Goal: Task Accomplishment & Management: Use online tool/utility

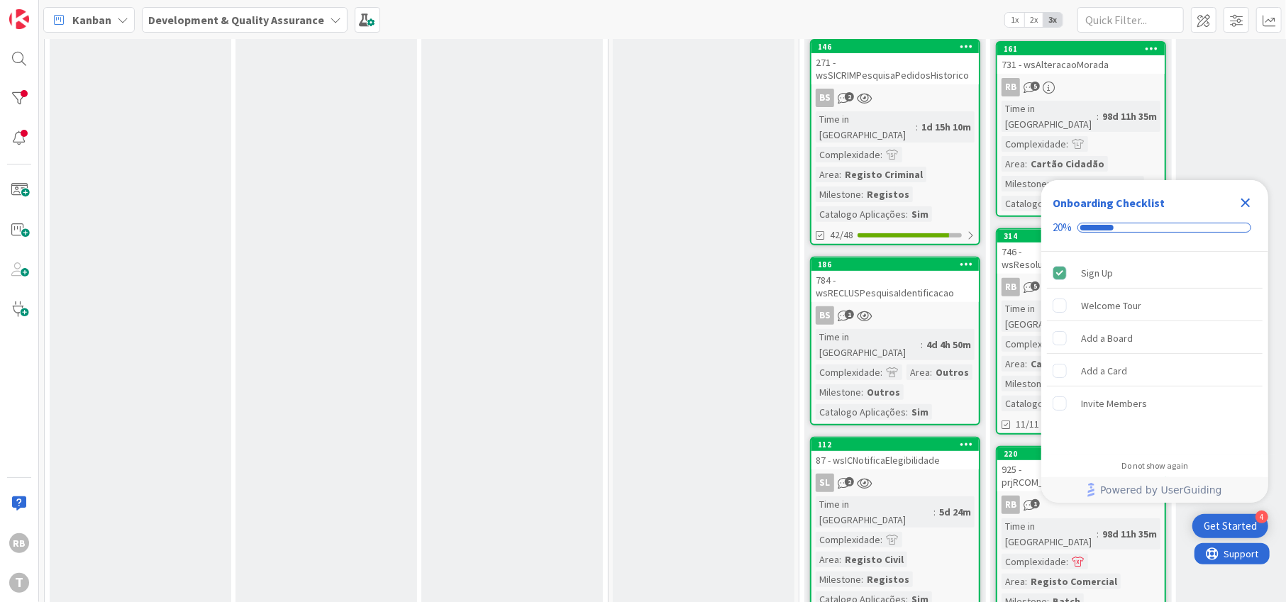
scroll to position [189, 0]
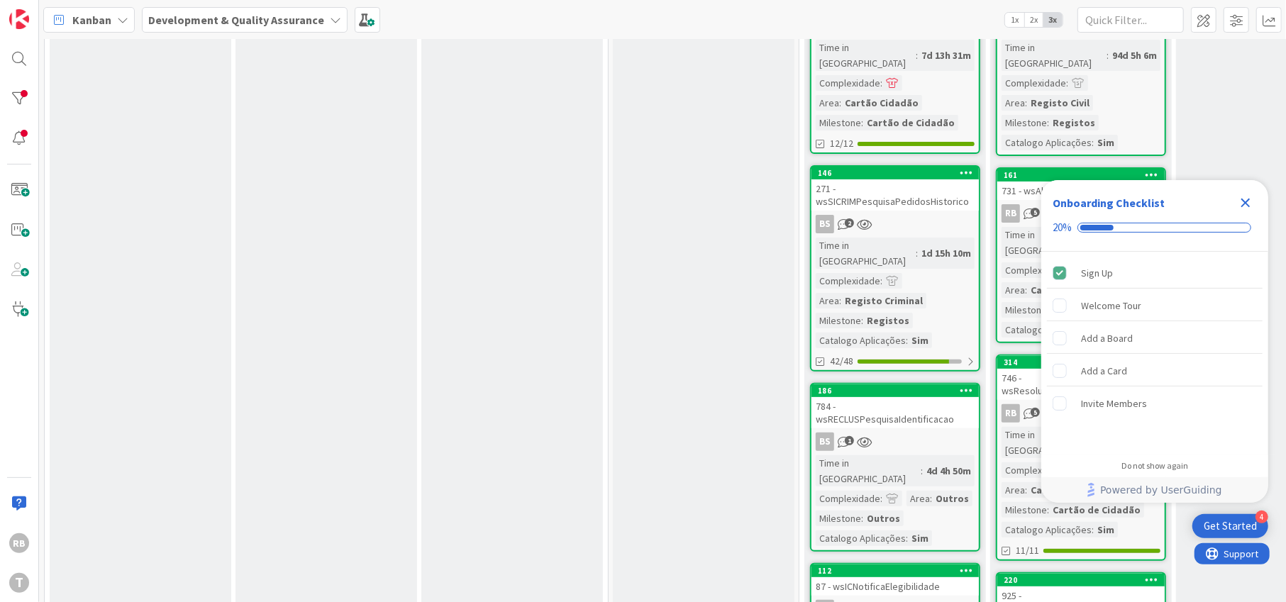
click at [1244, 201] on icon "Close Checklist" at bounding box center [1245, 203] width 9 height 9
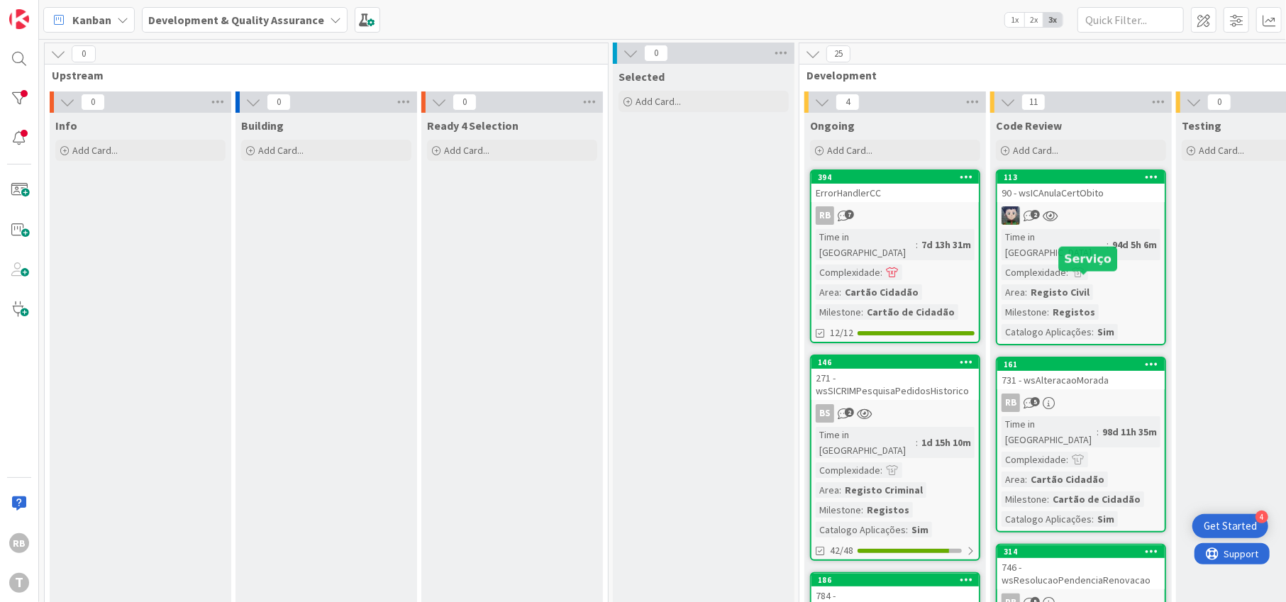
scroll to position [0, 0]
click at [1109, 237] on div "94d 5h 6m" at bounding box center [1135, 245] width 52 height 16
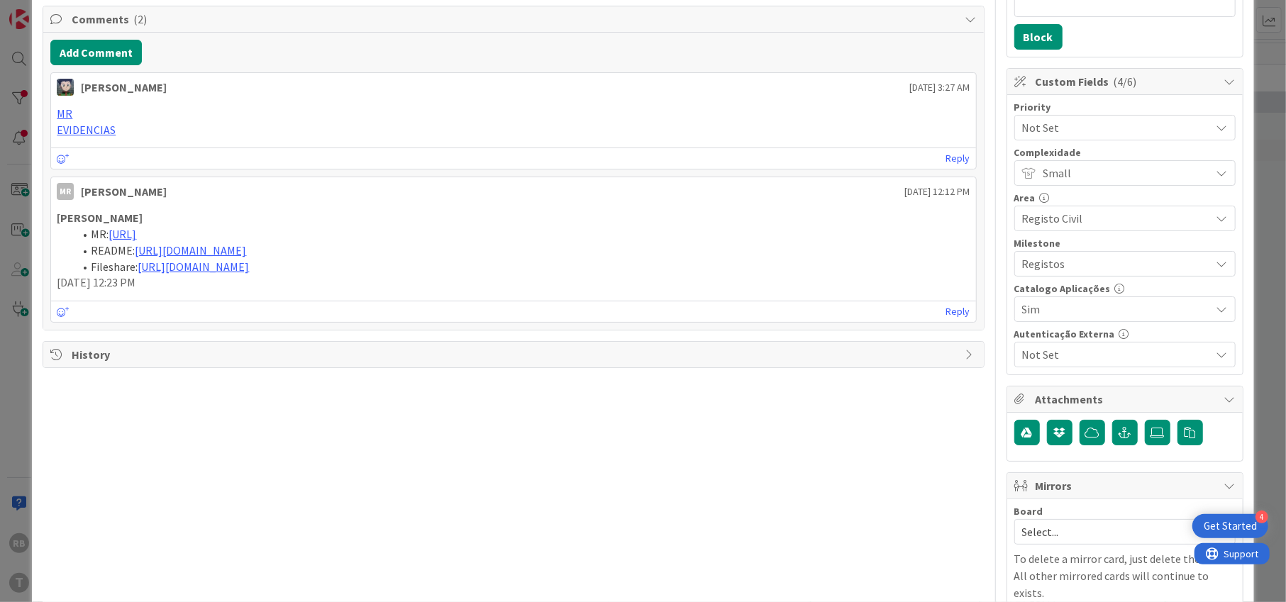
scroll to position [94, 0]
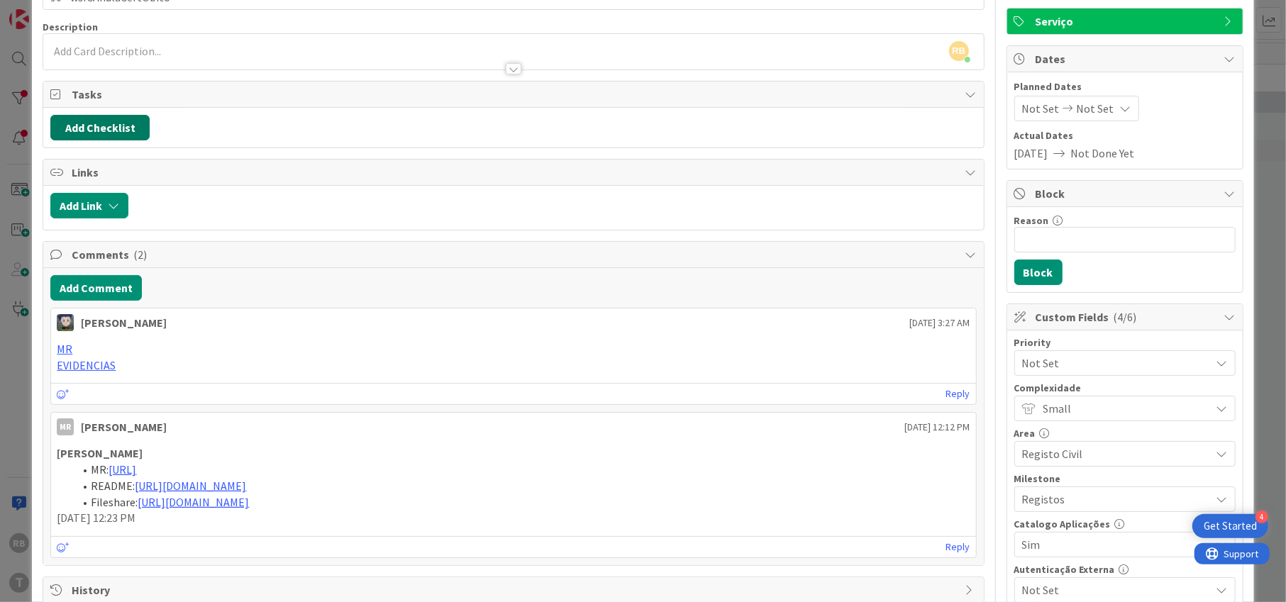
click at [100, 123] on button "Add Checklist" at bounding box center [99, 128] width 99 height 26
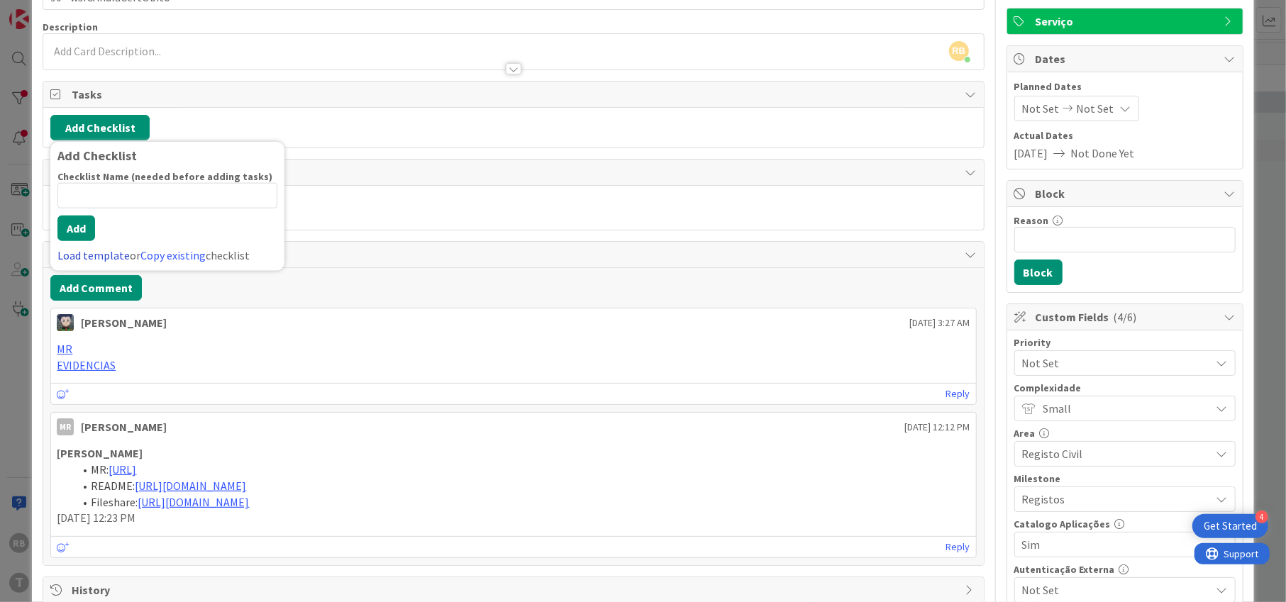
click at [85, 250] on link "Load template" at bounding box center [93, 255] width 72 height 14
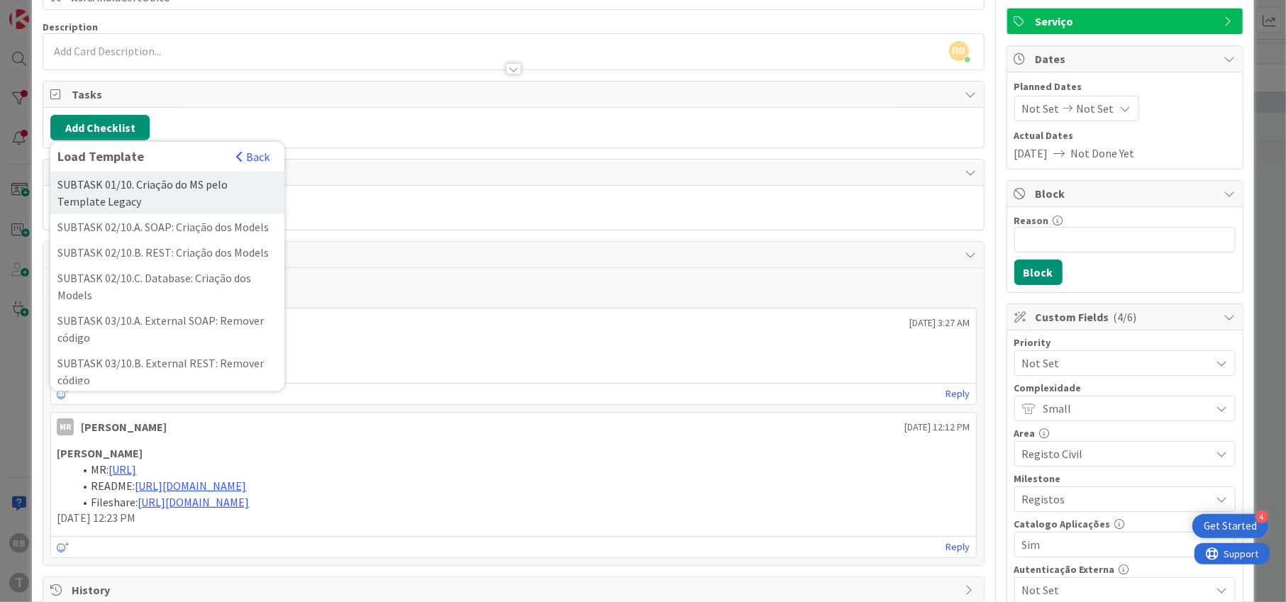
click at [148, 191] on div "SUBTASK 01/10. Criação do MS pelo Template Legacy" at bounding box center [167, 193] width 234 height 43
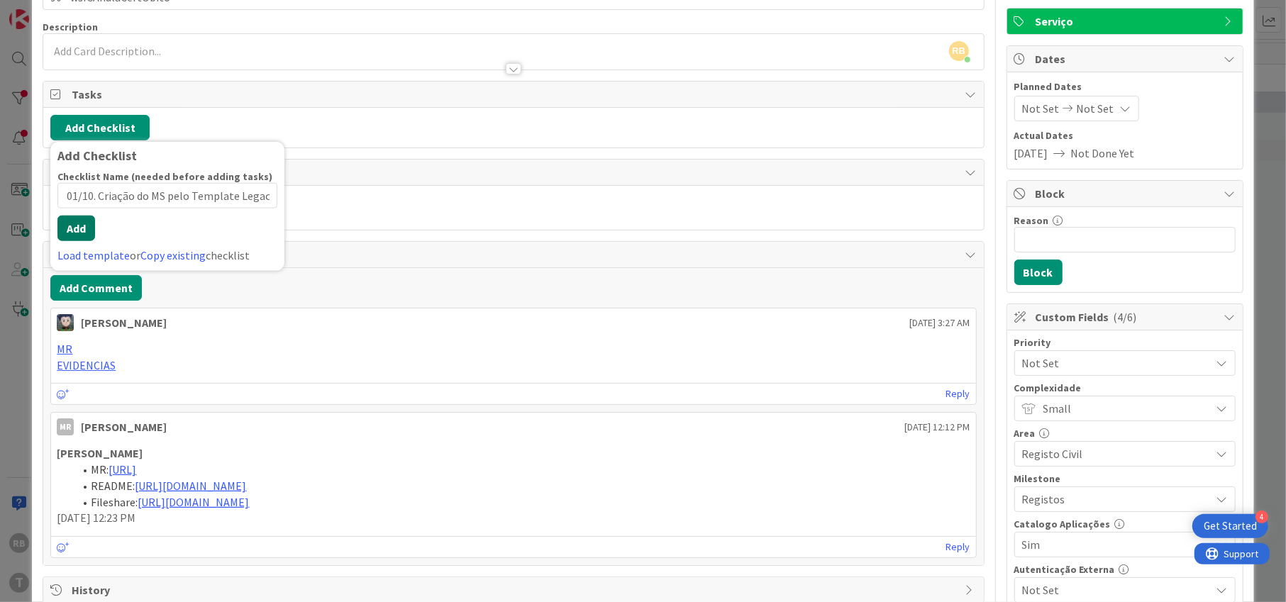
scroll to position [0, 0]
click at [72, 233] on button "Add" at bounding box center [76, 229] width 38 height 26
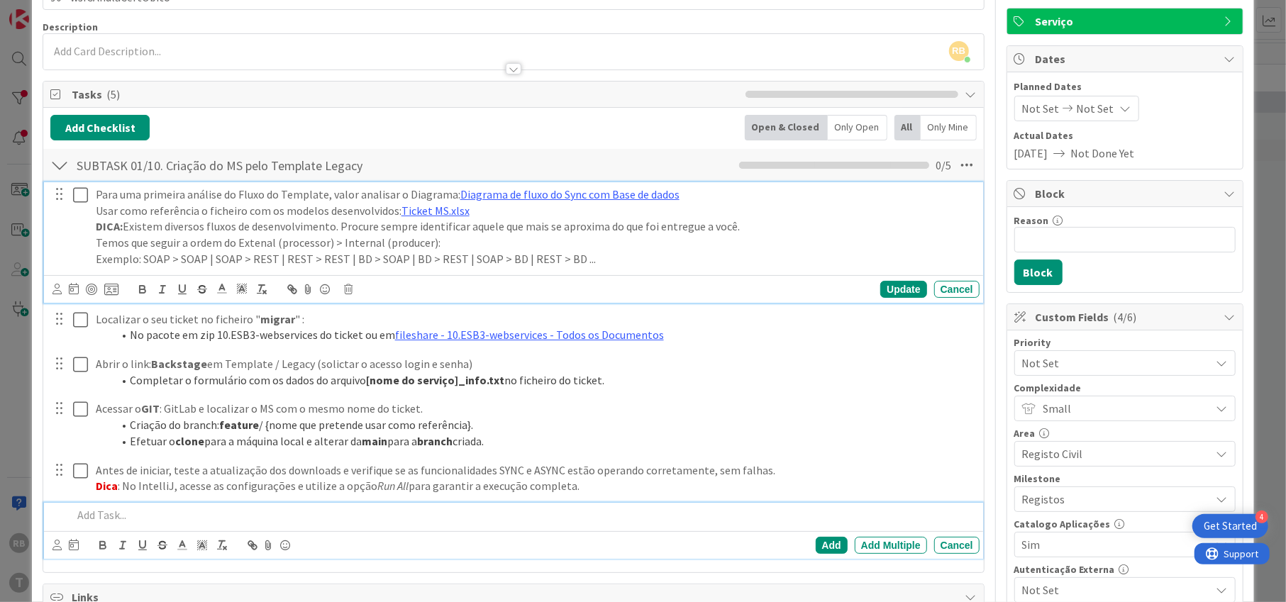
click at [83, 195] on div at bounding box center [70, 226] width 40 height 89
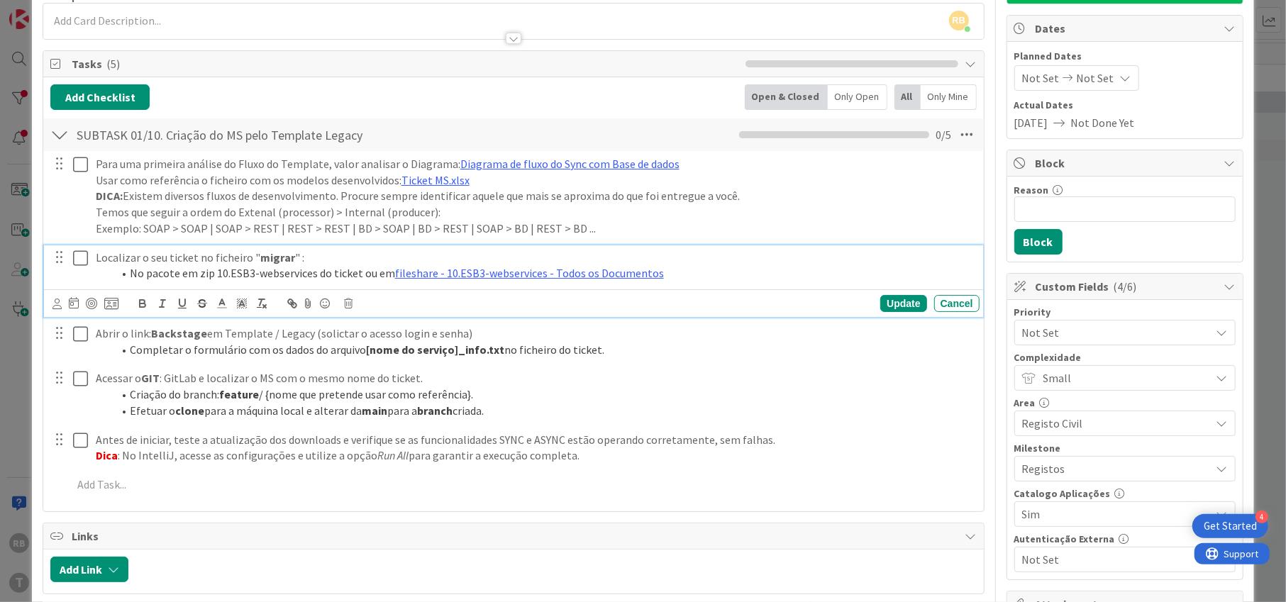
click at [77, 289] on div "Localizar o seu ticket no ficheiro " migrar " : No pacote em zip 10.ESB3-webser…" at bounding box center [513, 281] width 938 height 72
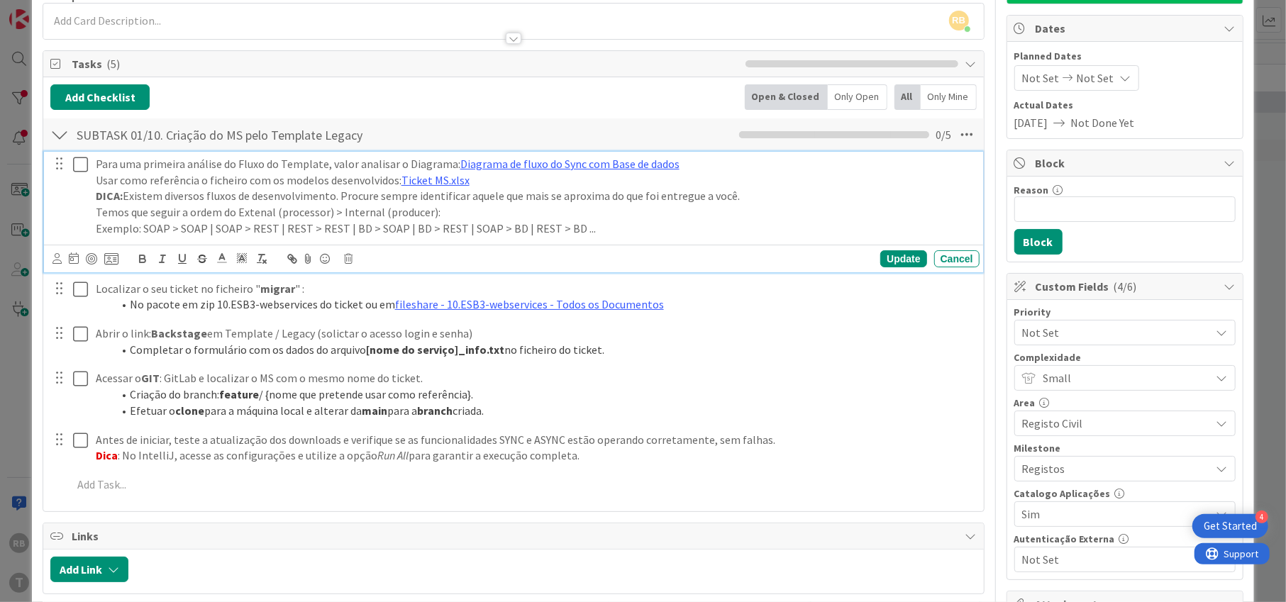
click at [78, 162] on icon at bounding box center [80, 164] width 15 height 17
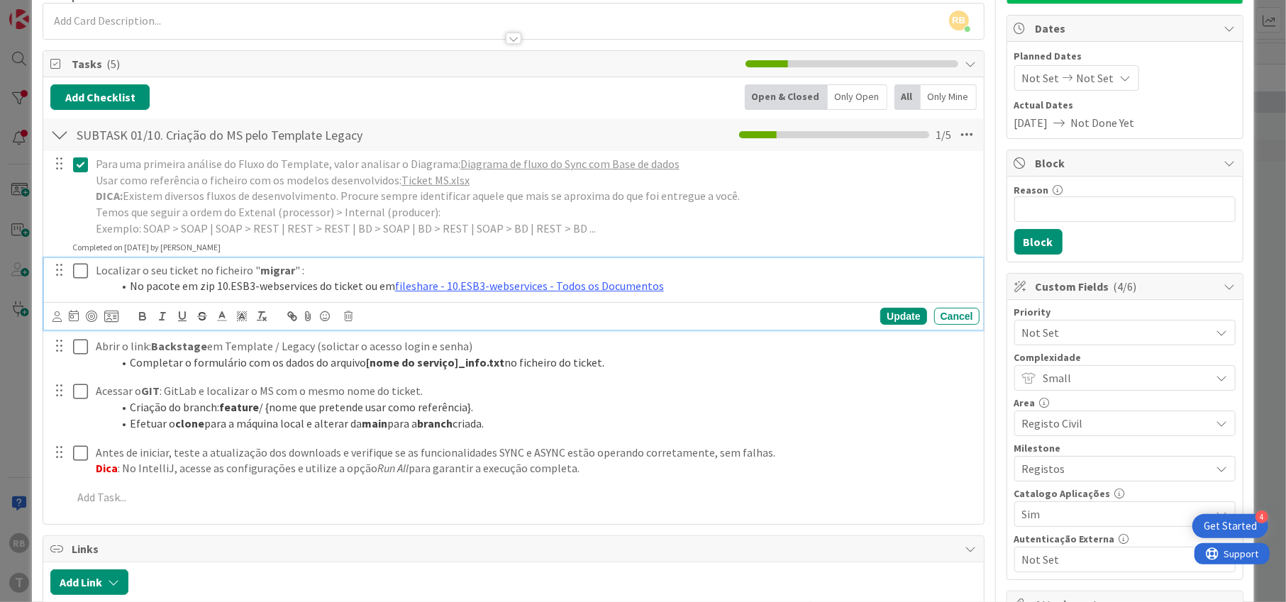
click at [78, 268] on icon at bounding box center [80, 270] width 15 height 17
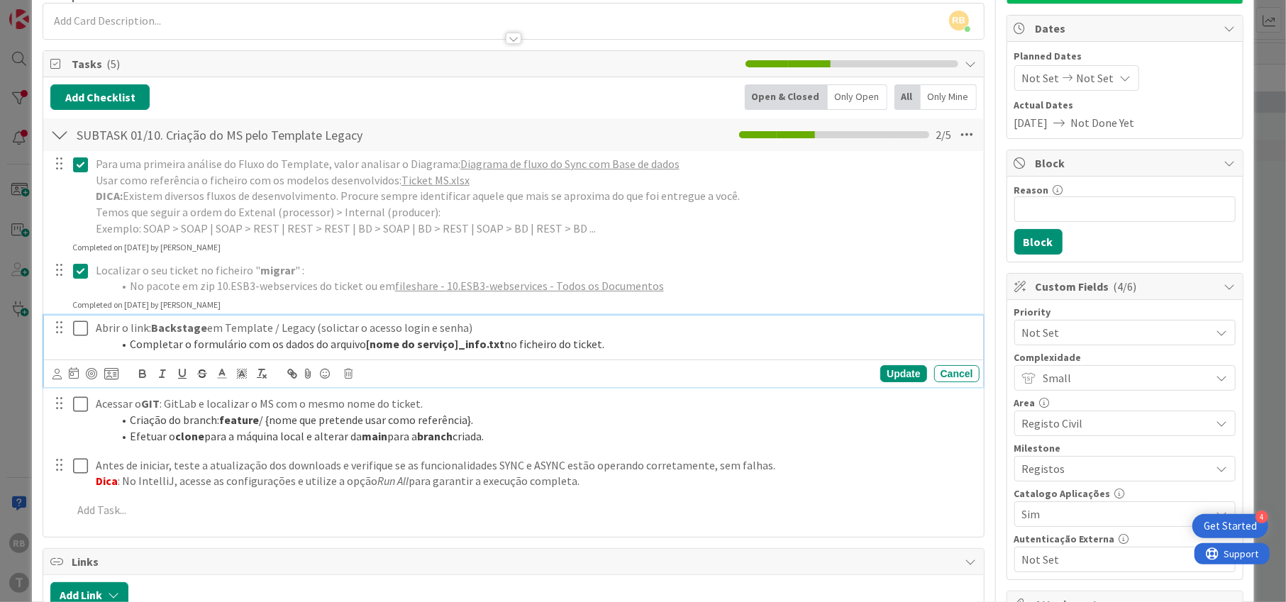
click at [82, 328] on icon at bounding box center [80, 328] width 15 height 17
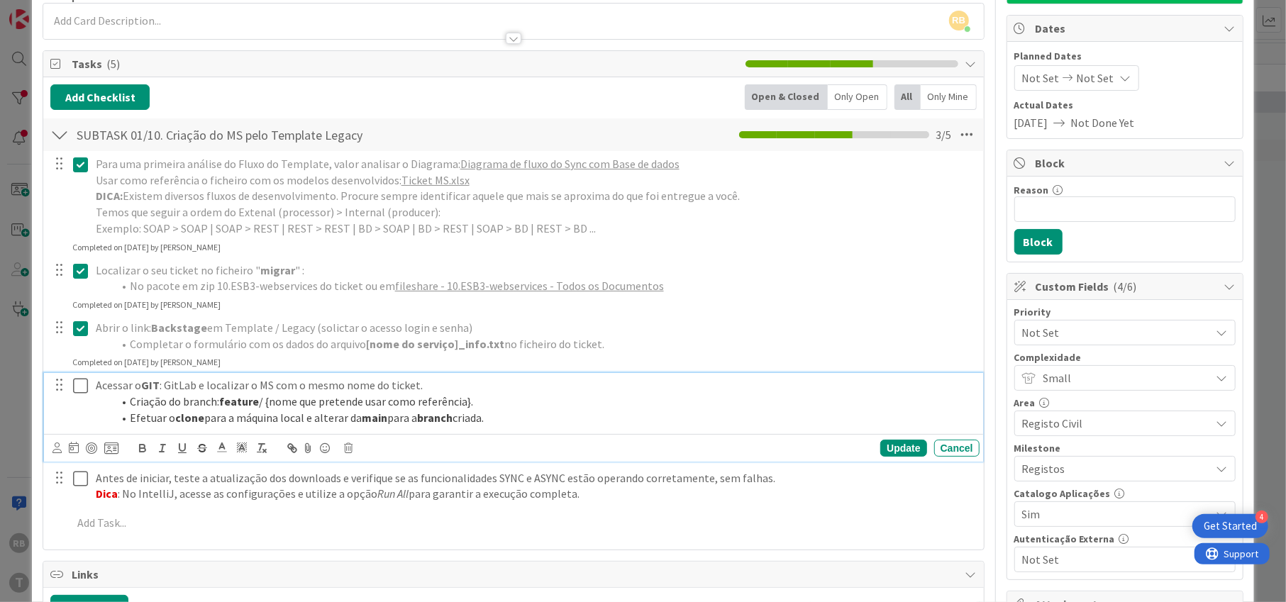
click at [75, 387] on icon at bounding box center [80, 385] width 15 height 17
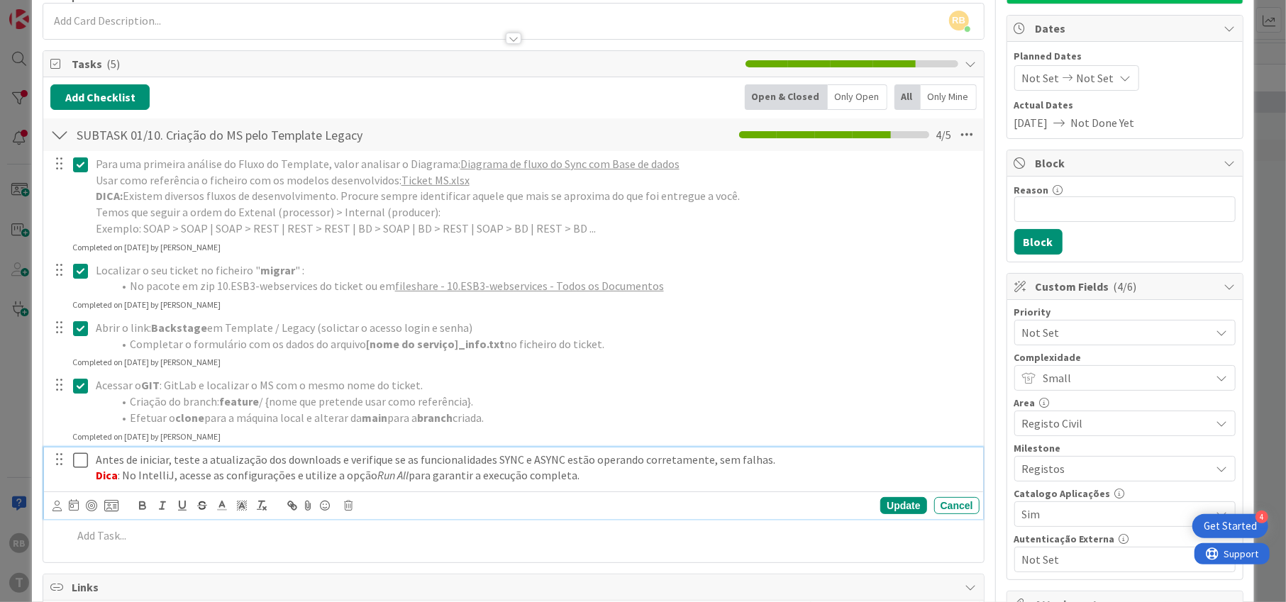
click at [79, 464] on icon at bounding box center [80, 460] width 15 height 17
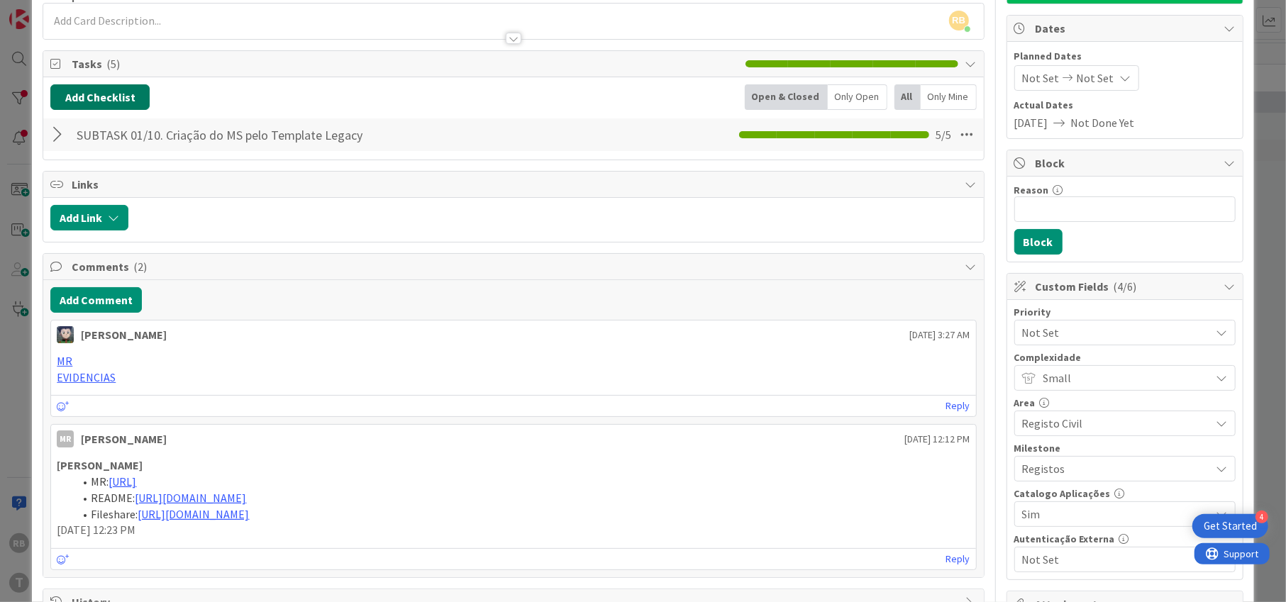
click at [121, 84] on button "Add Checklist" at bounding box center [99, 97] width 99 height 26
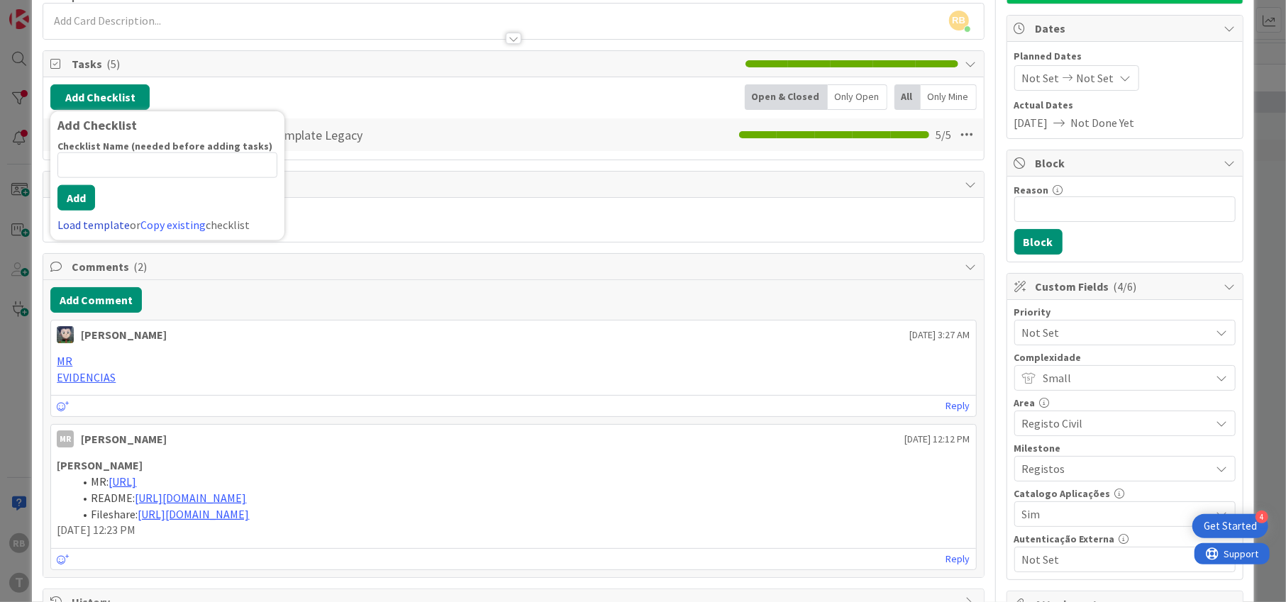
click at [80, 223] on link "Load template" at bounding box center [93, 225] width 72 height 14
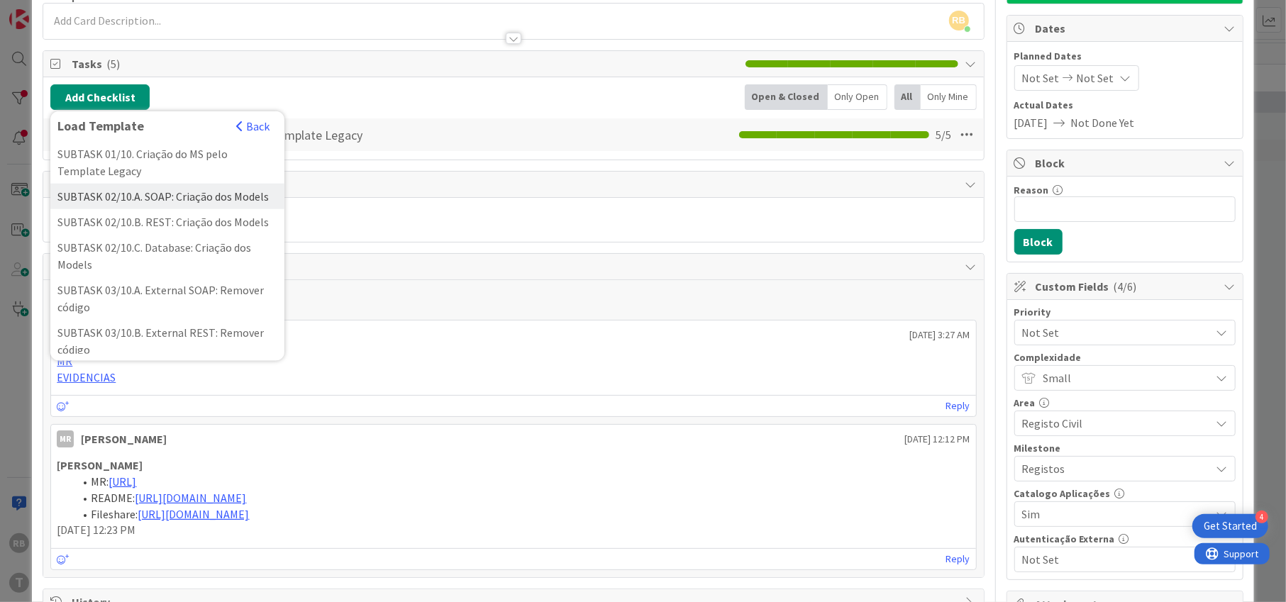
click at [167, 207] on div "SUBTASK 02/10.A. SOAP: Criação dos Models" at bounding box center [167, 197] width 234 height 26
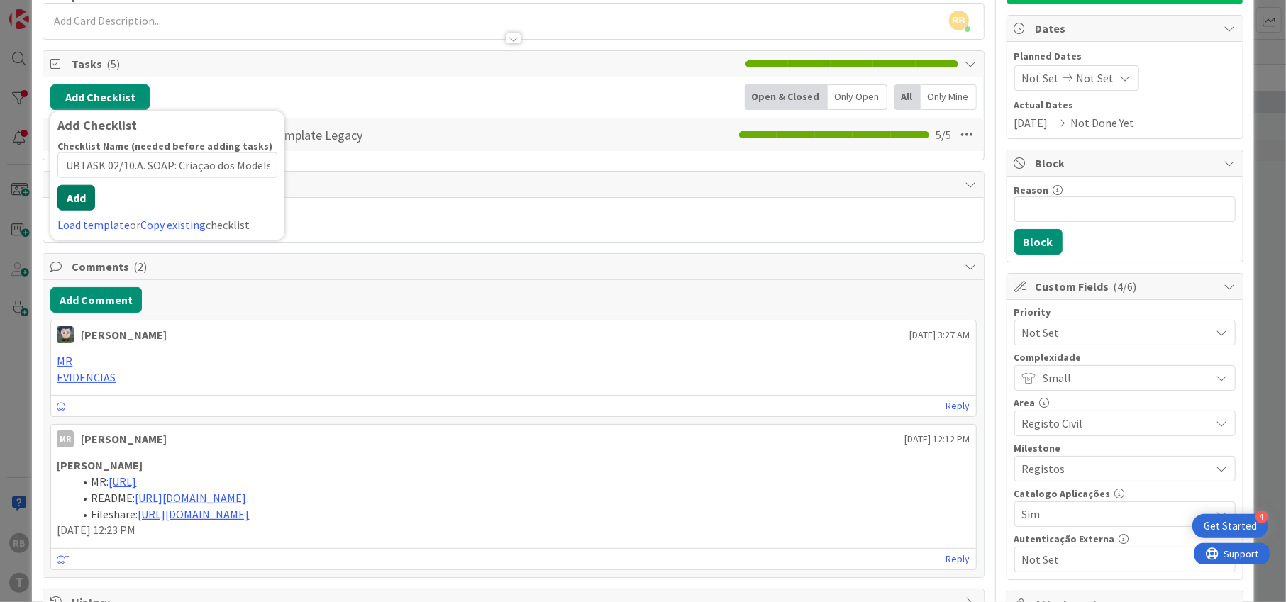
scroll to position [0, 0]
click at [74, 206] on button "Add" at bounding box center [76, 198] width 38 height 26
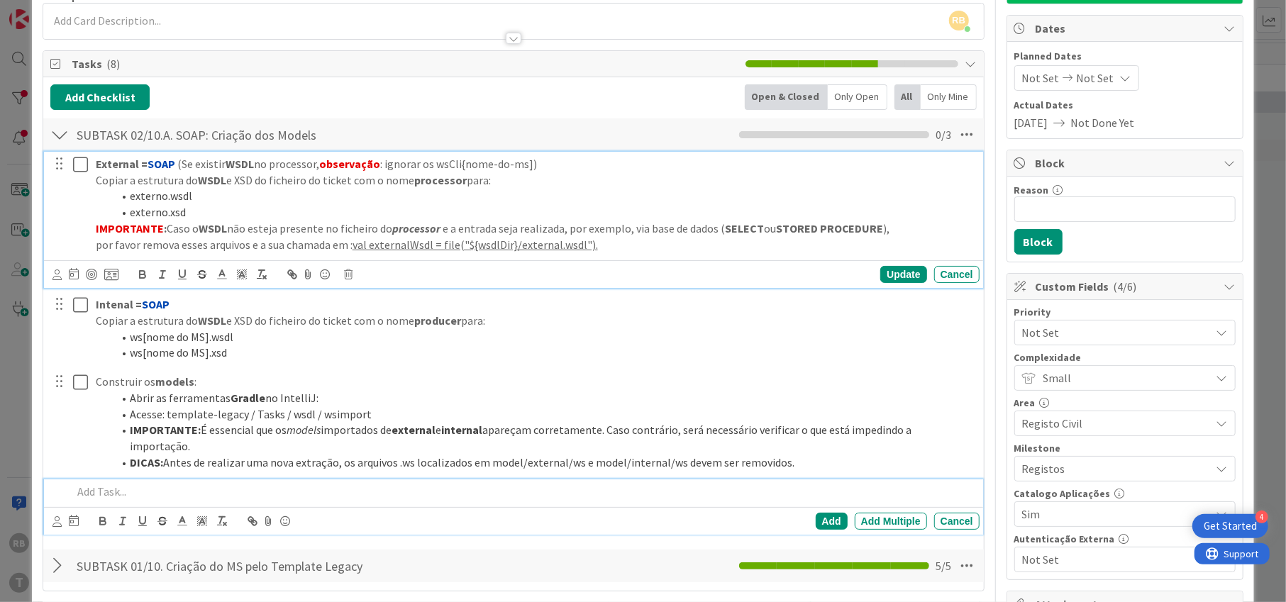
click at [79, 167] on icon at bounding box center [80, 164] width 15 height 17
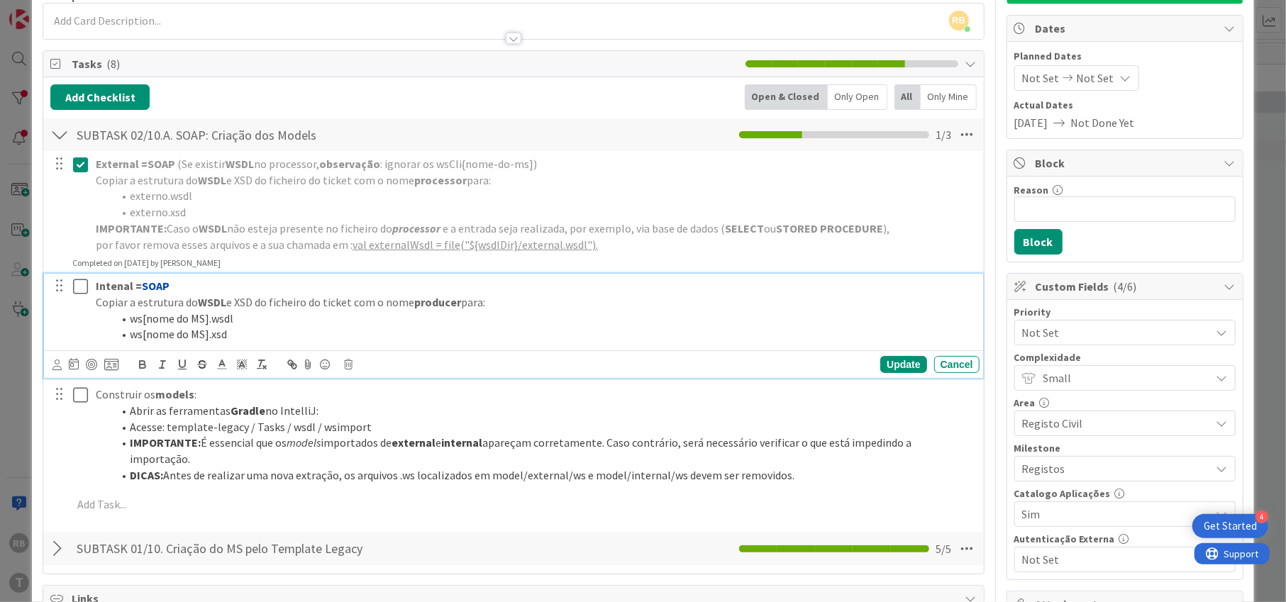
click at [83, 288] on icon at bounding box center [80, 286] width 15 height 17
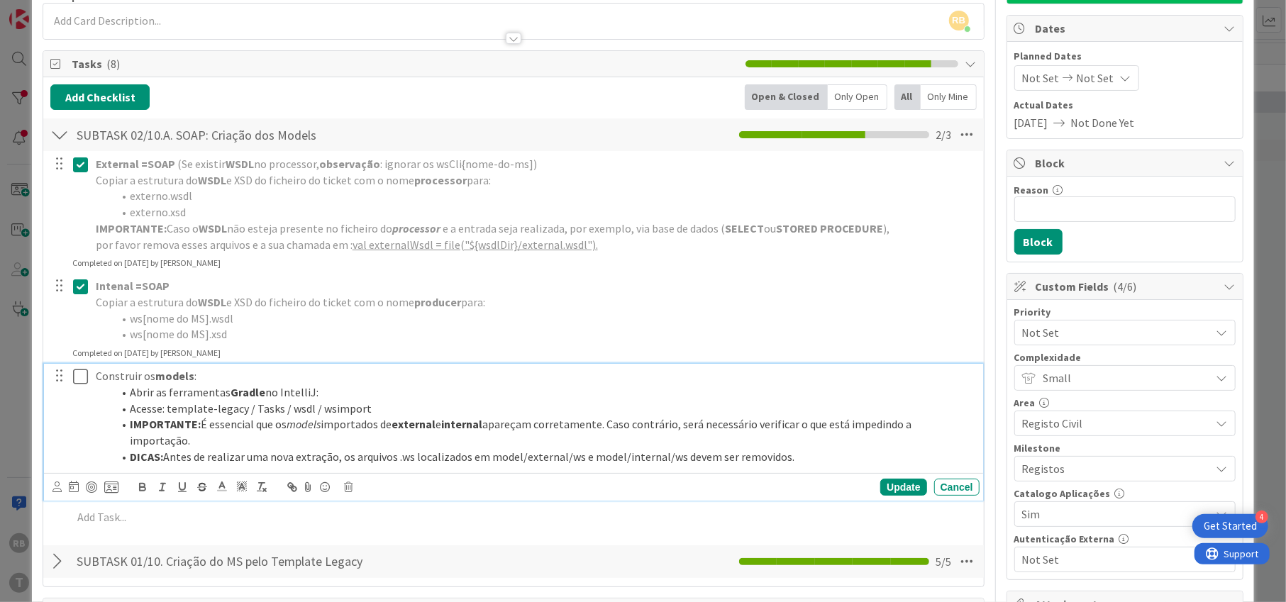
click at [79, 379] on icon at bounding box center [80, 376] width 15 height 17
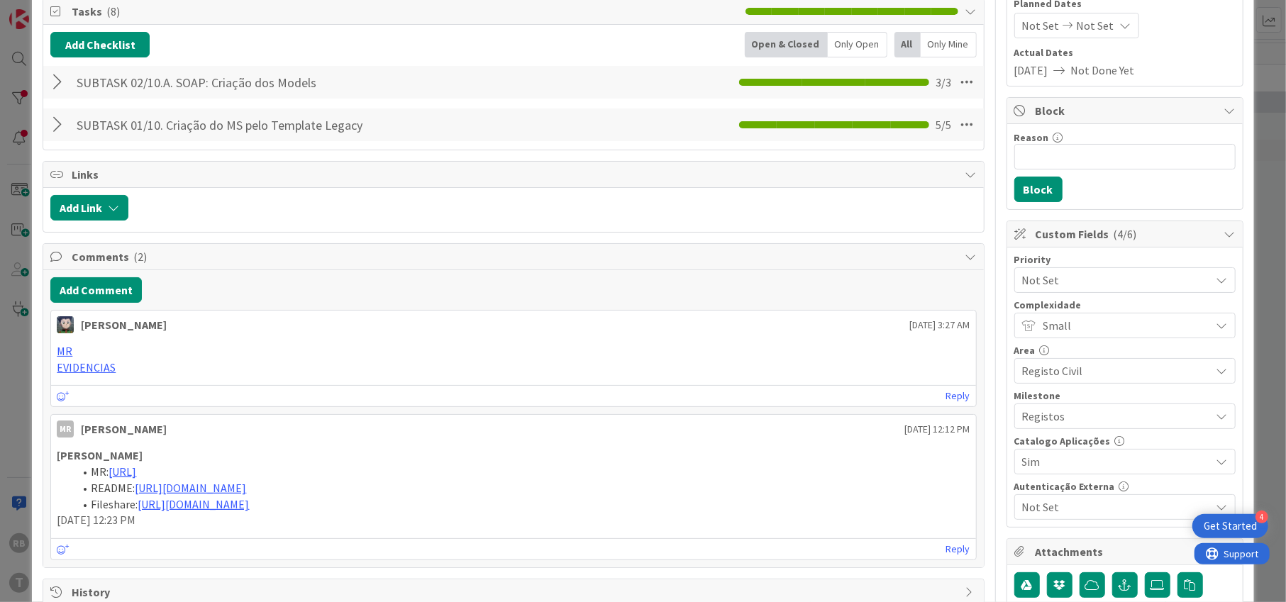
scroll to position [220, 0]
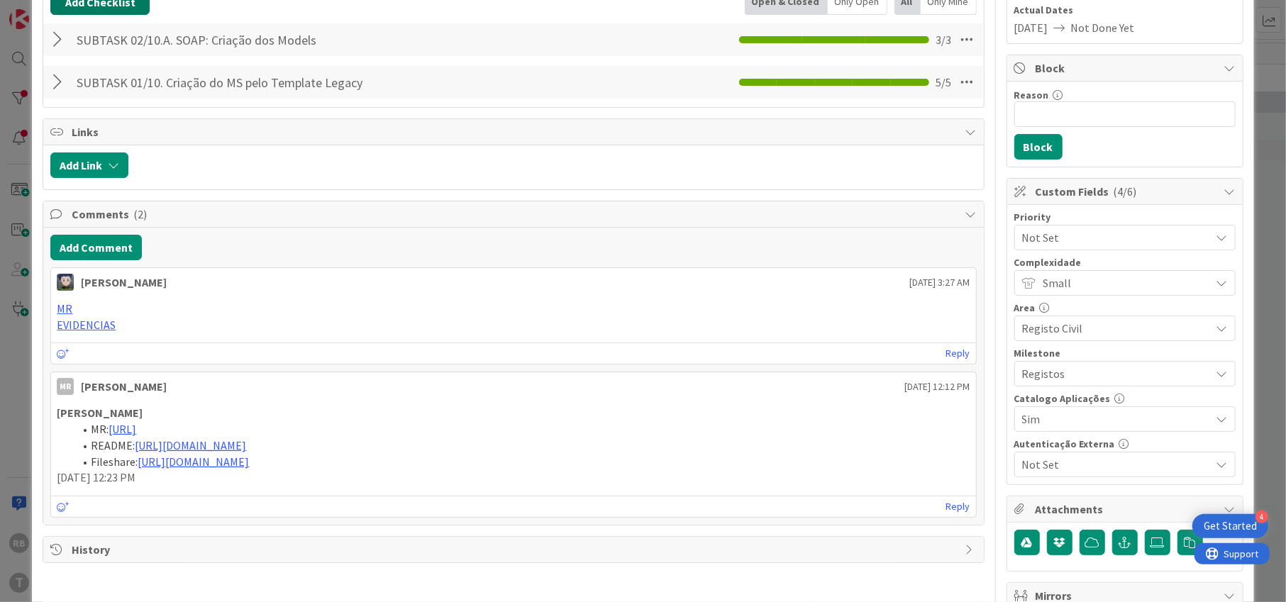
click at [118, 9] on button "Add Checklist" at bounding box center [99, 2] width 99 height 26
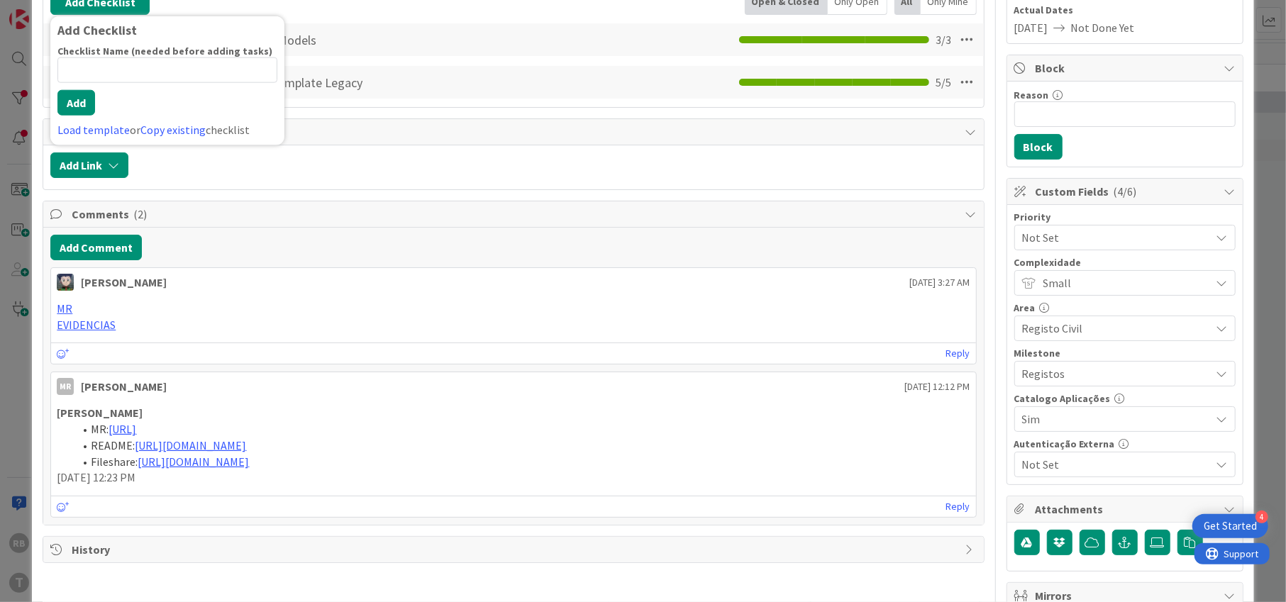
click at [84, 118] on div "Checklist Name (needed before adding tasks) 0 / 64 Add Load template or Copy ex…" at bounding box center [167, 92] width 220 height 94
click at [84, 127] on link "Load template" at bounding box center [93, 130] width 72 height 14
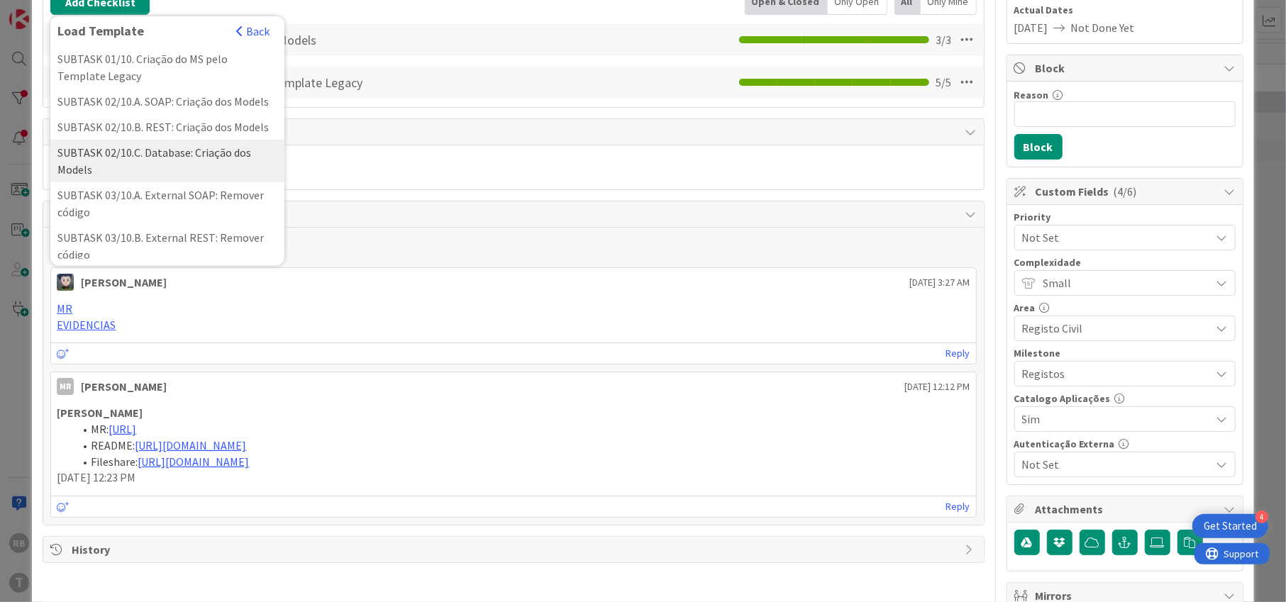
scroll to position [94, 0]
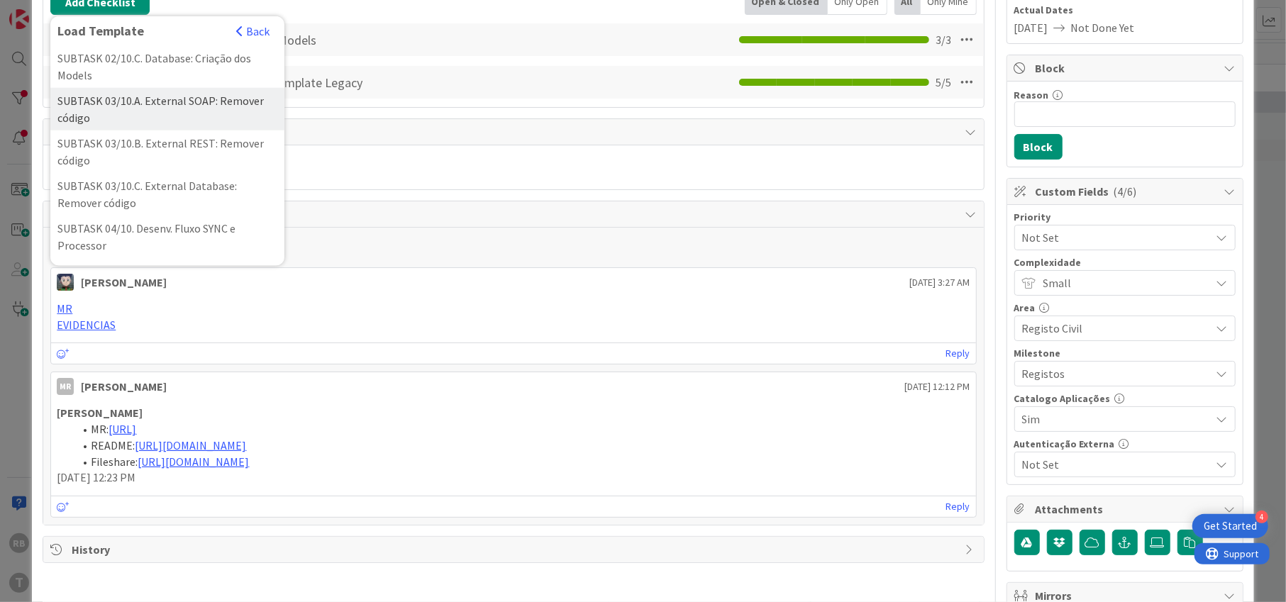
click at [165, 130] on div "SUBTASK 03/10.A. External SOAP: Remover código" at bounding box center [167, 109] width 234 height 43
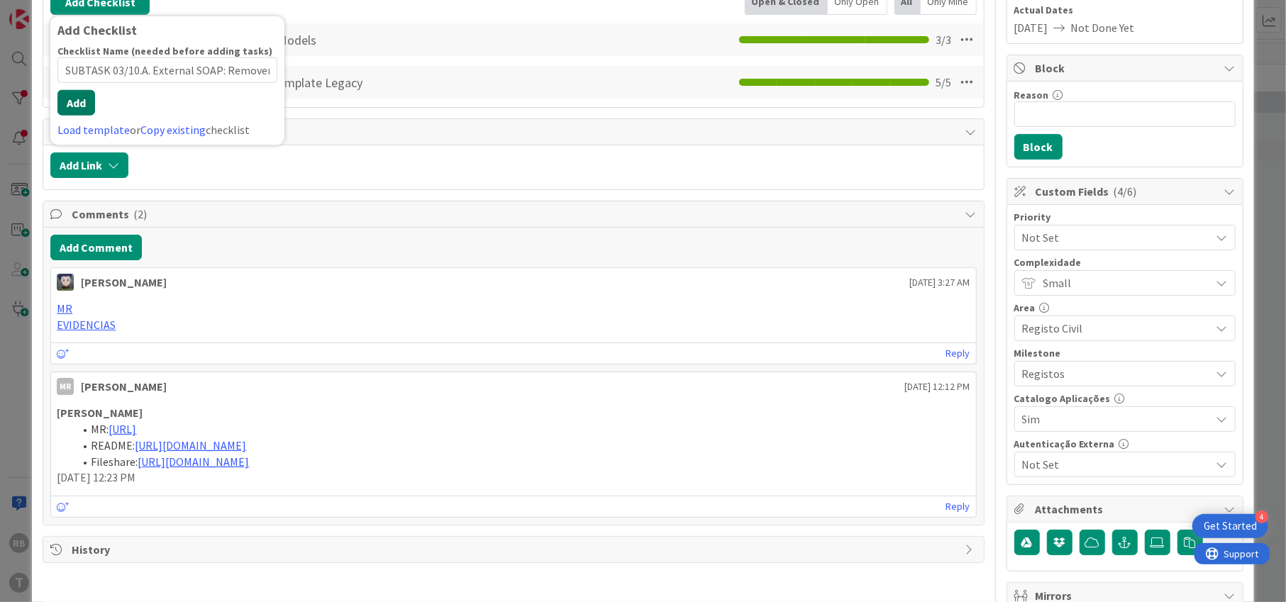
scroll to position [0, 31]
click at [75, 118] on div "Checklist Name (needed before adding tasks) 46 / 64 SUBTASK 03/10.A. External S…" at bounding box center [167, 92] width 220 height 94
click at [89, 104] on button "Add" at bounding box center [76, 103] width 38 height 26
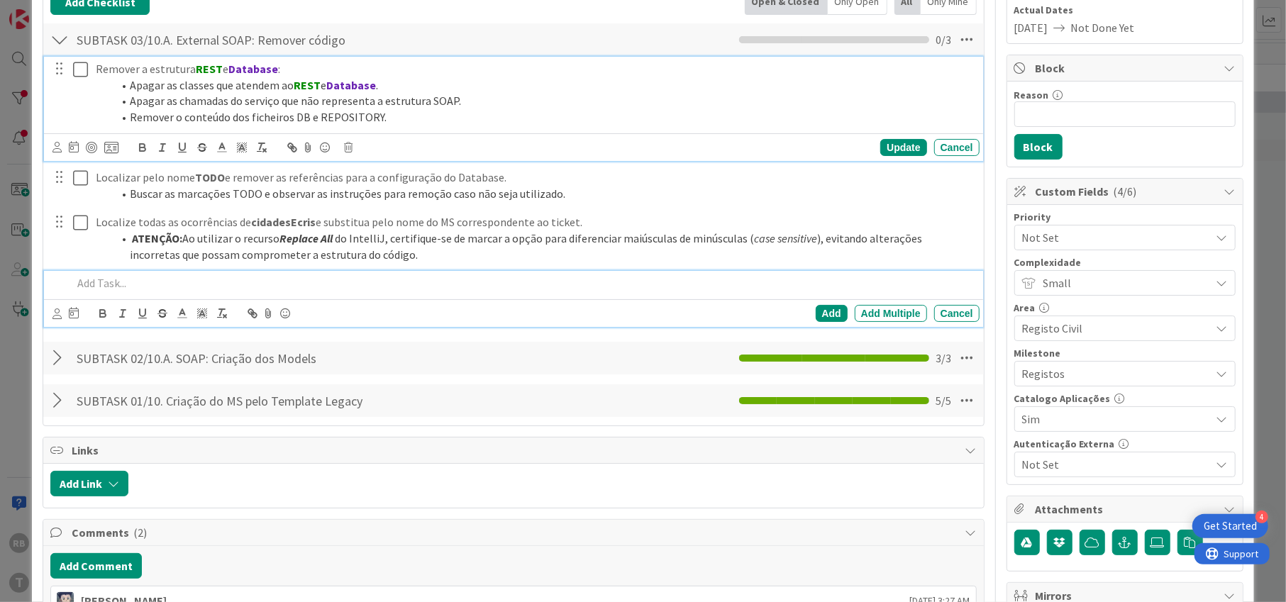
click at [78, 62] on icon at bounding box center [80, 69] width 15 height 17
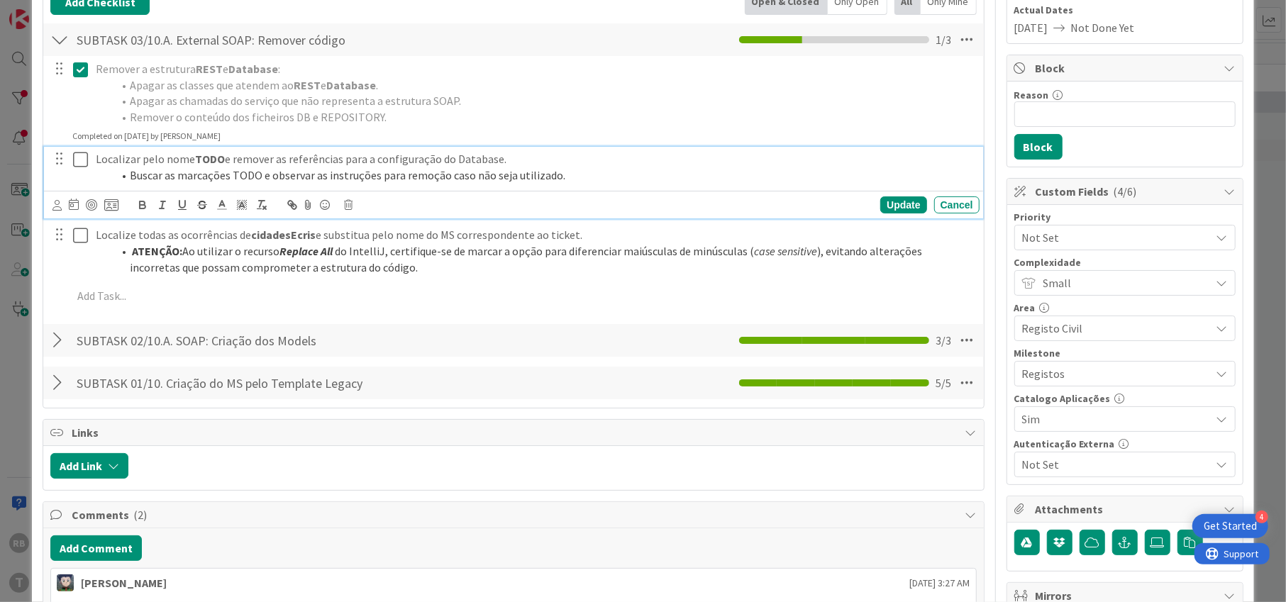
click at [84, 156] on icon at bounding box center [80, 159] width 15 height 17
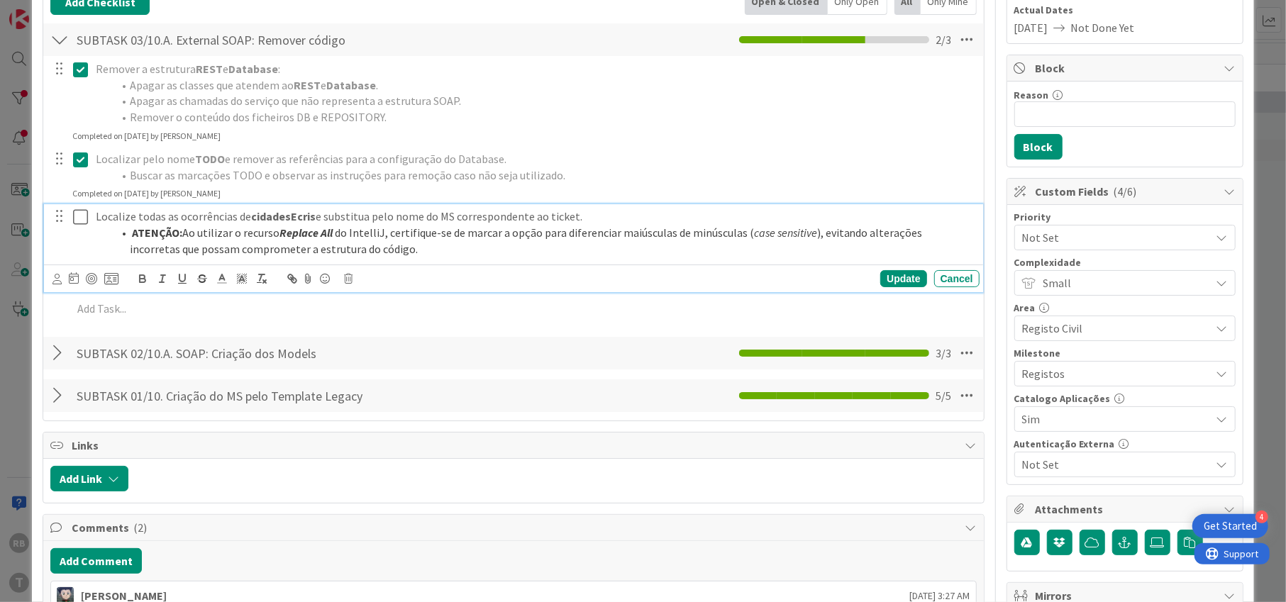
click at [79, 216] on icon at bounding box center [80, 217] width 15 height 17
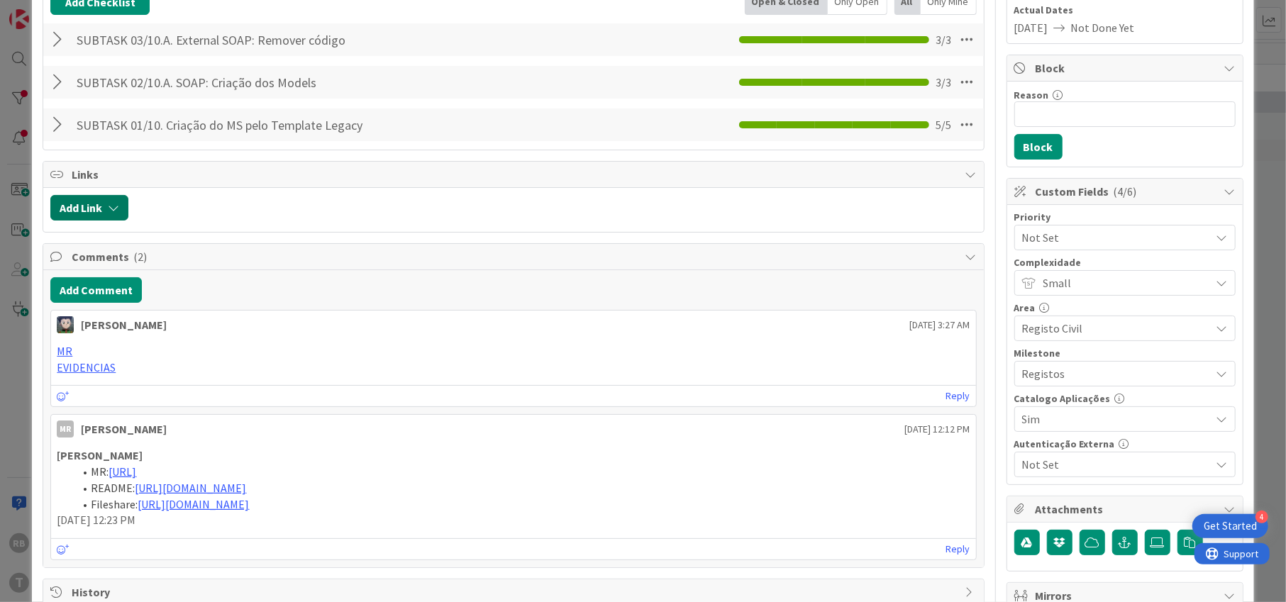
click at [89, 207] on button "Add Link" at bounding box center [89, 208] width 78 height 26
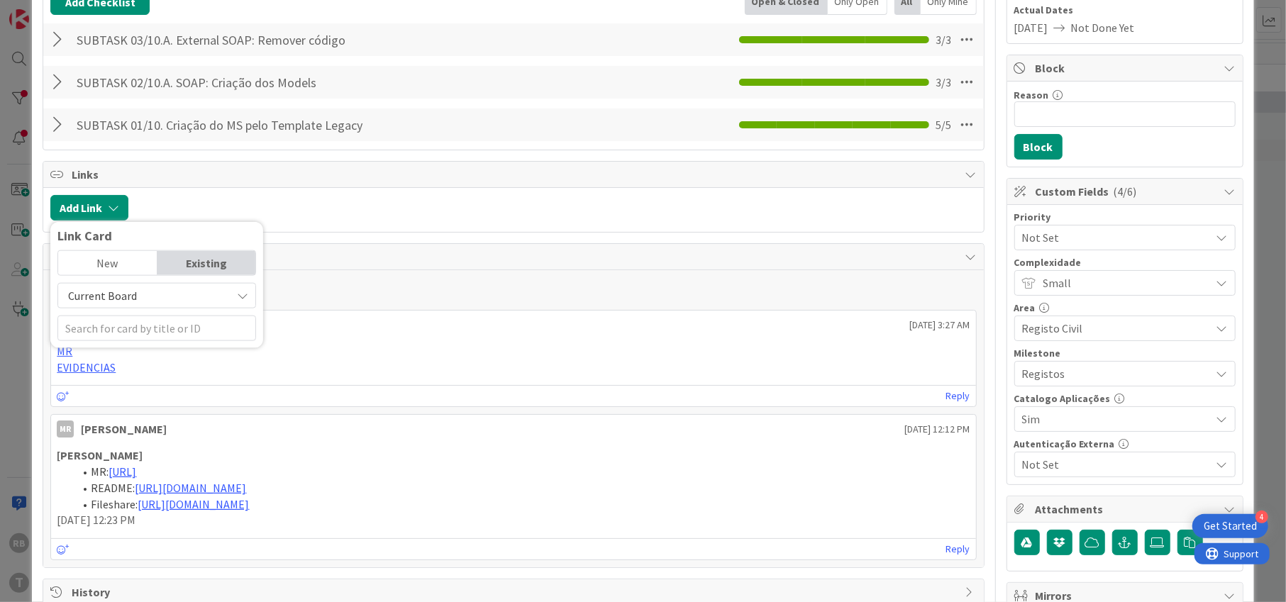
click at [138, 96] on div "SUBTASK 02/10.A. SOAP: Criação dos Models Checklist Name 41 / 64 SUBTASK 02/10.…" at bounding box center [513, 82] width 940 height 33
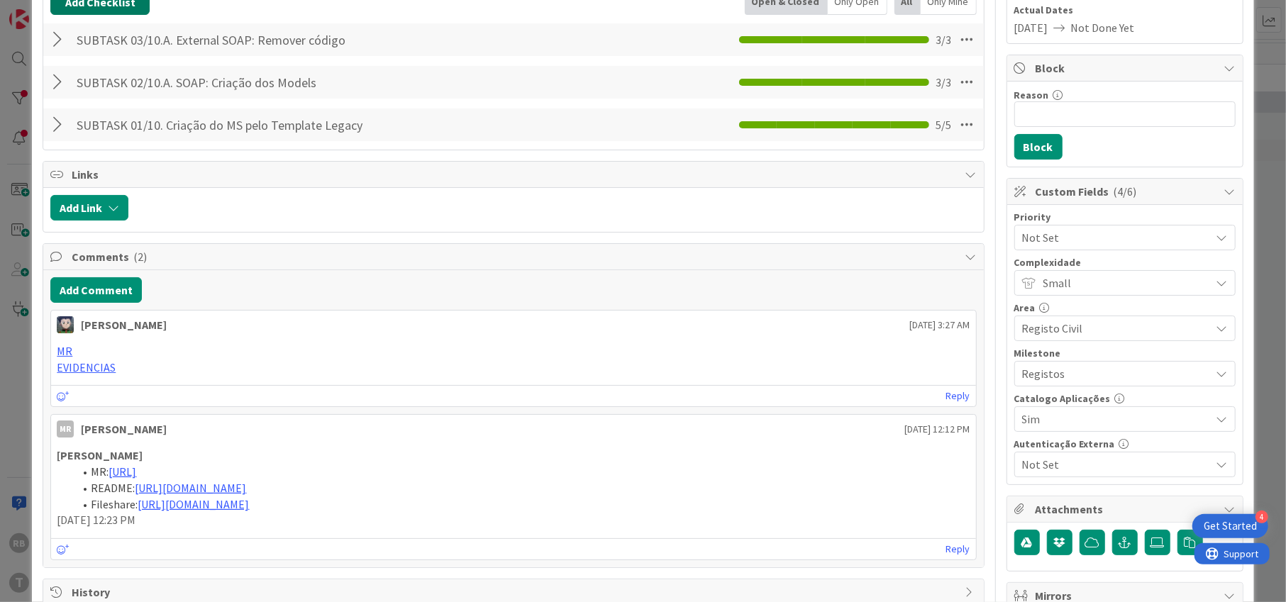
click at [101, 5] on button "Add Checklist" at bounding box center [99, 2] width 99 height 26
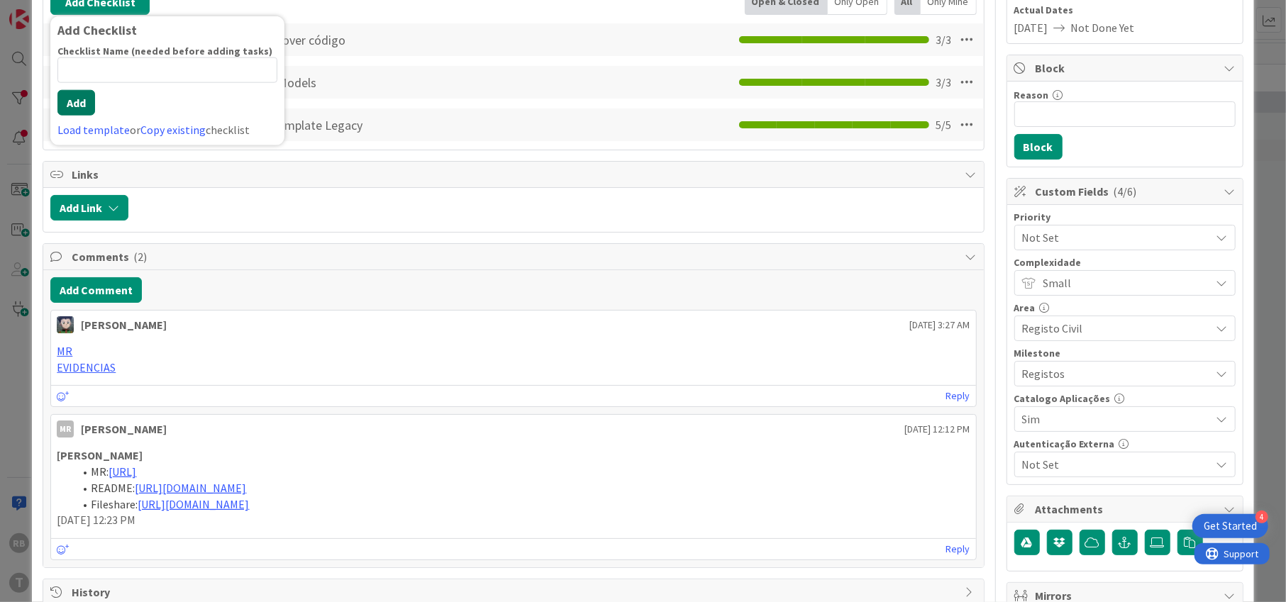
click at [72, 104] on button "Add" at bounding box center [76, 103] width 38 height 26
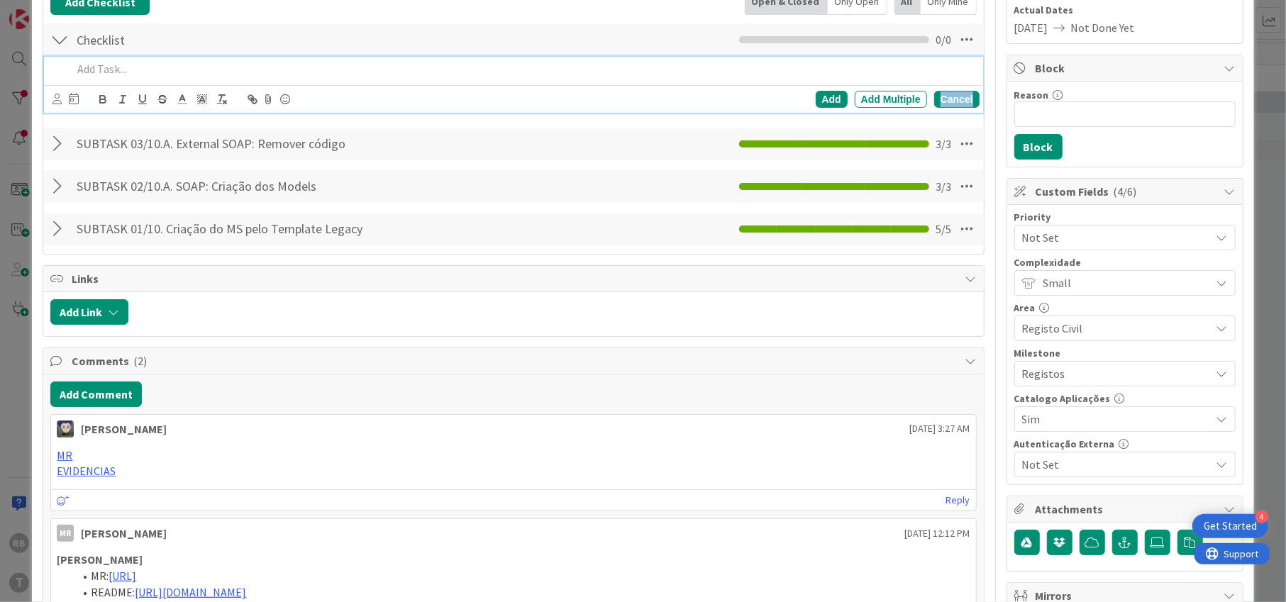
click at [939, 99] on div "Cancel" at bounding box center [956, 99] width 45 height 17
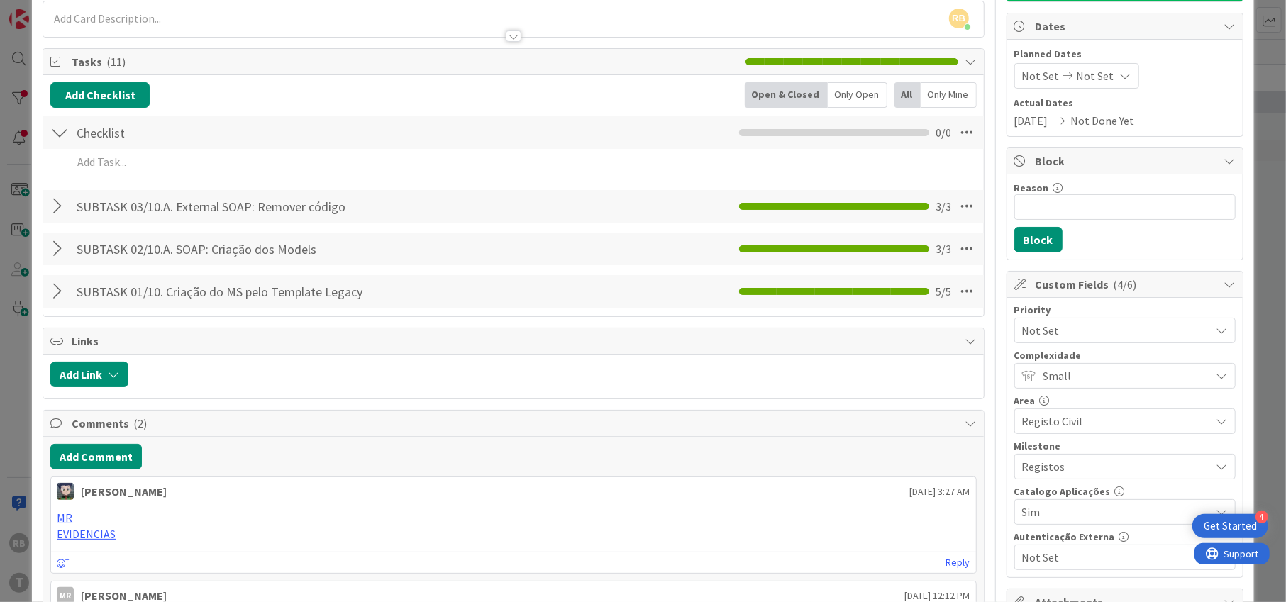
scroll to position [30, 0]
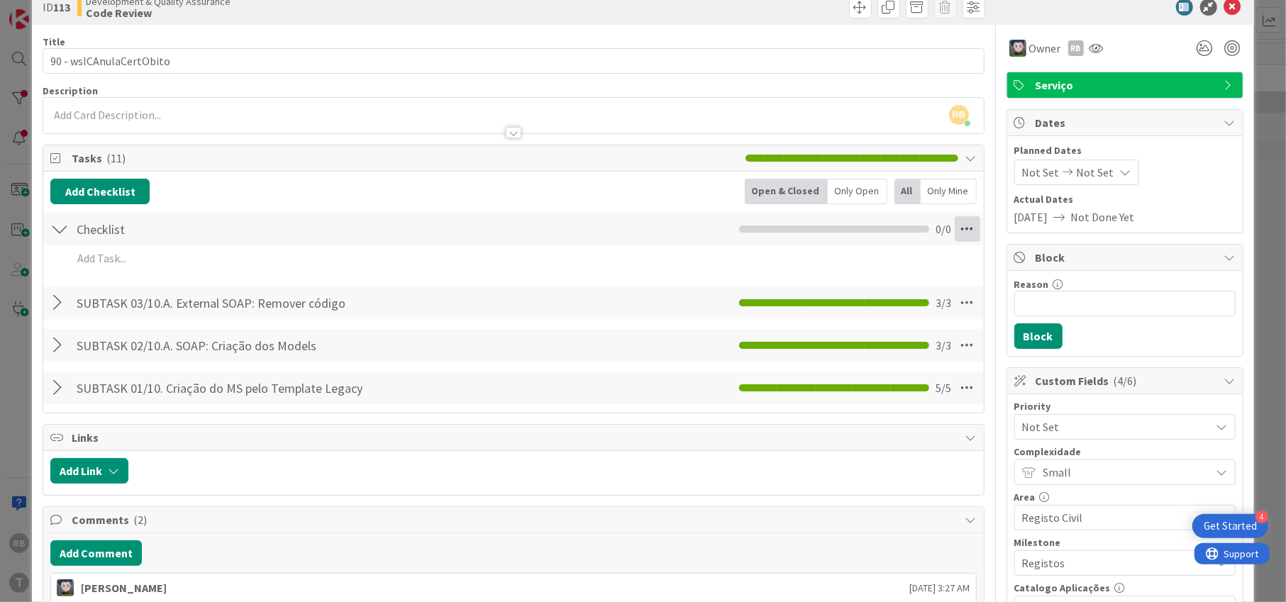
click at [955, 227] on icon at bounding box center [968, 229] width 26 height 26
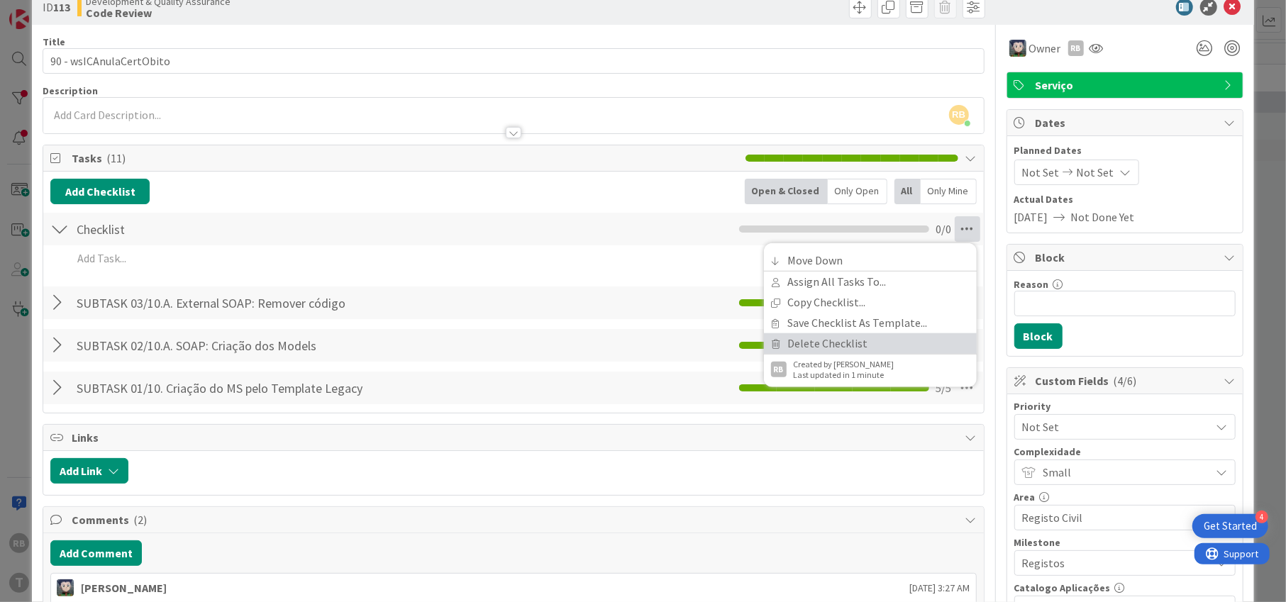
click at [822, 342] on link "Delete Checklist" at bounding box center [870, 343] width 213 height 21
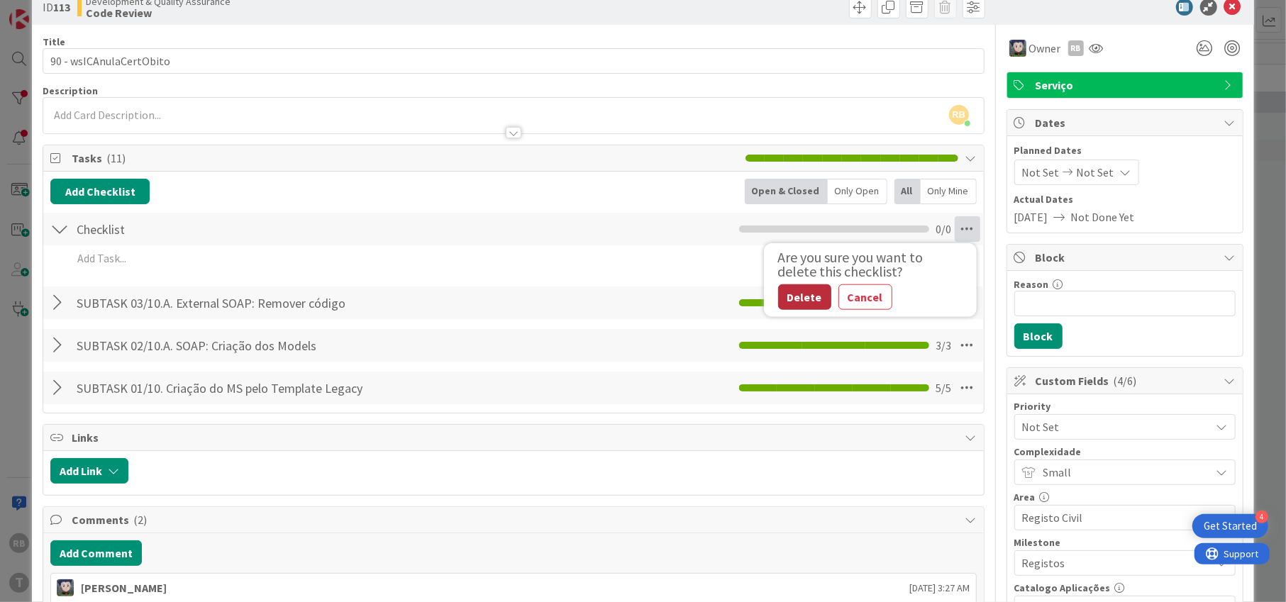
drag, startPoint x: 796, startPoint y: 292, endPoint x: 777, endPoint y: 293, distance: 19.2
click at [794, 292] on button "Delete" at bounding box center [804, 297] width 53 height 26
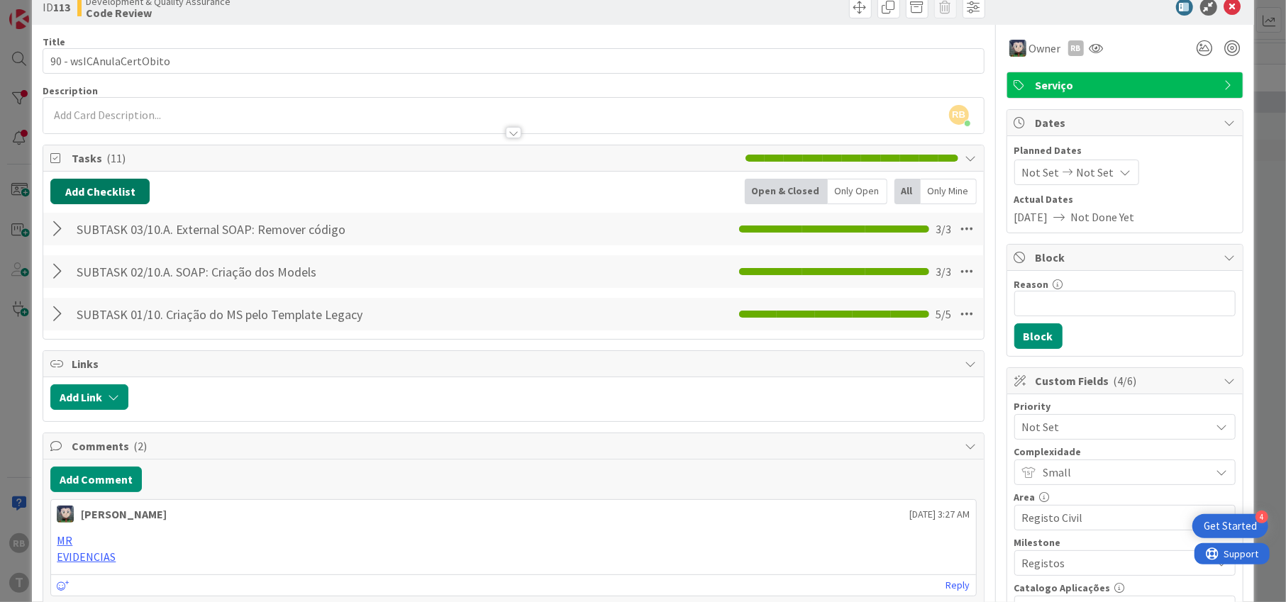
click at [110, 185] on button "Add Checklist" at bounding box center [99, 192] width 99 height 26
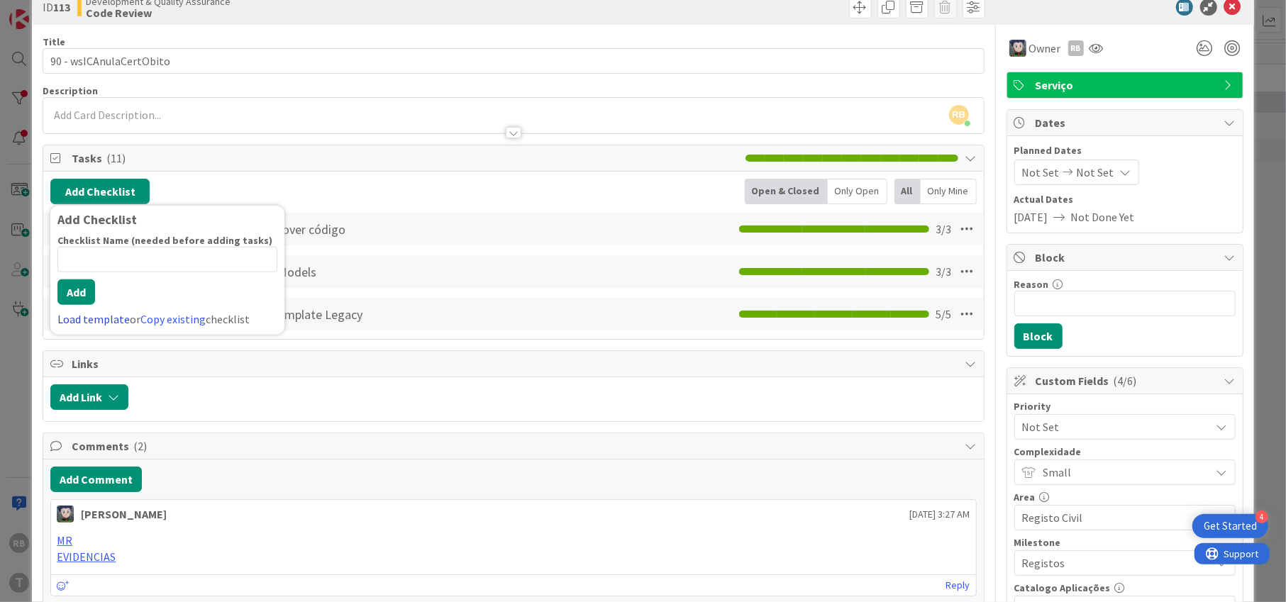
click at [77, 318] on link "Load template" at bounding box center [93, 319] width 72 height 14
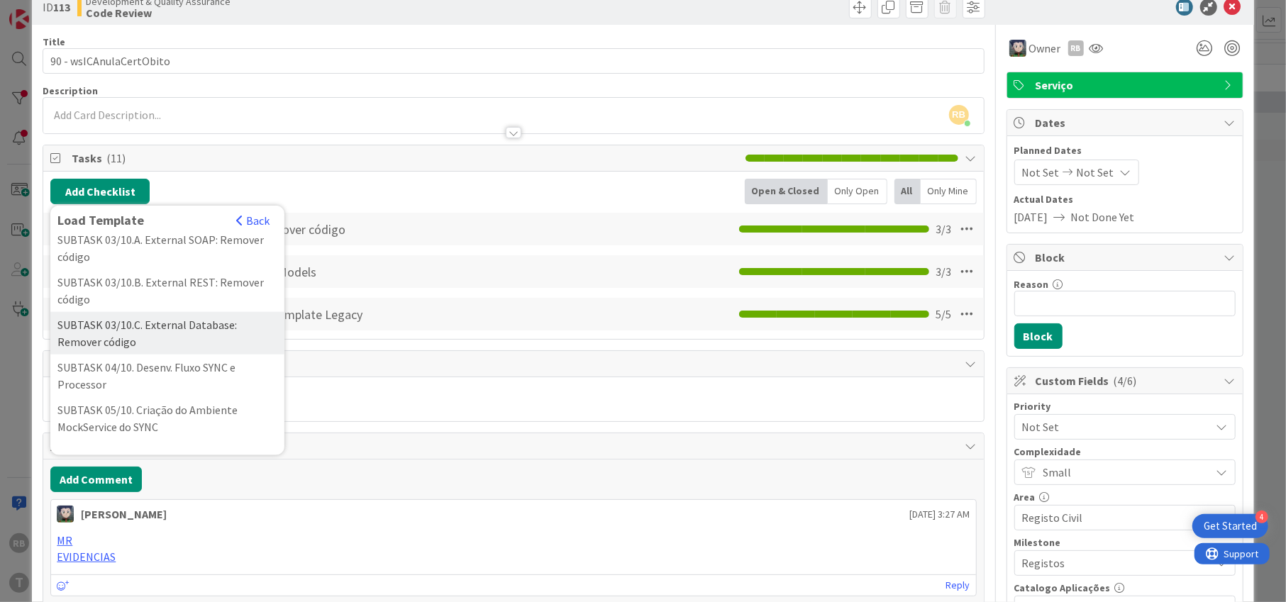
scroll to position [189, 0]
click at [148, 352] on div "SUBTASK 04/10. Desenv. Fluxo SYNC e Processor" at bounding box center [167, 331] width 234 height 43
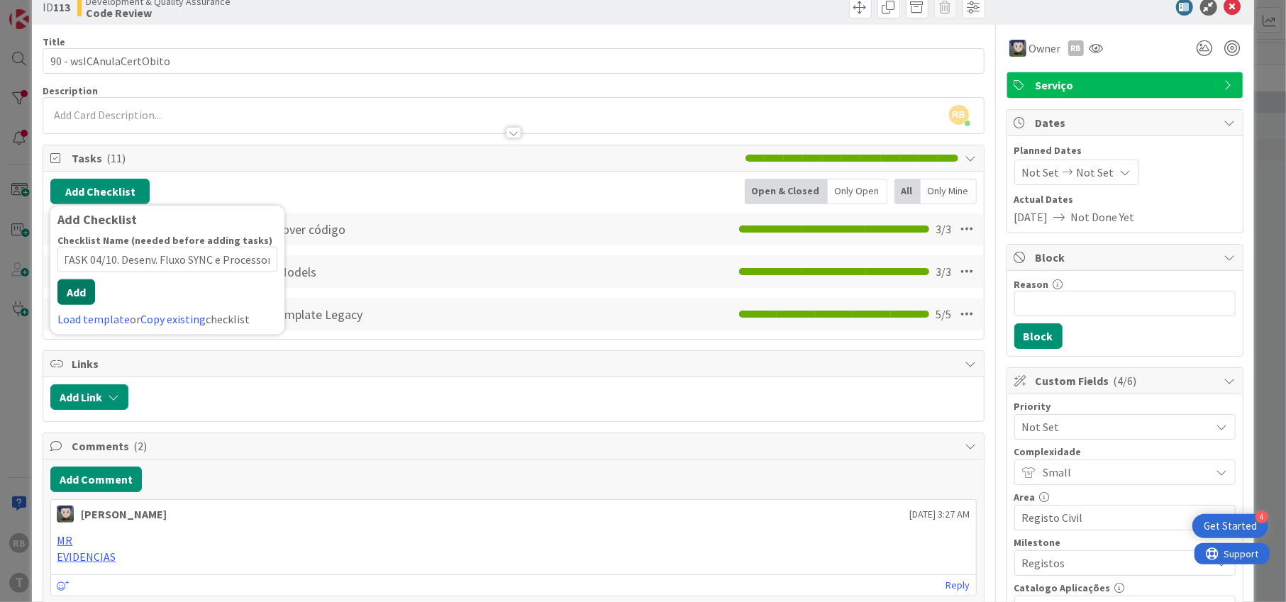
scroll to position [0, 0]
click at [88, 299] on button "Add" at bounding box center [76, 292] width 38 height 26
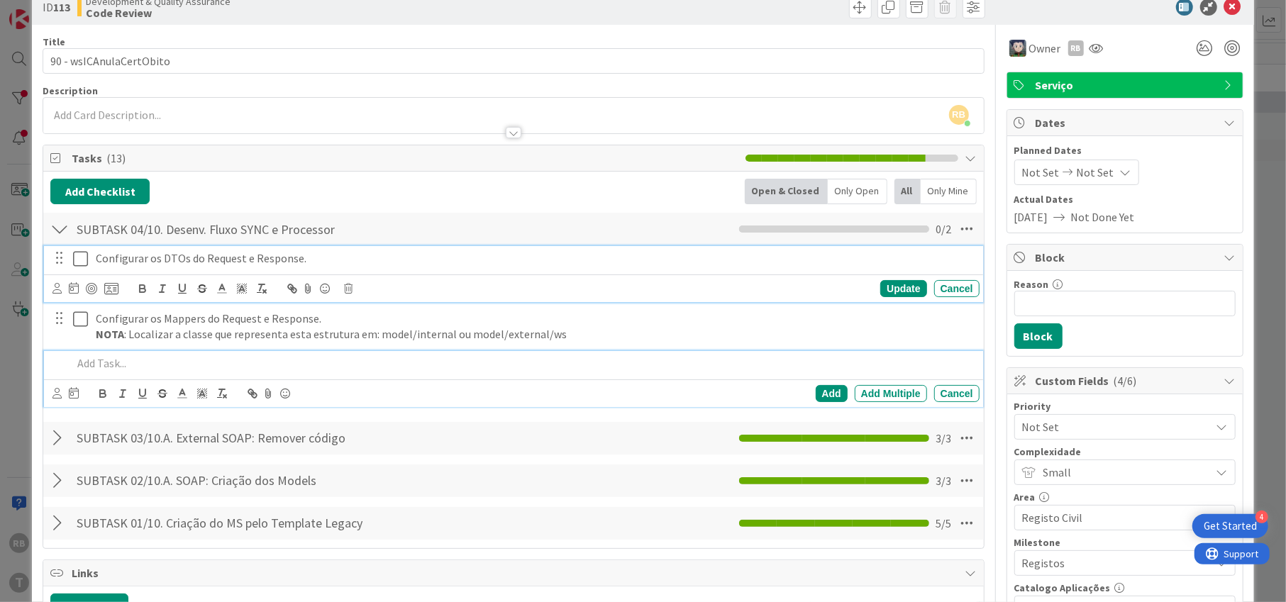
click at [76, 263] on icon at bounding box center [80, 258] width 15 height 17
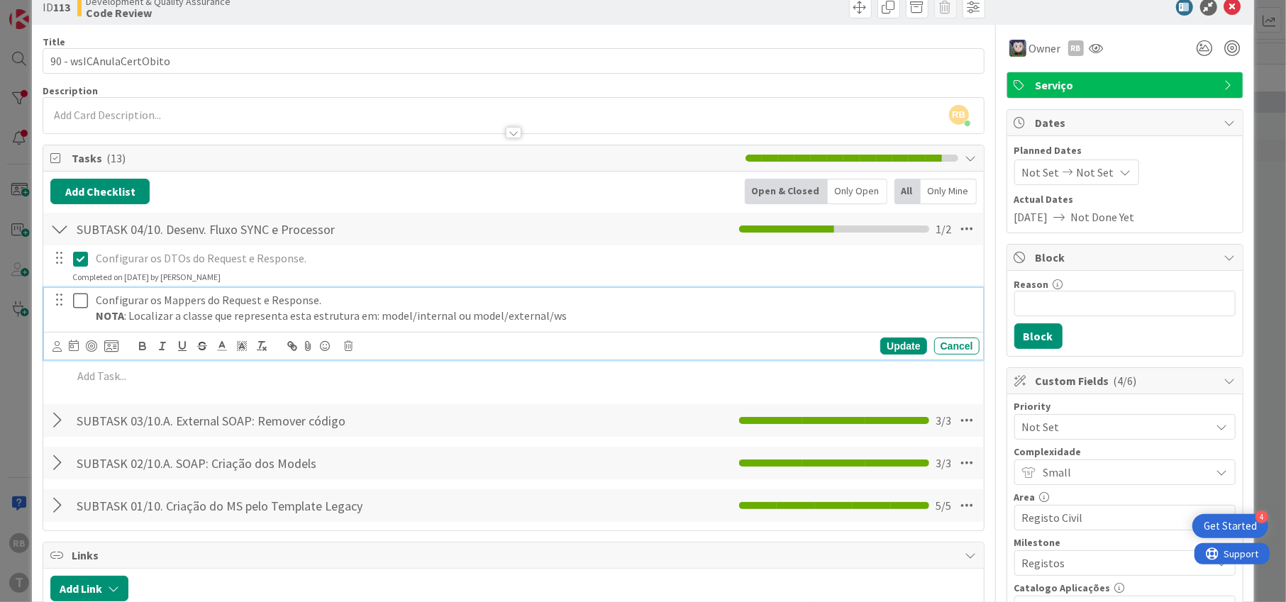
click at [79, 303] on icon at bounding box center [80, 300] width 15 height 17
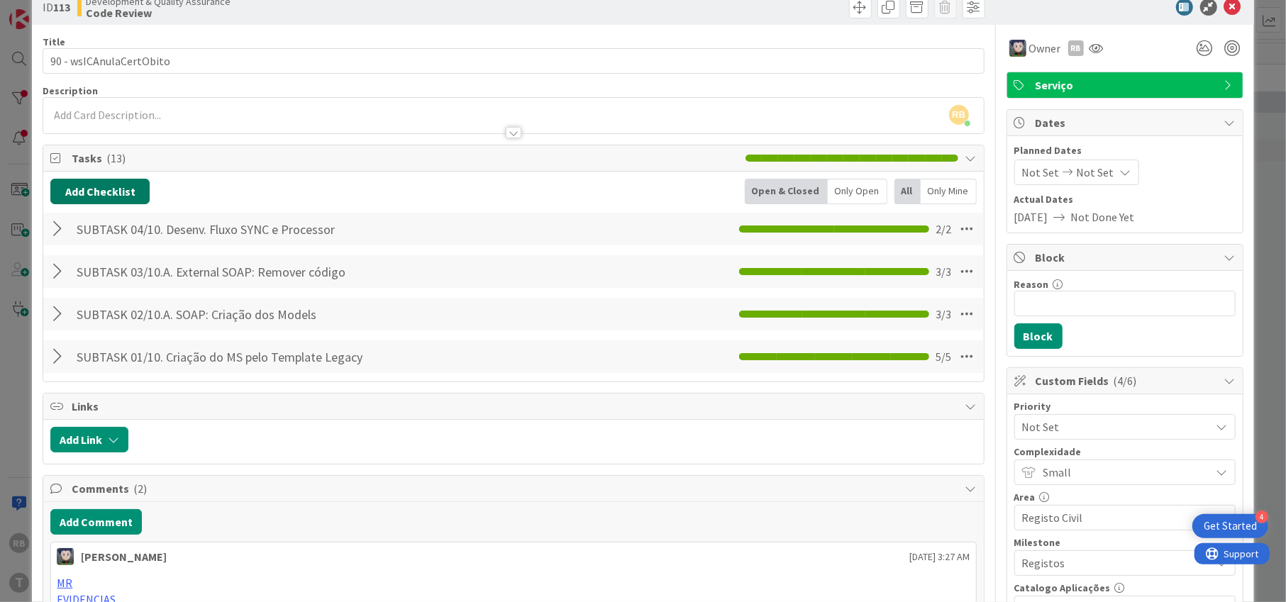
click at [107, 187] on button "Add Checklist" at bounding box center [99, 192] width 99 height 26
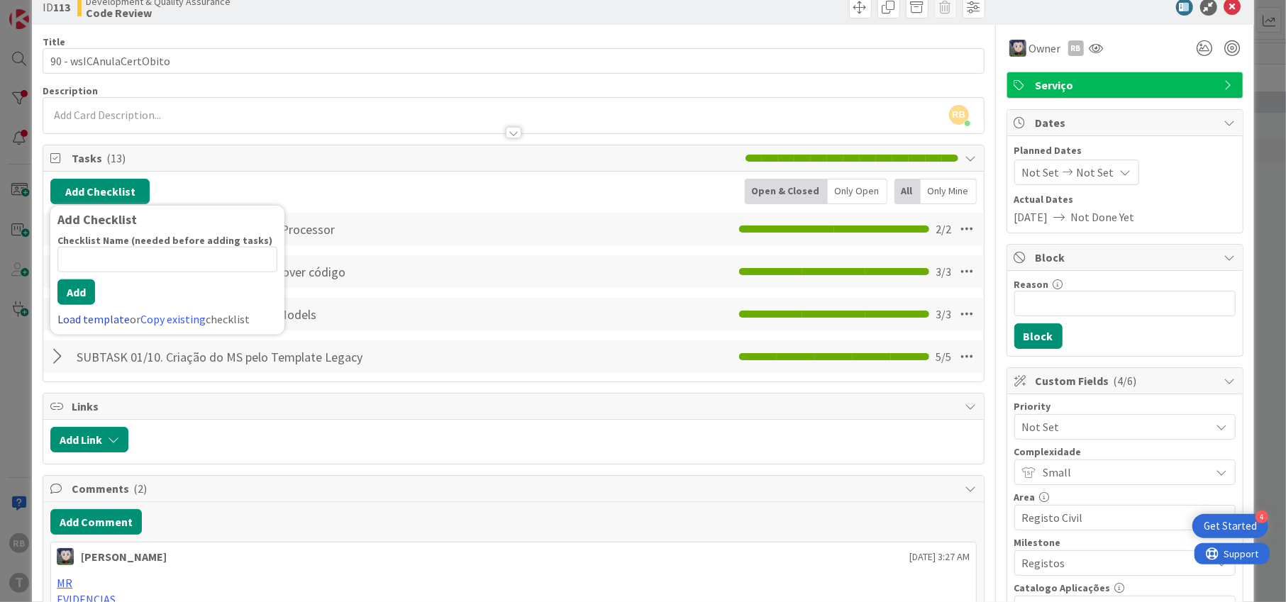
click at [85, 317] on link "Load template" at bounding box center [93, 319] width 72 height 14
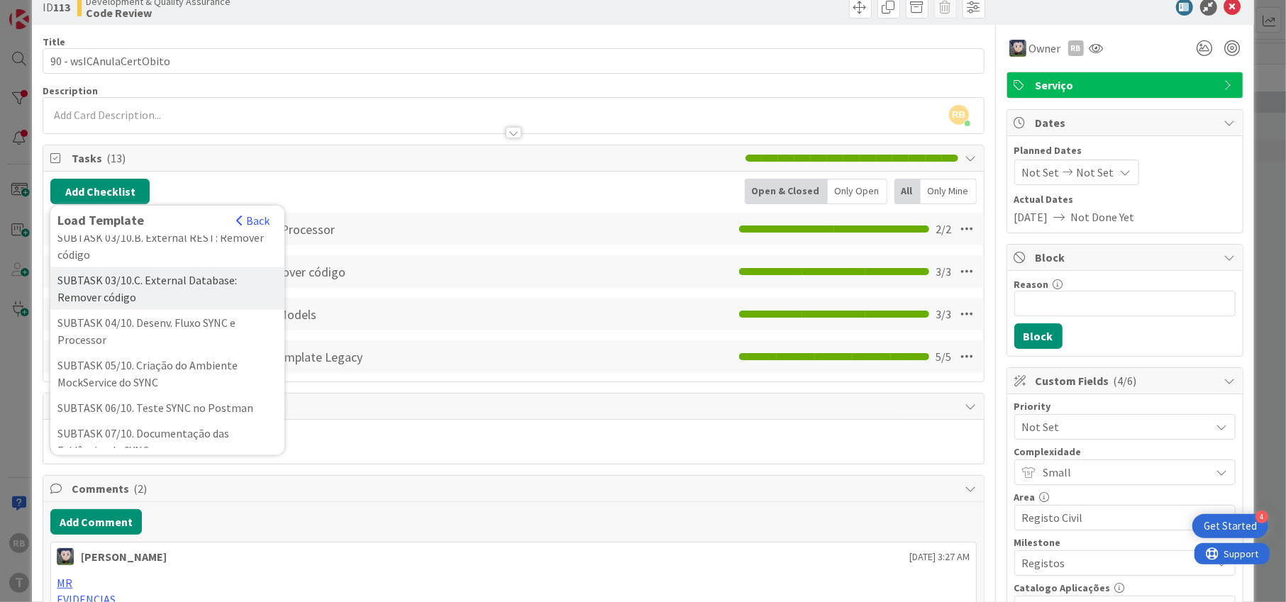
scroll to position [284, 0]
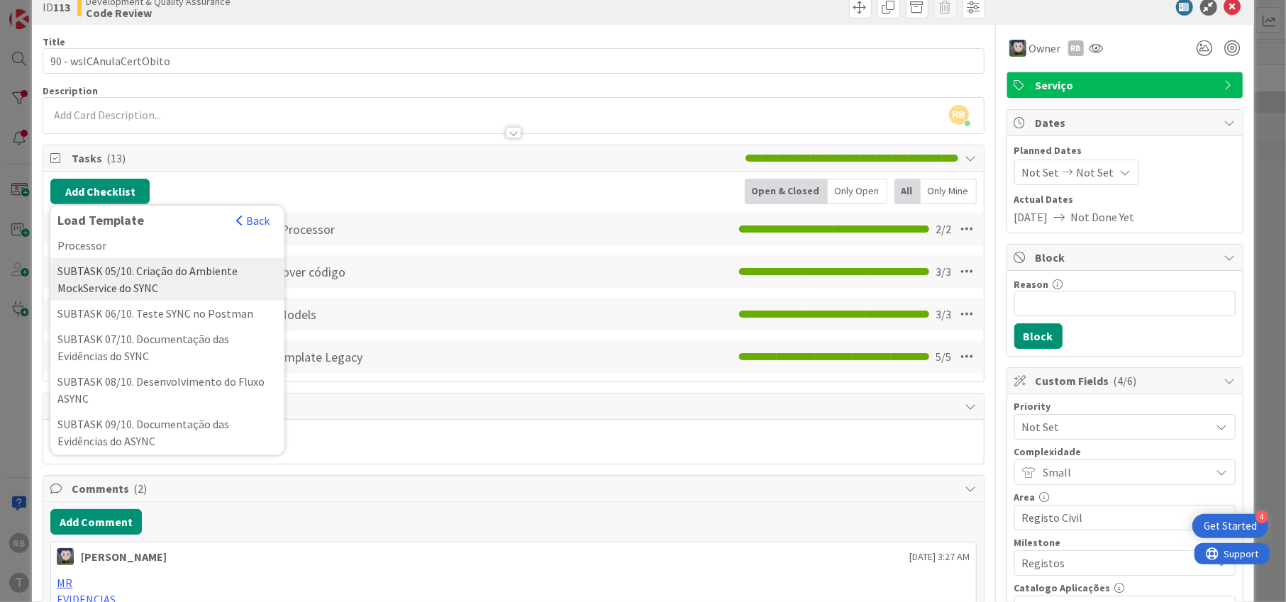
click at [72, 297] on div "SUBTASK 05/10. Criação do Ambiente MockService do SYNC" at bounding box center [167, 279] width 234 height 43
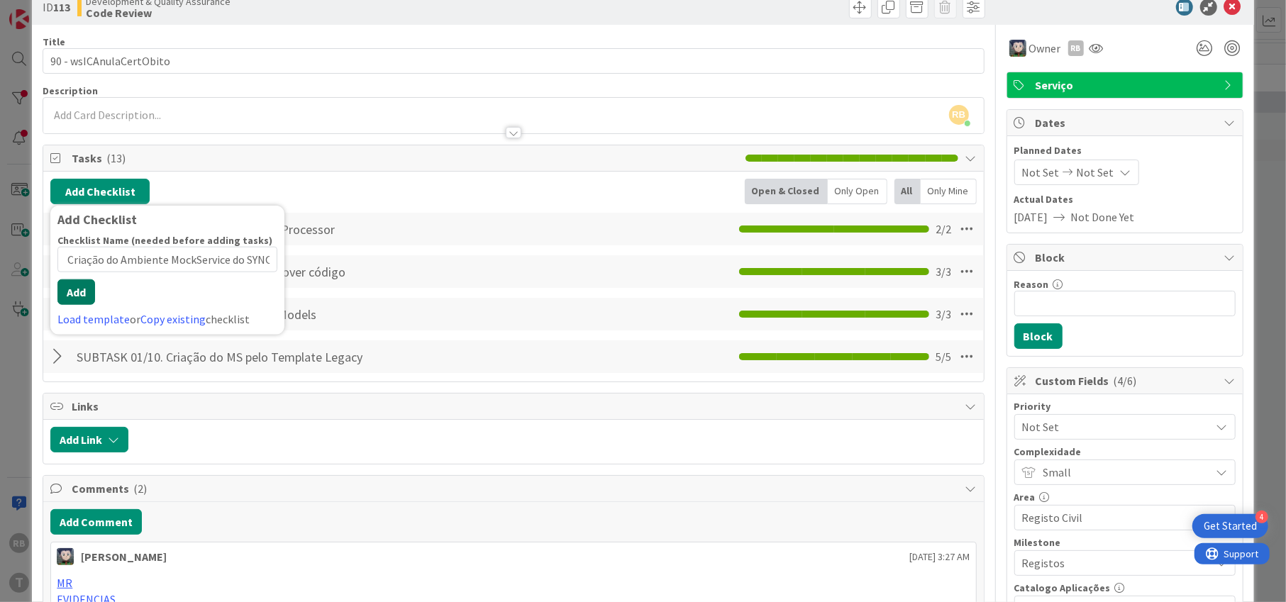
scroll to position [0, 0]
click at [74, 301] on button "Add" at bounding box center [76, 292] width 38 height 26
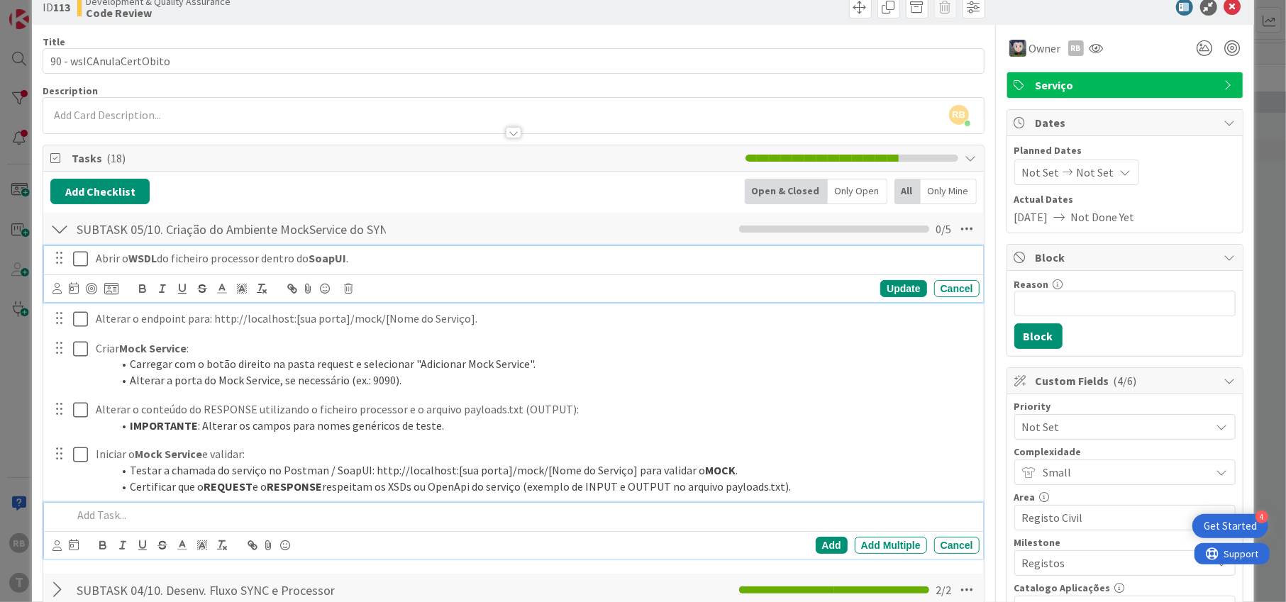
click at [84, 257] on icon at bounding box center [80, 258] width 15 height 17
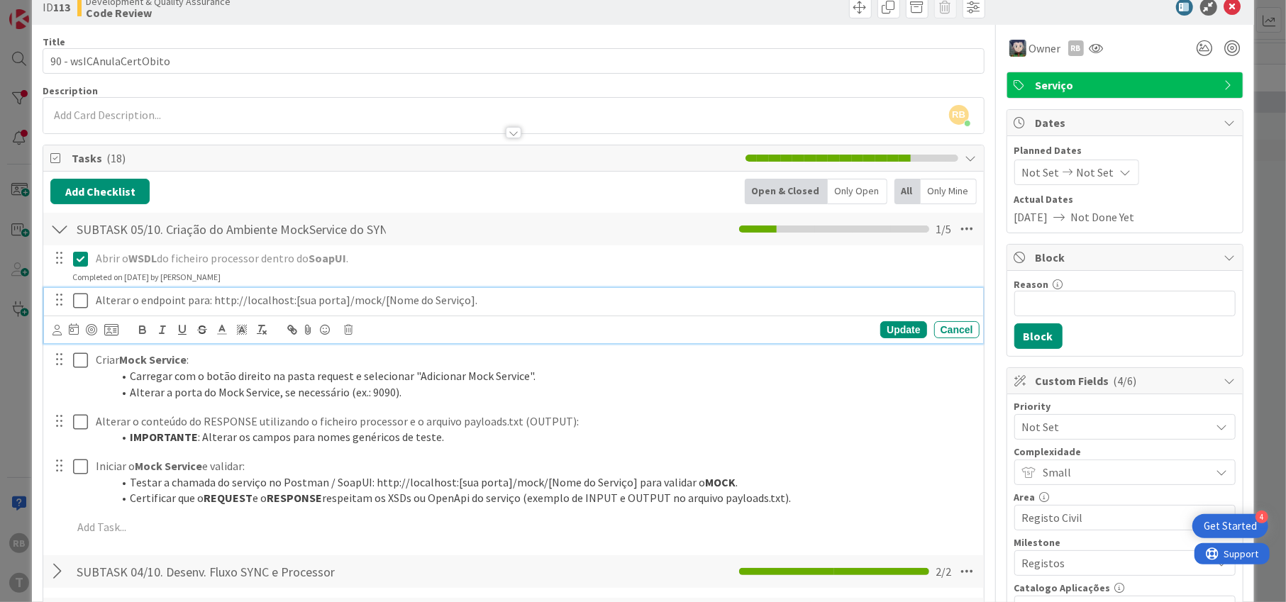
drag, startPoint x: 74, startPoint y: 296, endPoint x: 77, endPoint y: 302, distance: 7.3
click at [76, 297] on icon at bounding box center [80, 300] width 15 height 17
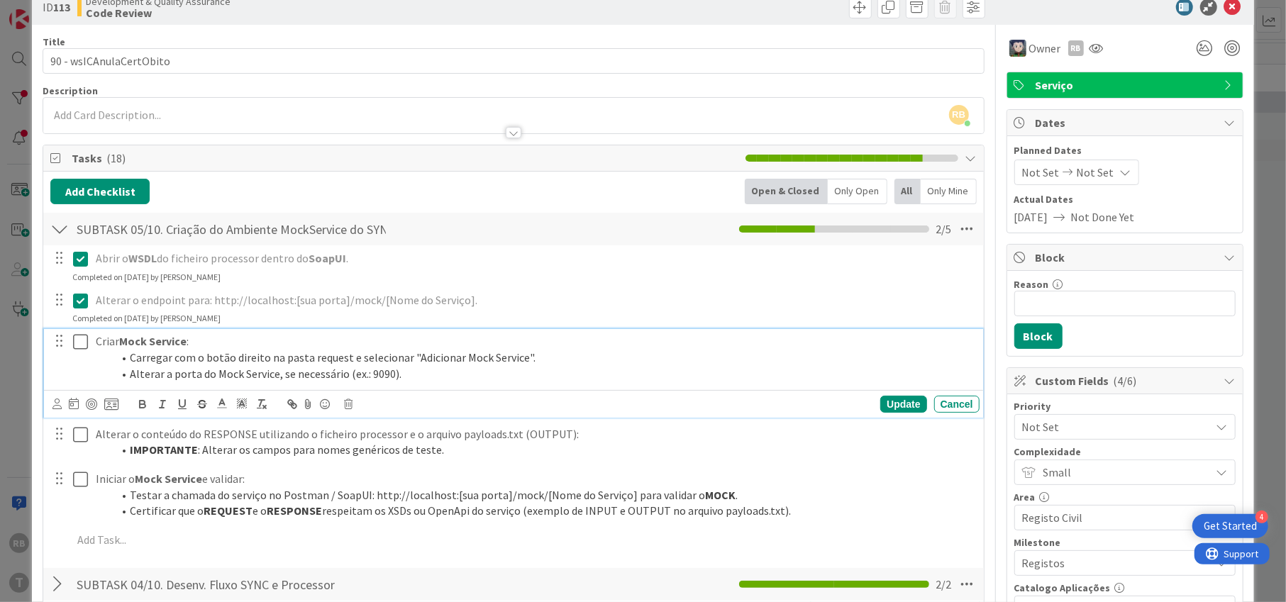
drag, startPoint x: 77, startPoint y: 336, endPoint x: 77, endPoint y: 347, distance: 10.6
click at [77, 339] on icon at bounding box center [80, 341] width 15 height 17
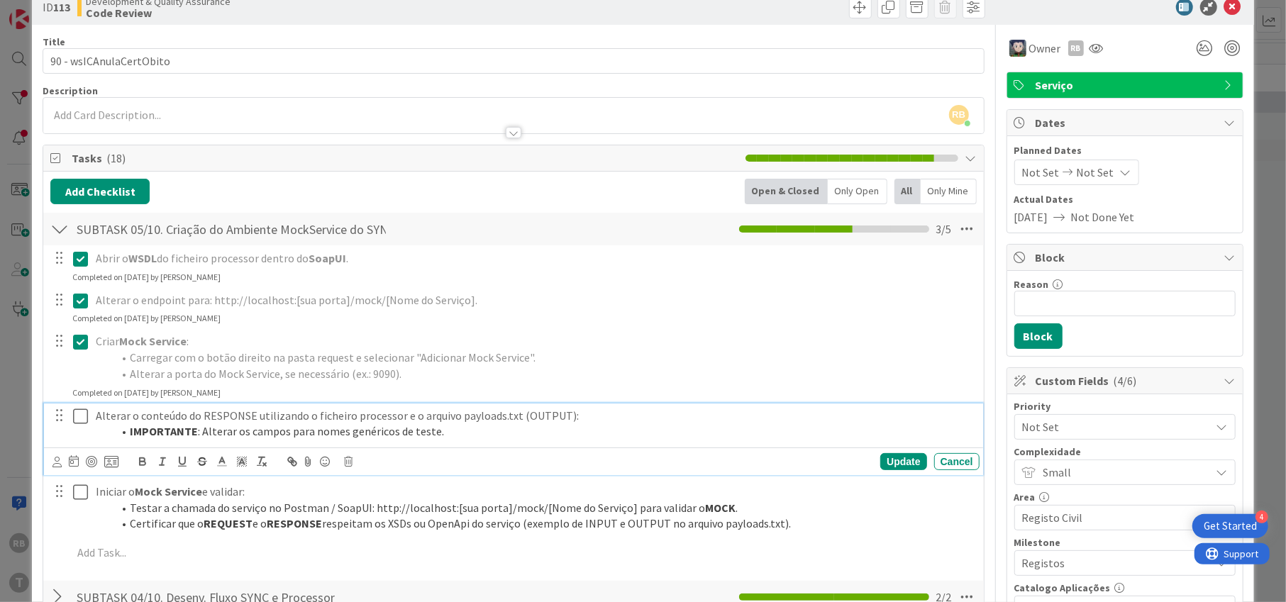
click at [82, 419] on icon at bounding box center [80, 416] width 15 height 17
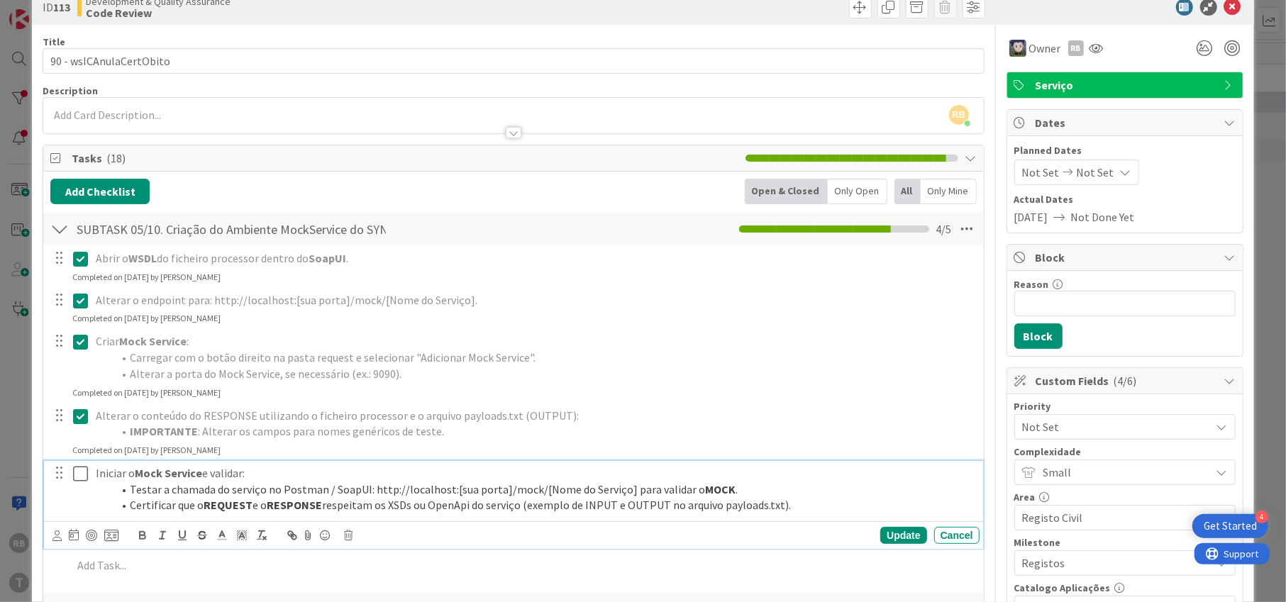
click at [88, 476] on button at bounding box center [81, 473] width 17 height 23
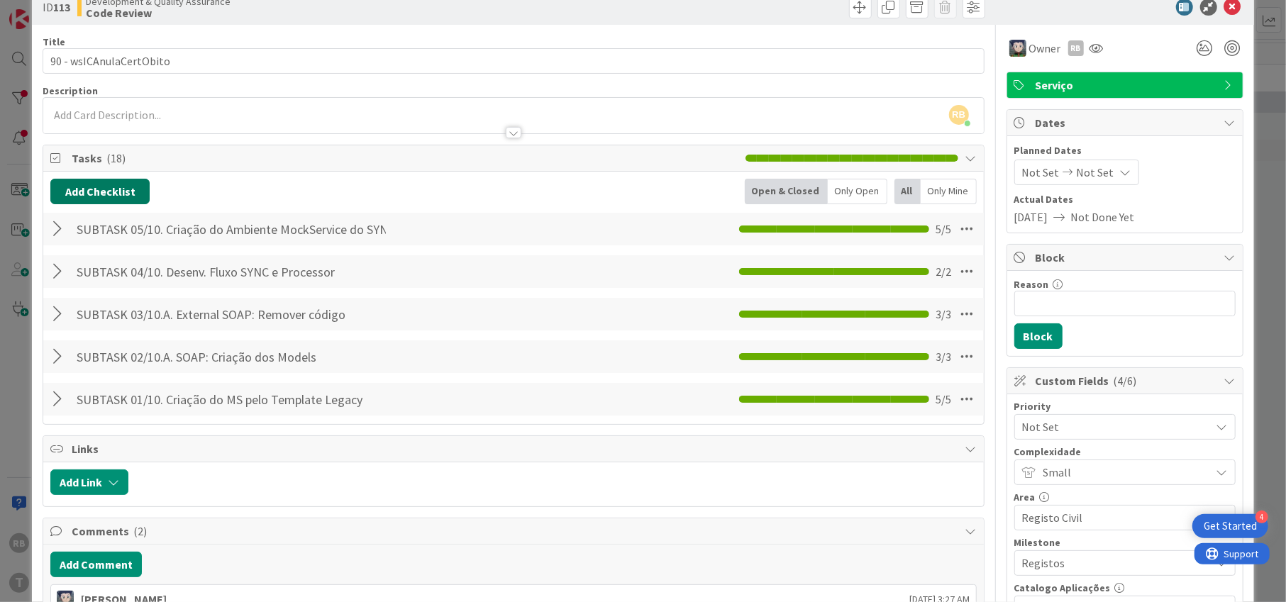
click at [89, 179] on button "Add Checklist" at bounding box center [99, 192] width 99 height 26
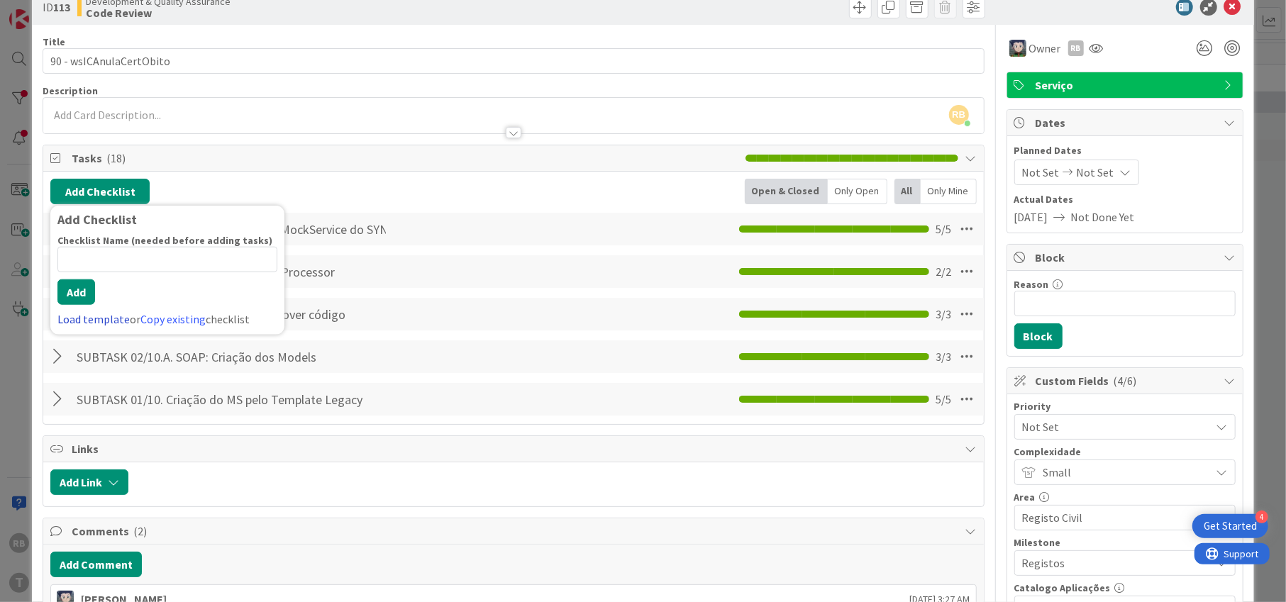
click at [81, 314] on link "Load template" at bounding box center [93, 319] width 72 height 14
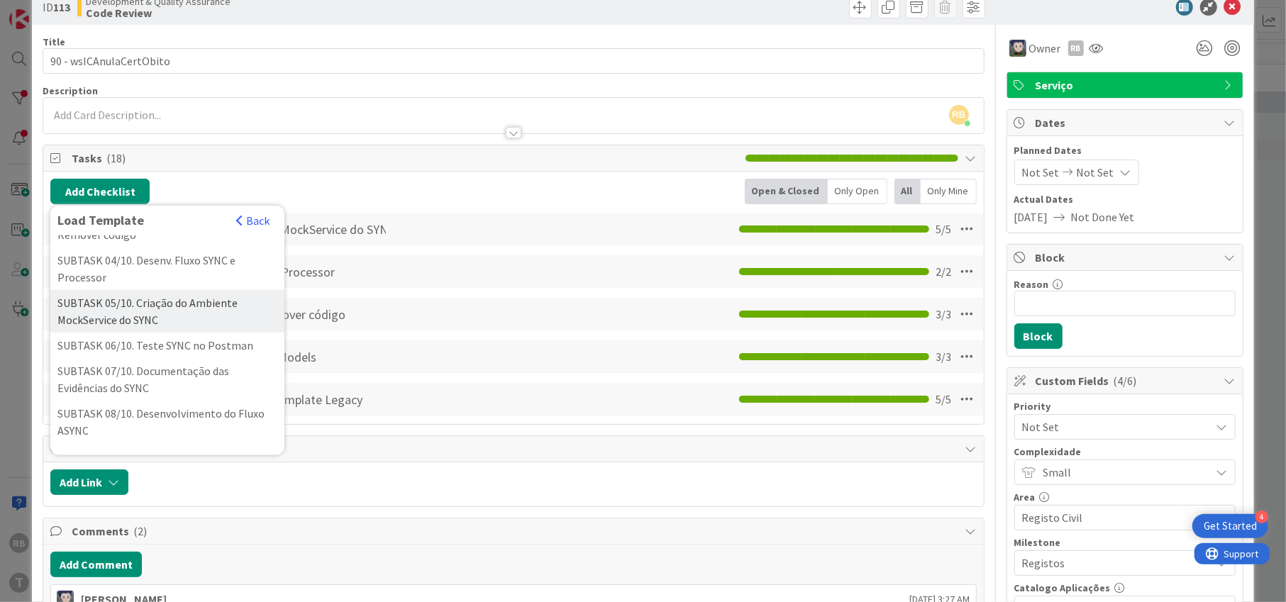
scroll to position [284, 0]
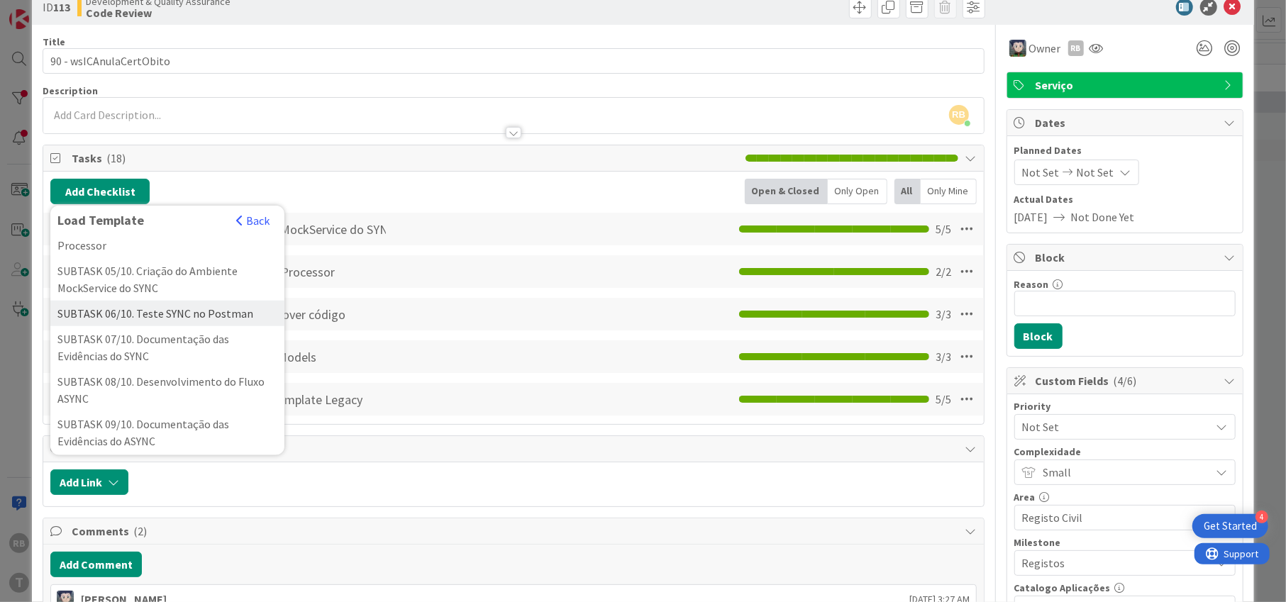
click at [77, 326] on div "SUBTASK 06/10. Teste SYNC no Postman" at bounding box center [167, 314] width 234 height 26
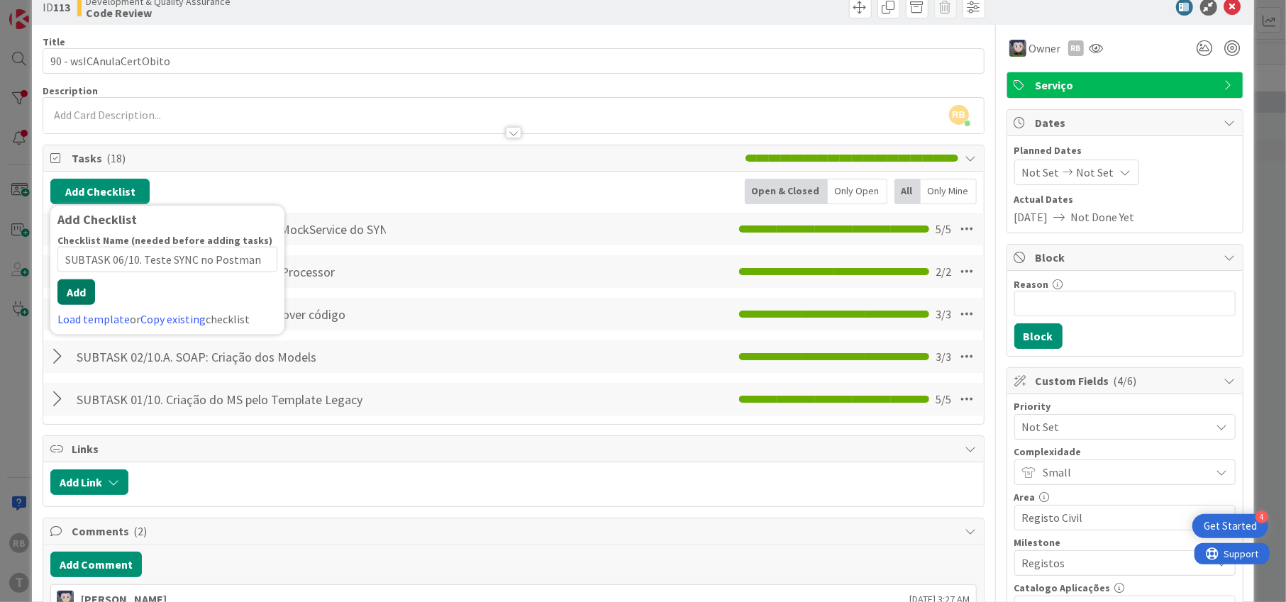
click at [79, 299] on button "Add" at bounding box center [76, 292] width 38 height 26
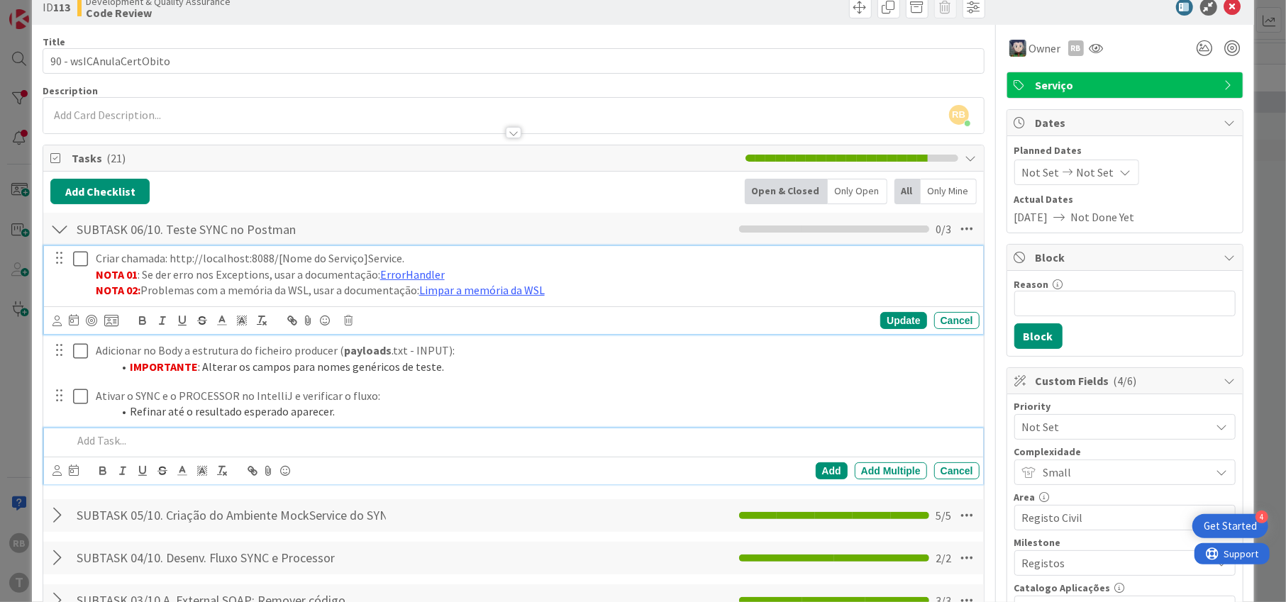
click at [78, 266] on icon at bounding box center [80, 258] width 15 height 17
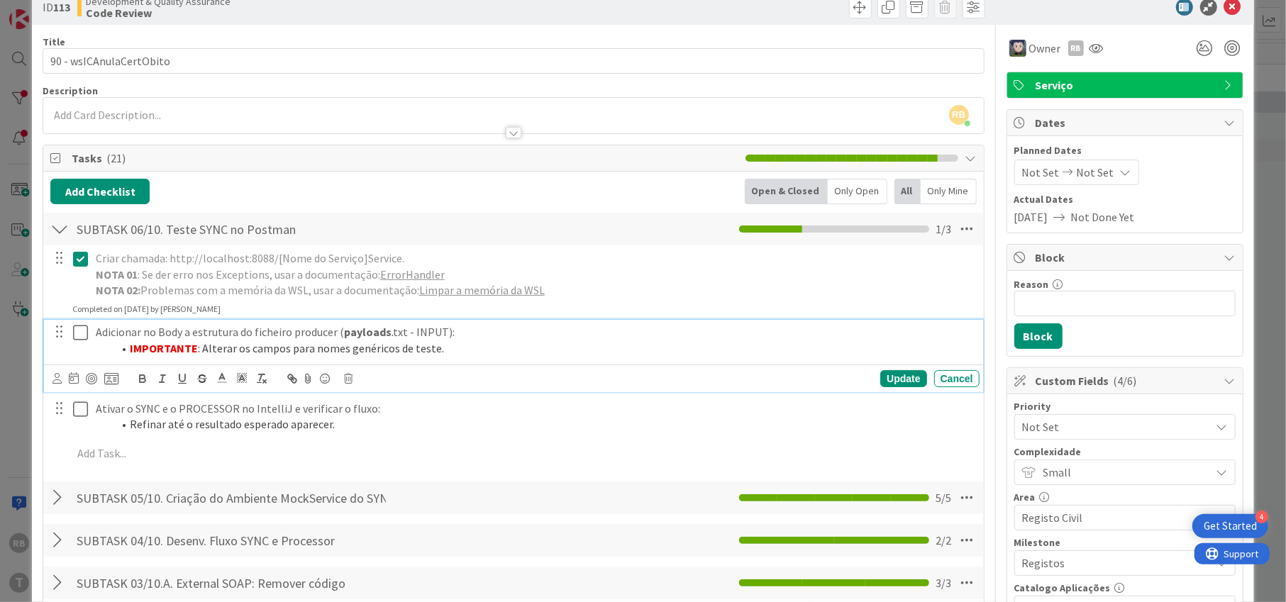
click at [76, 333] on icon at bounding box center [80, 332] width 15 height 17
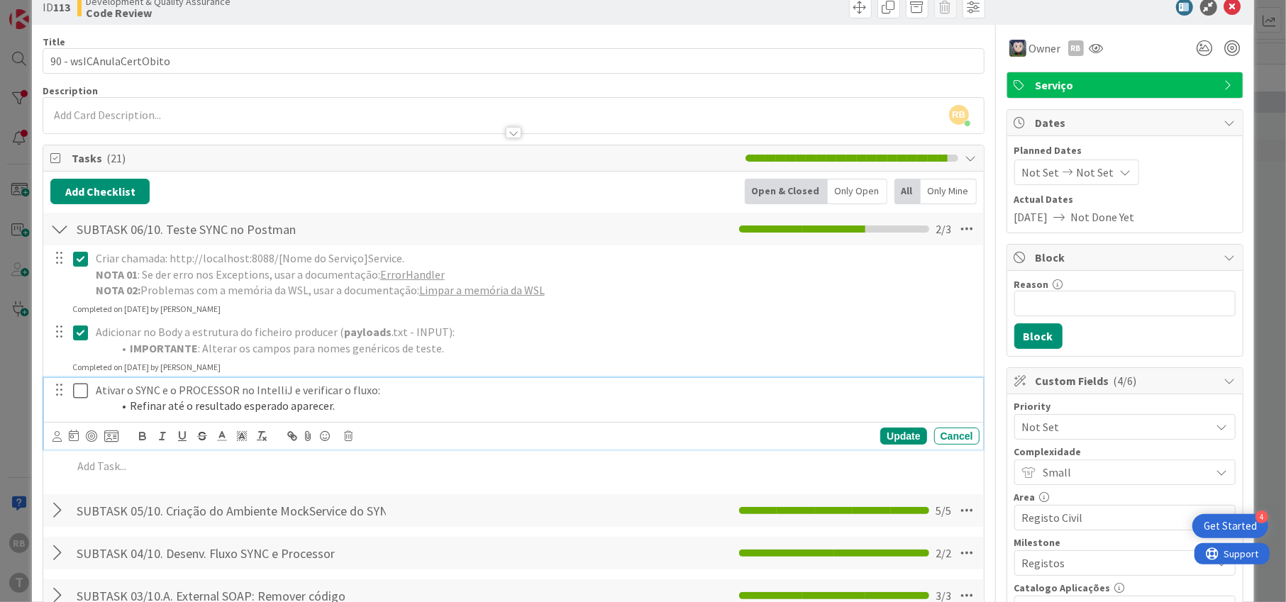
click at [82, 392] on icon at bounding box center [80, 390] width 15 height 17
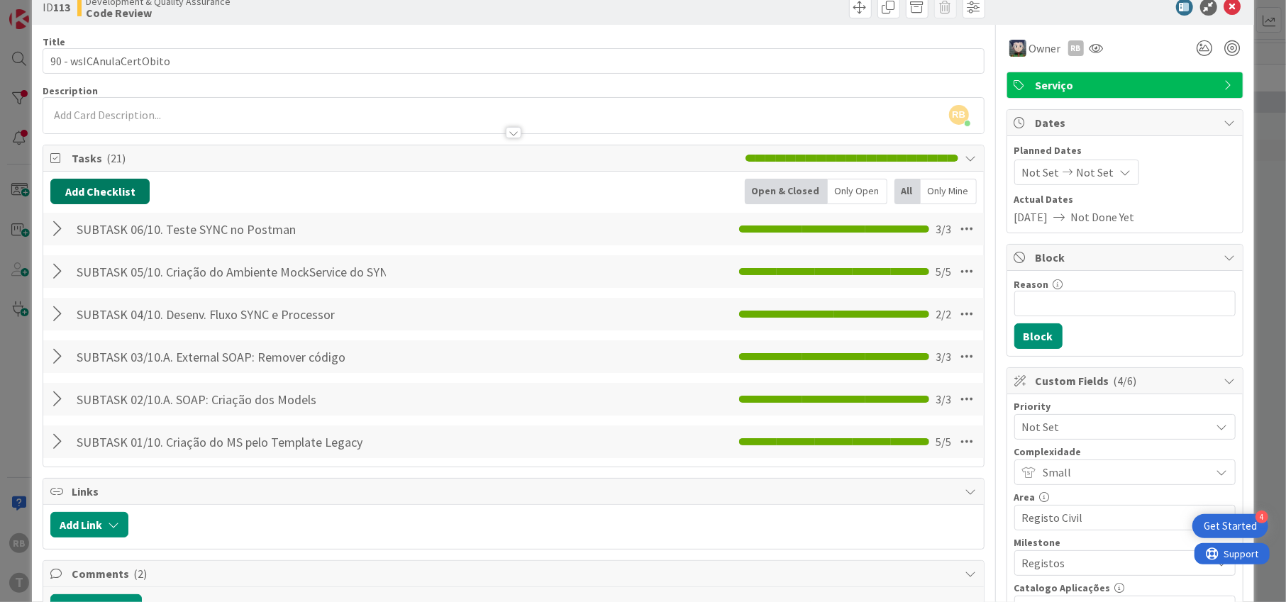
click at [106, 190] on button "Add Checklist" at bounding box center [99, 192] width 99 height 26
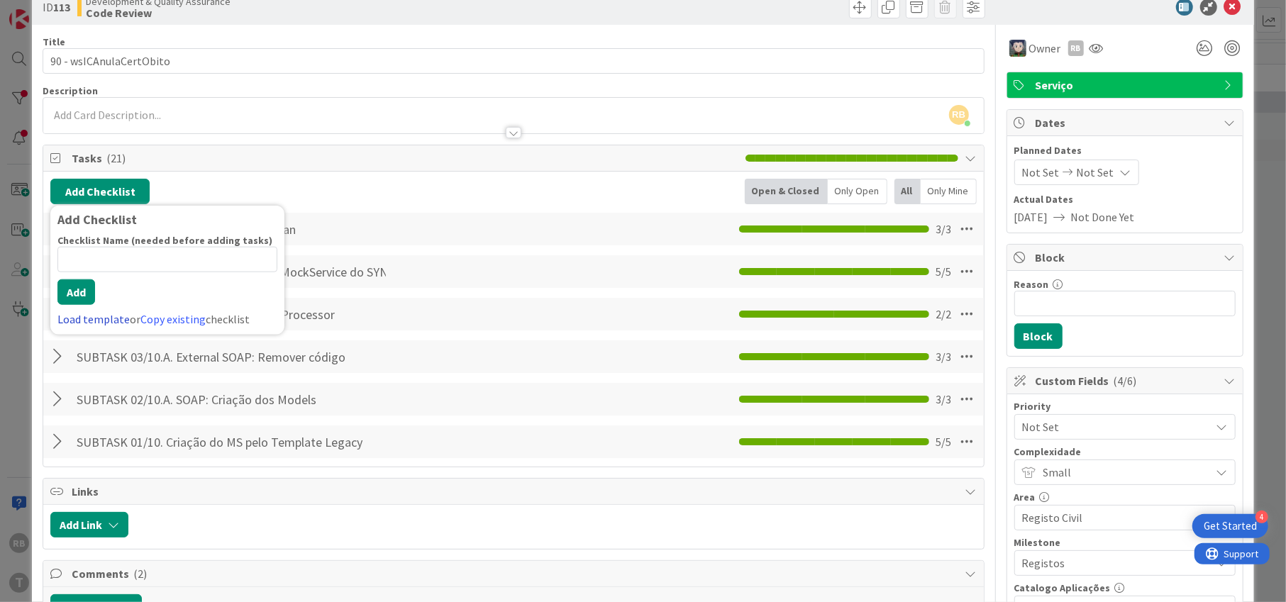
click at [87, 312] on link "Load template" at bounding box center [93, 319] width 72 height 14
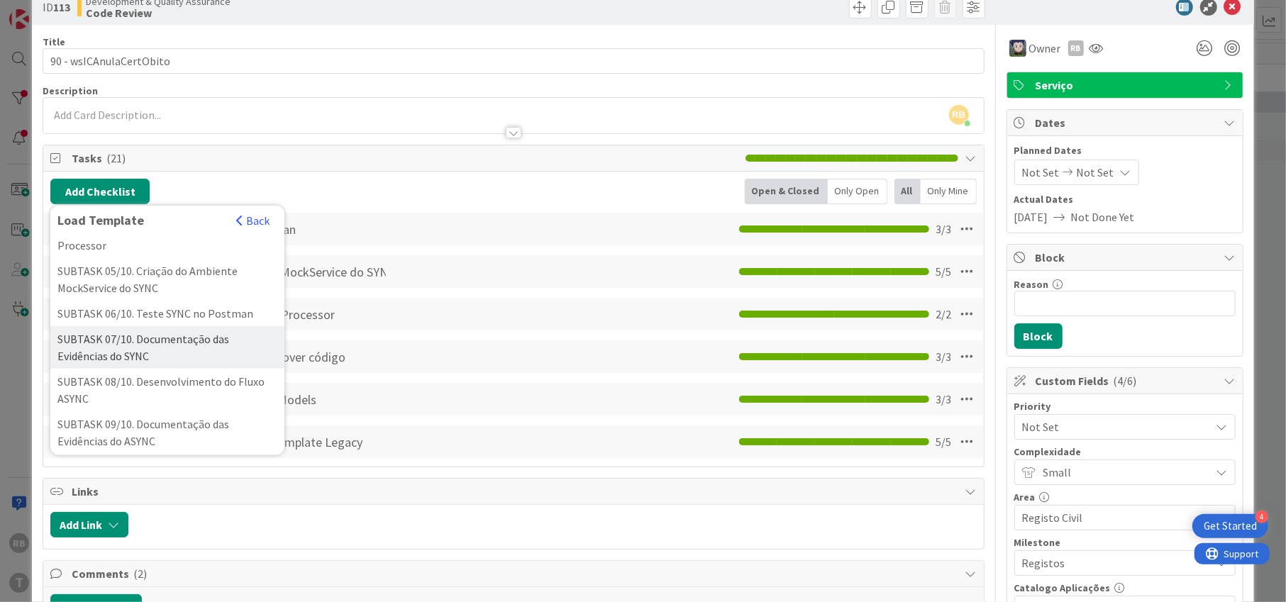
click at [105, 369] on div "SUBTASK 07/10. Documentação das Evidências do SYNC" at bounding box center [167, 347] width 234 height 43
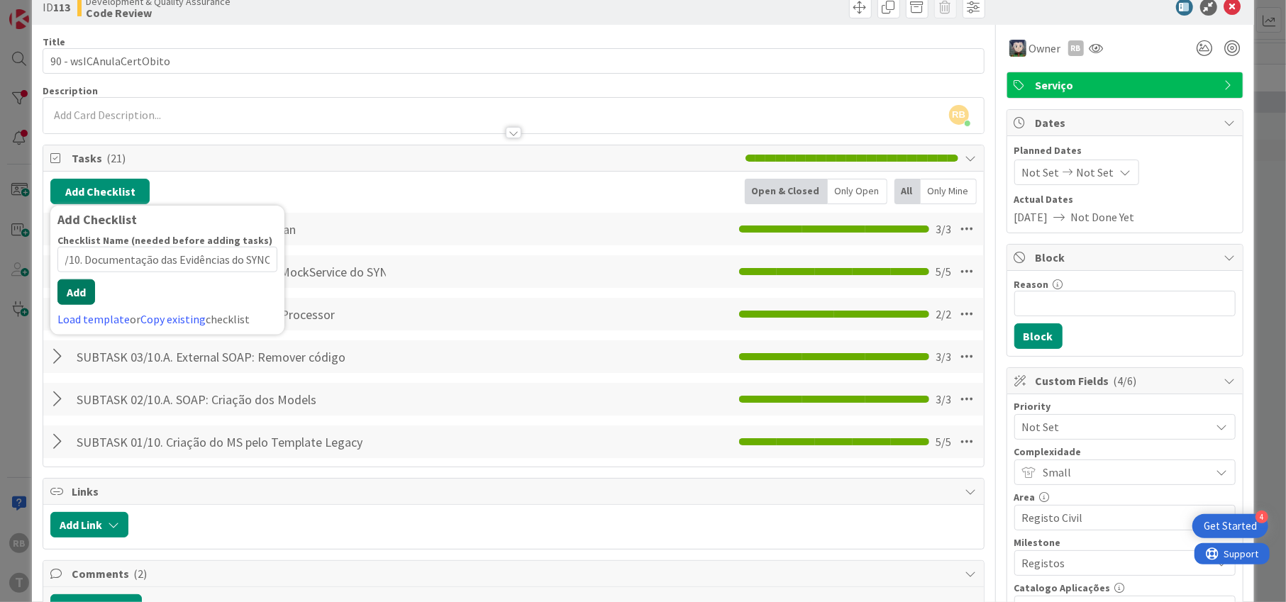
scroll to position [0, 0]
click at [67, 299] on button "Add" at bounding box center [76, 292] width 38 height 26
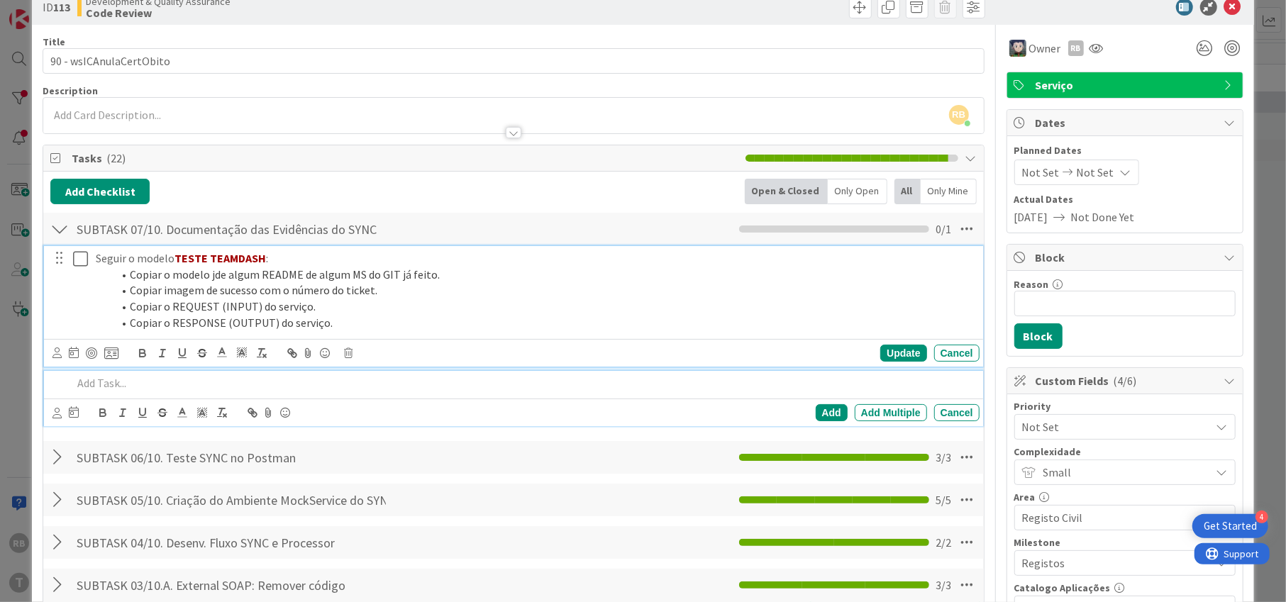
click at [79, 262] on icon at bounding box center [80, 258] width 15 height 17
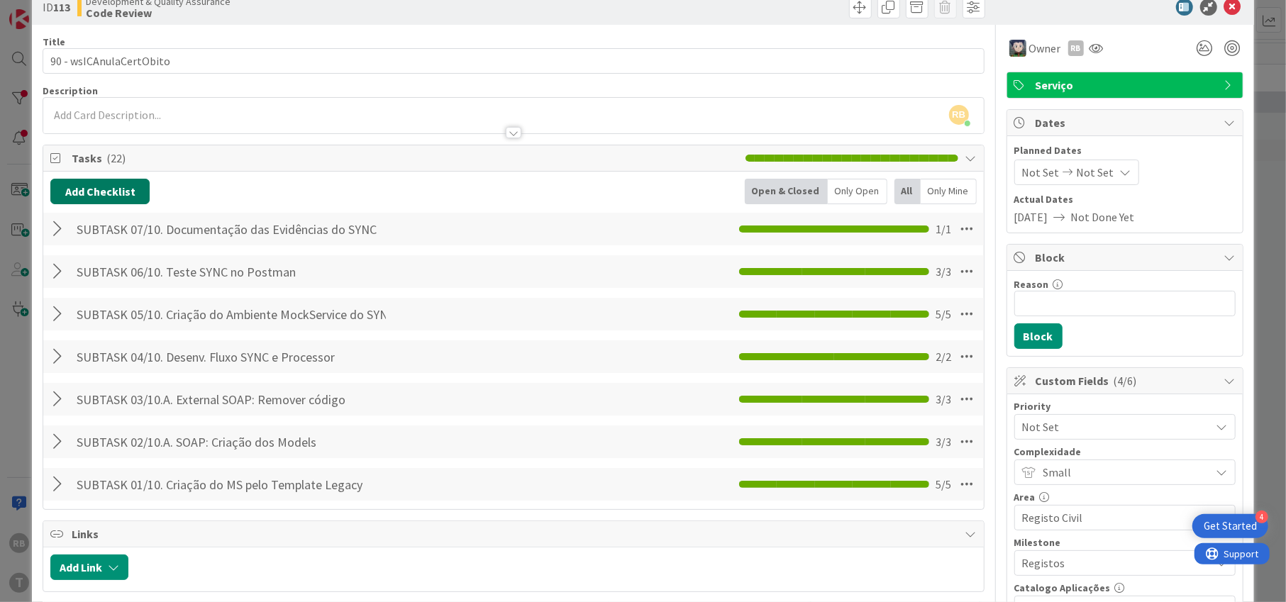
click at [106, 193] on button "Add Checklist" at bounding box center [99, 192] width 99 height 26
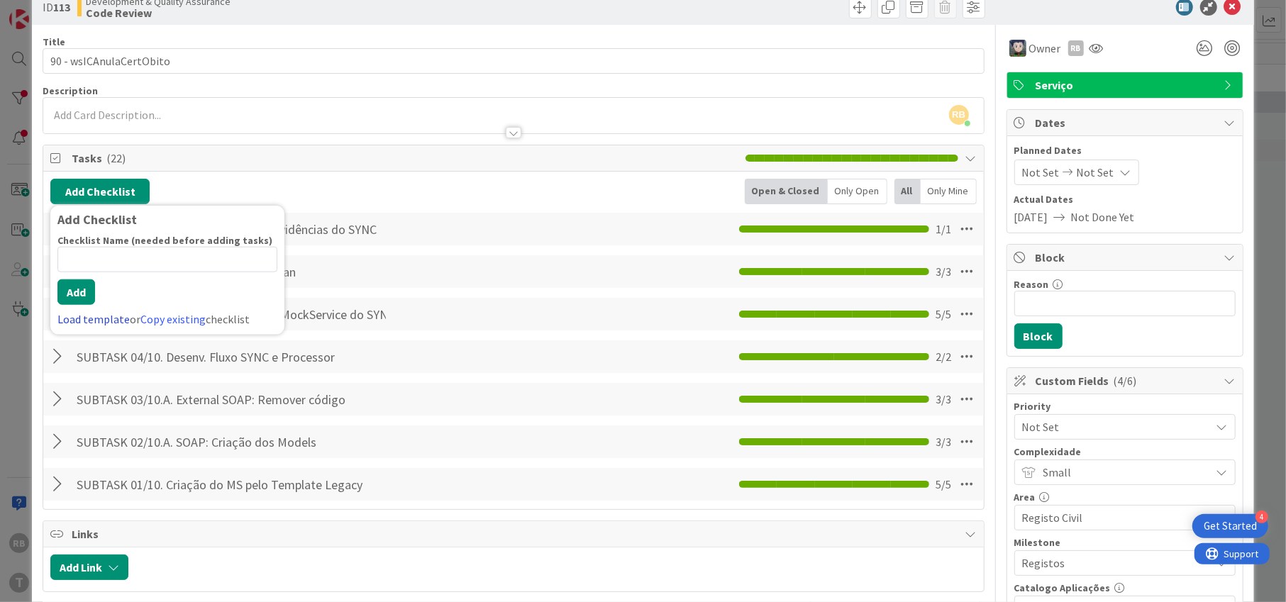
click at [90, 312] on link "Load template" at bounding box center [93, 319] width 72 height 14
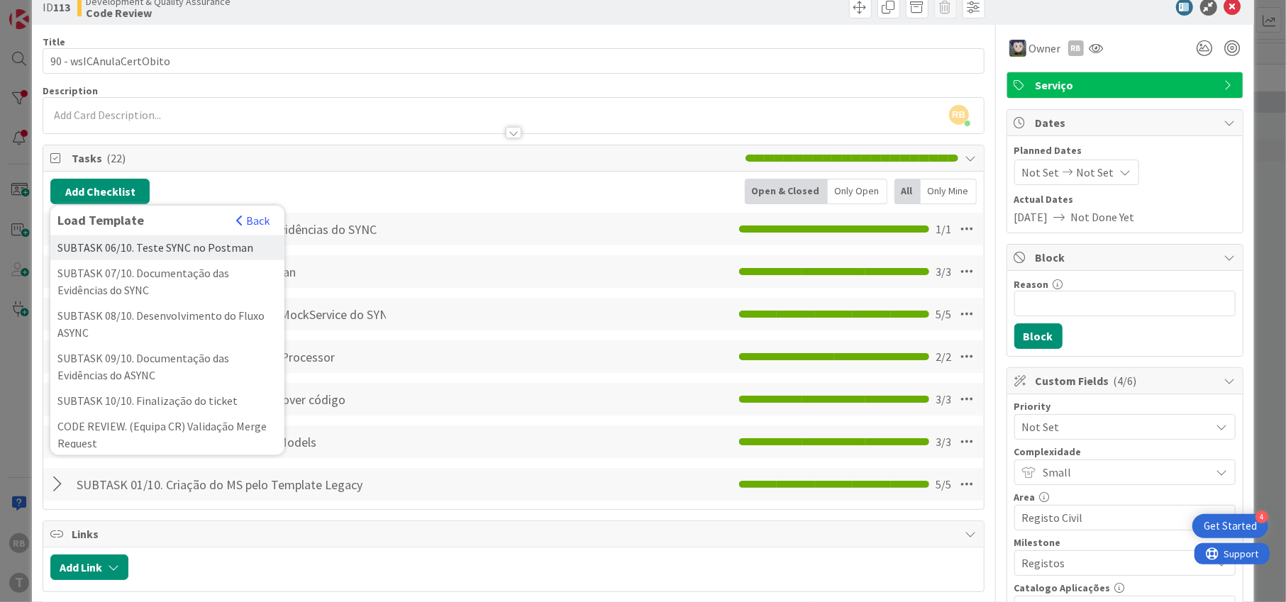
scroll to position [378, 0]
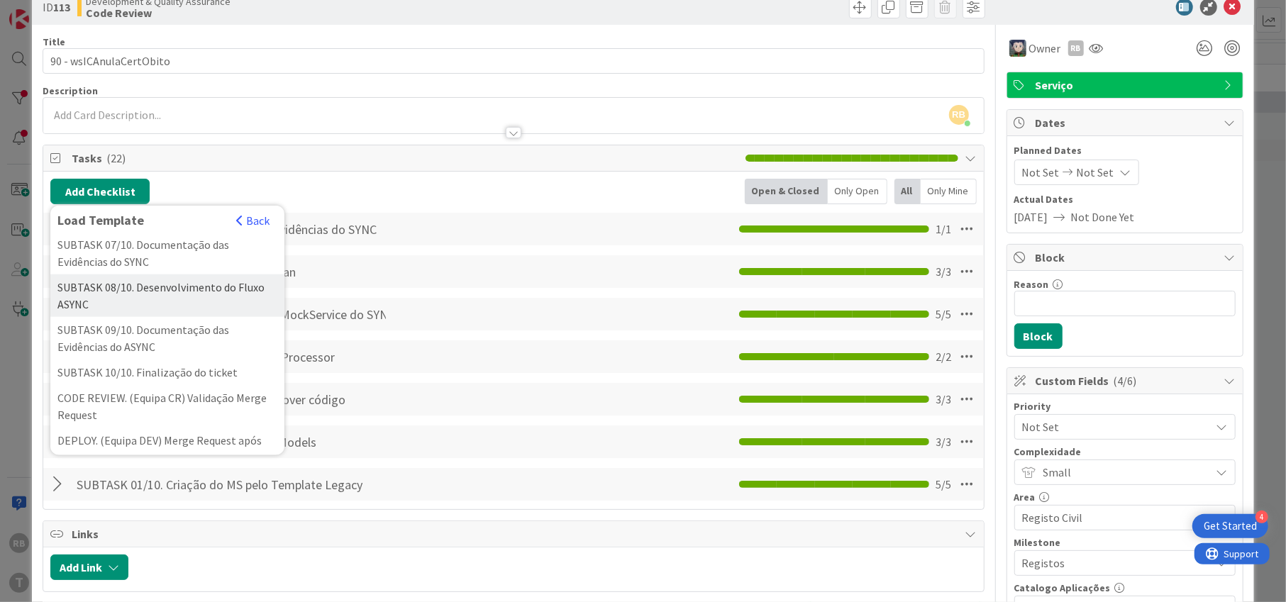
click at [85, 317] on div "SUBTASK 08/10. Desenvolvimento do Fluxo ASYNC" at bounding box center [167, 295] width 234 height 43
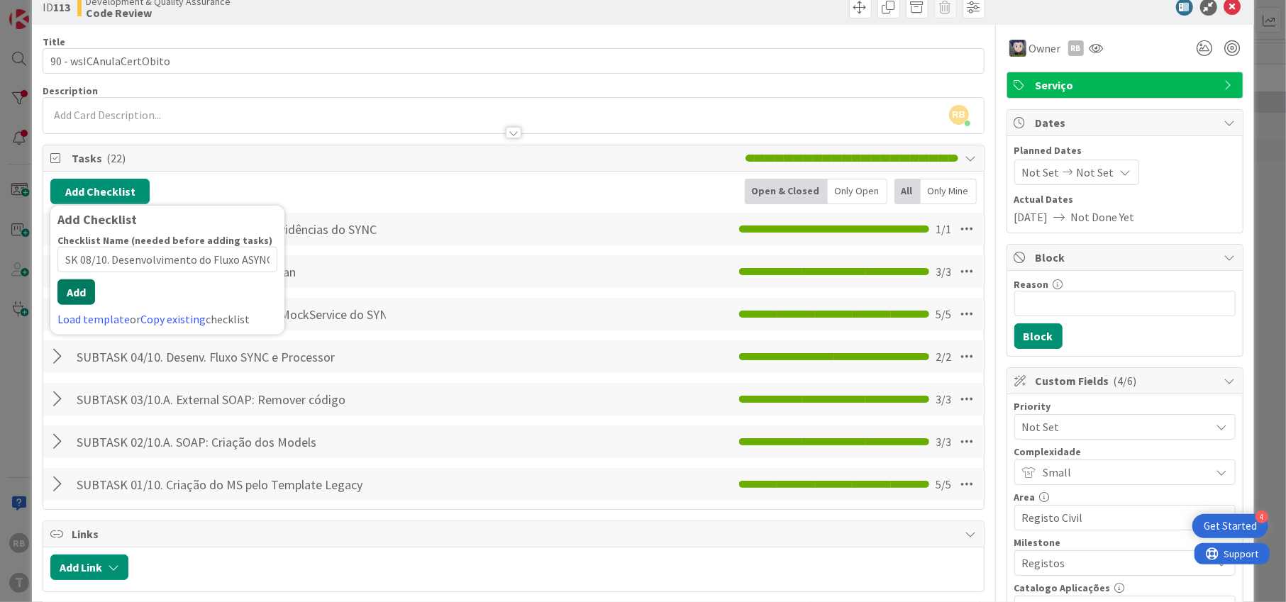
scroll to position [0, 0]
click at [76, 302] on button "Add" at bounding box center [76, 292] width 38 height 26
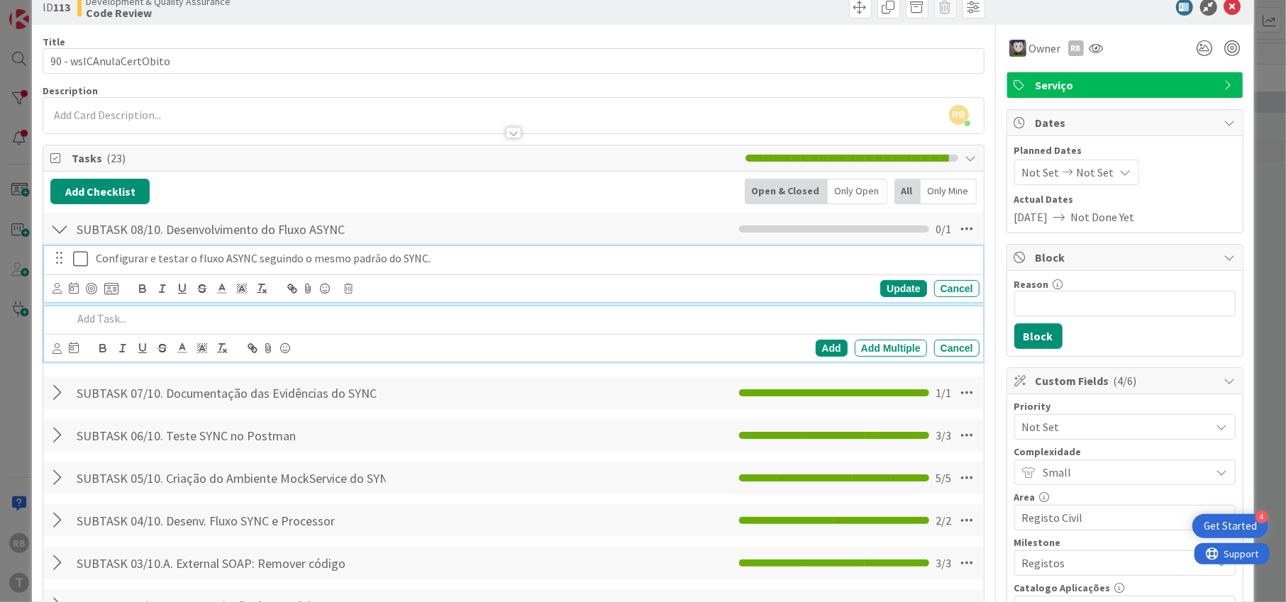
click at [77, 255] on icon at bounding box center [80, 258] width 15 height 17
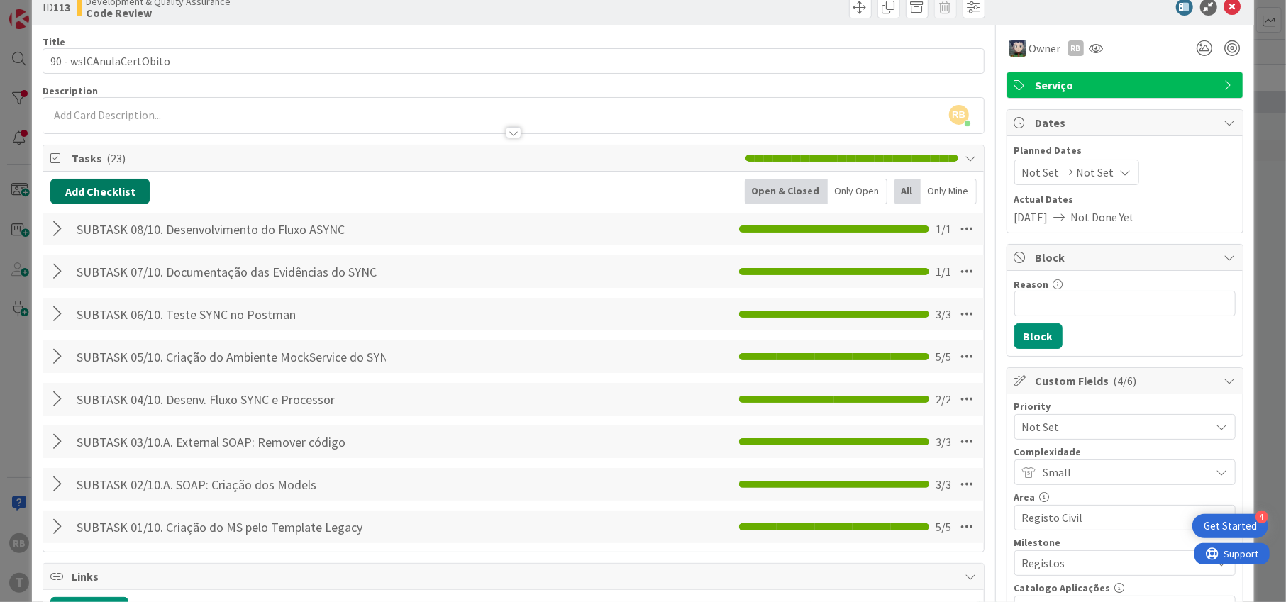
click at [93, 192] on button "Add Checklist" at bounding box center [99, 192] width 99 height 26
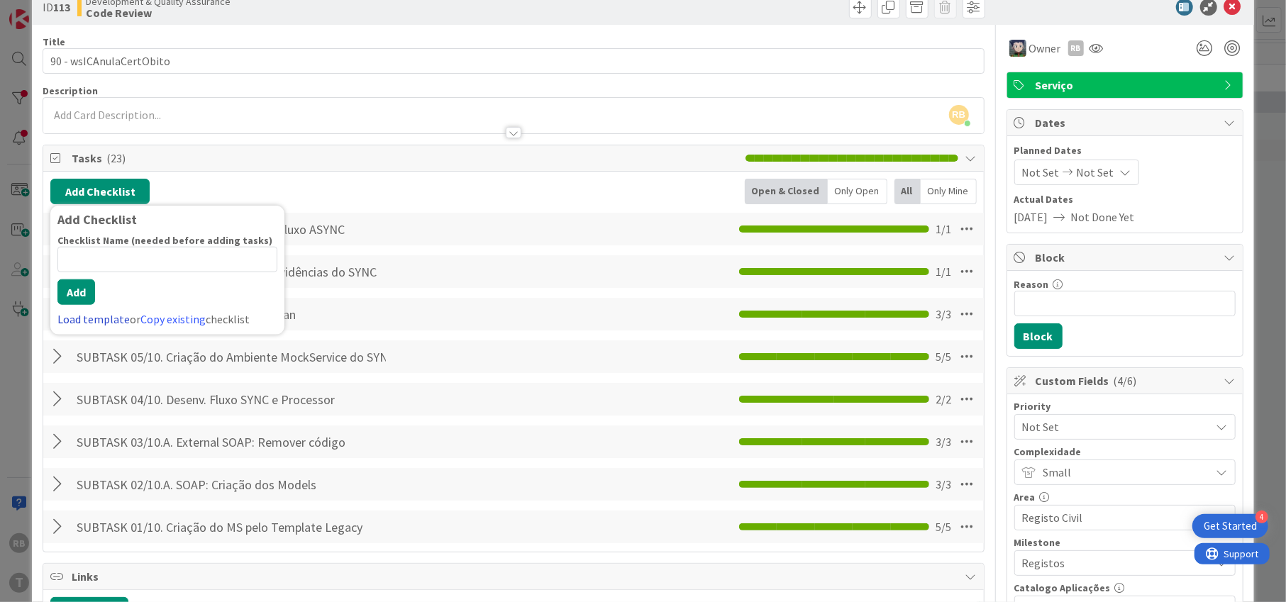
click at [79, 315] on link "Load template" at bounding box center [93, 319] width 72 height 14
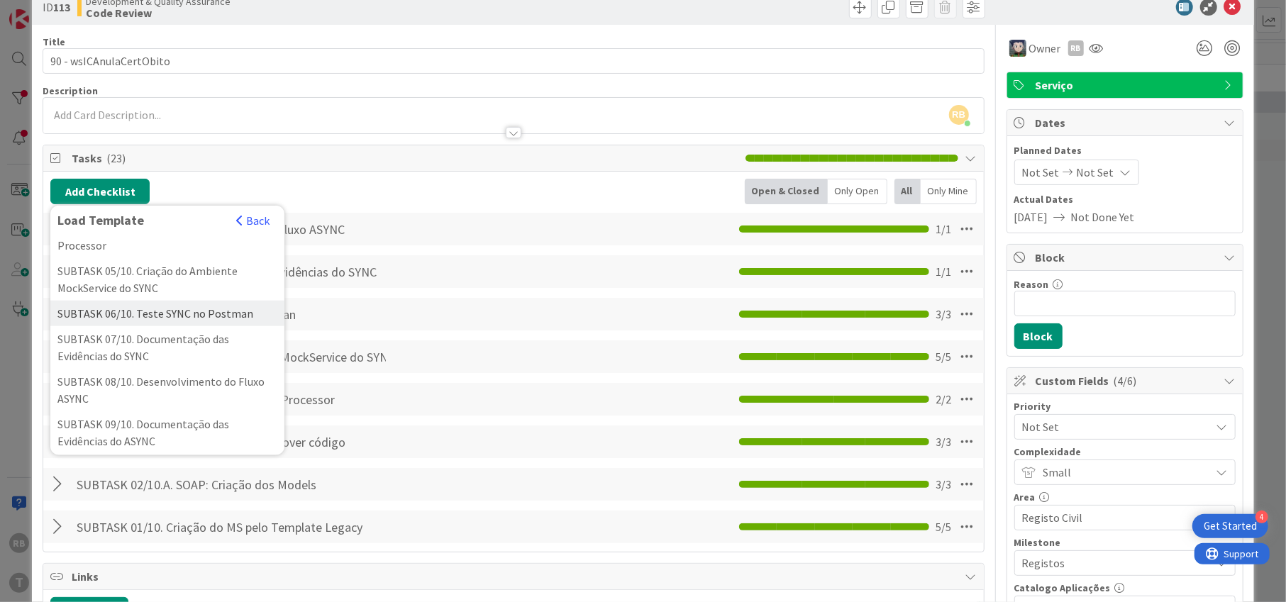
scroll to position [378, 0]
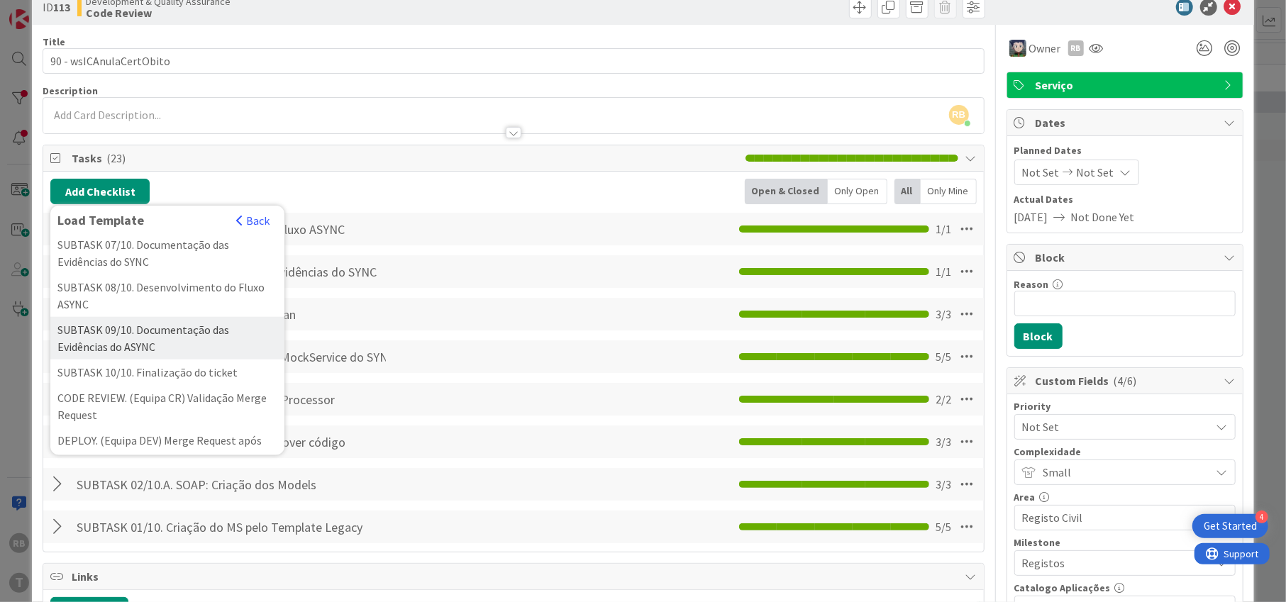
click at [70, 360] on div "SUBTASK 09/10. Documentação das Evidências do ASYNC" at bounding box center [167, 338] width 234 height 43
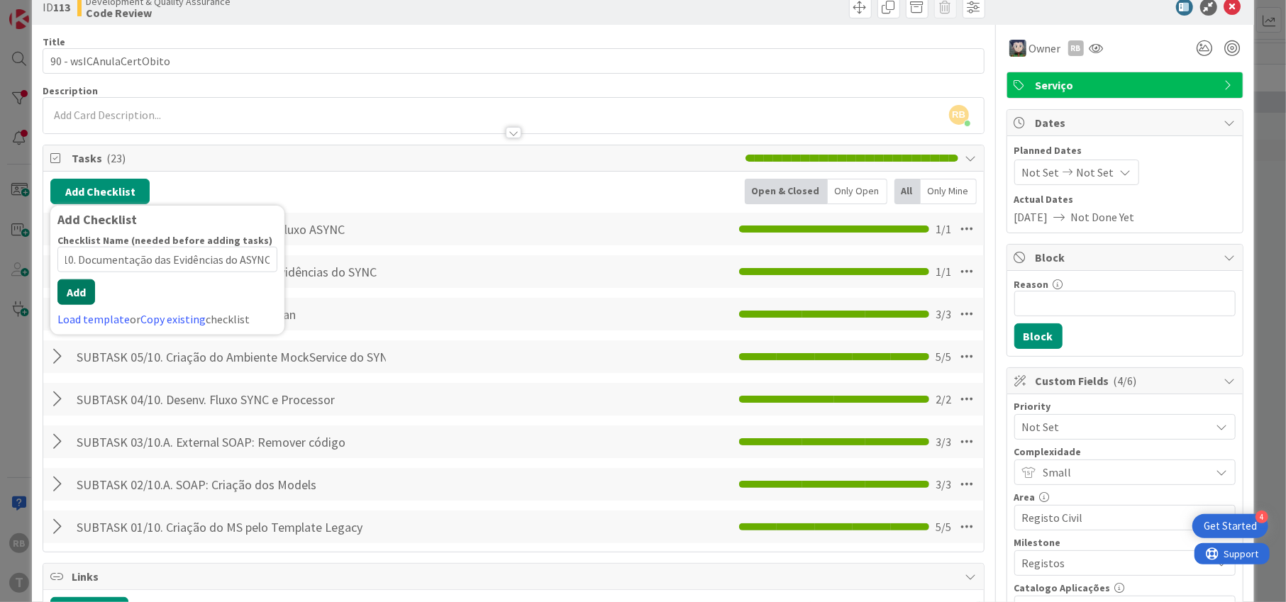
scroll to position [0, 0]
click at [74, 295] on button "Add" at bounding box center [76, 292] width 38 height 26
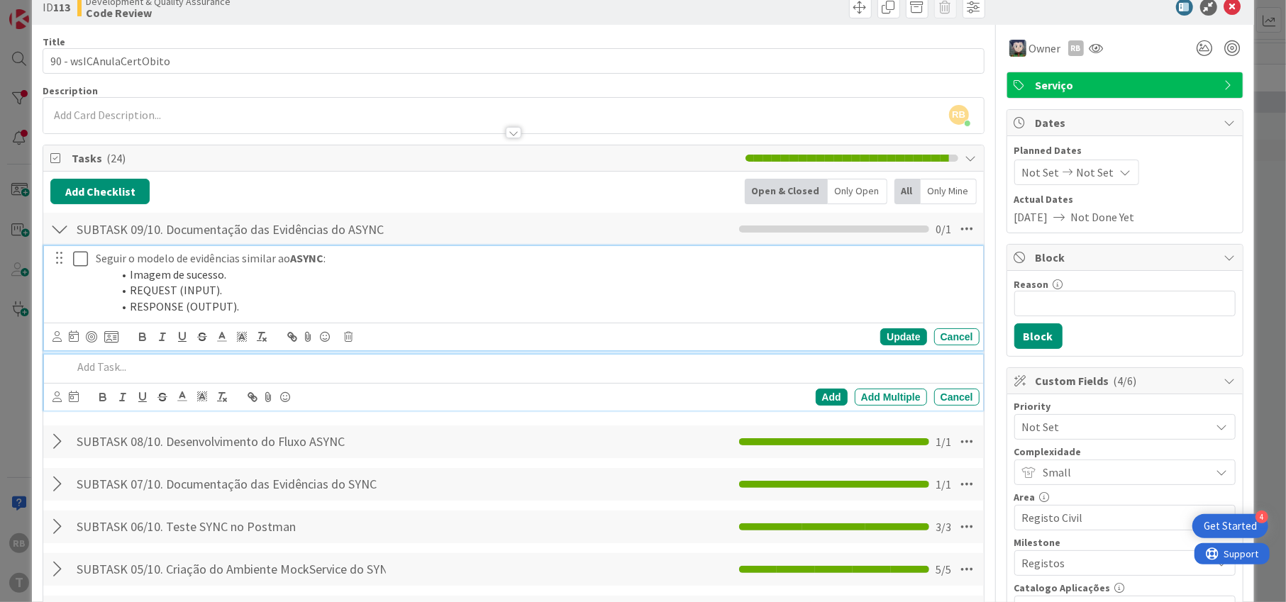
click at [76, 257] on icon at bounding box center [80, 258] width 15 height 17
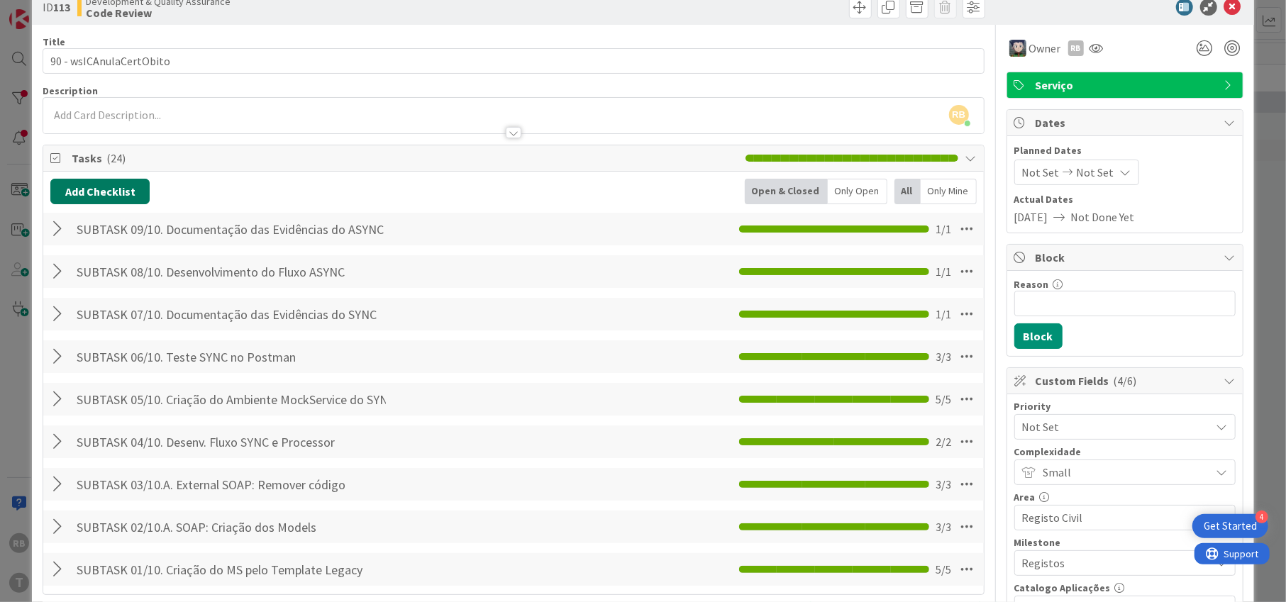
click at [95, 194] on button "Add Checklist" at bounding box center [99, 192] width 99 height 26
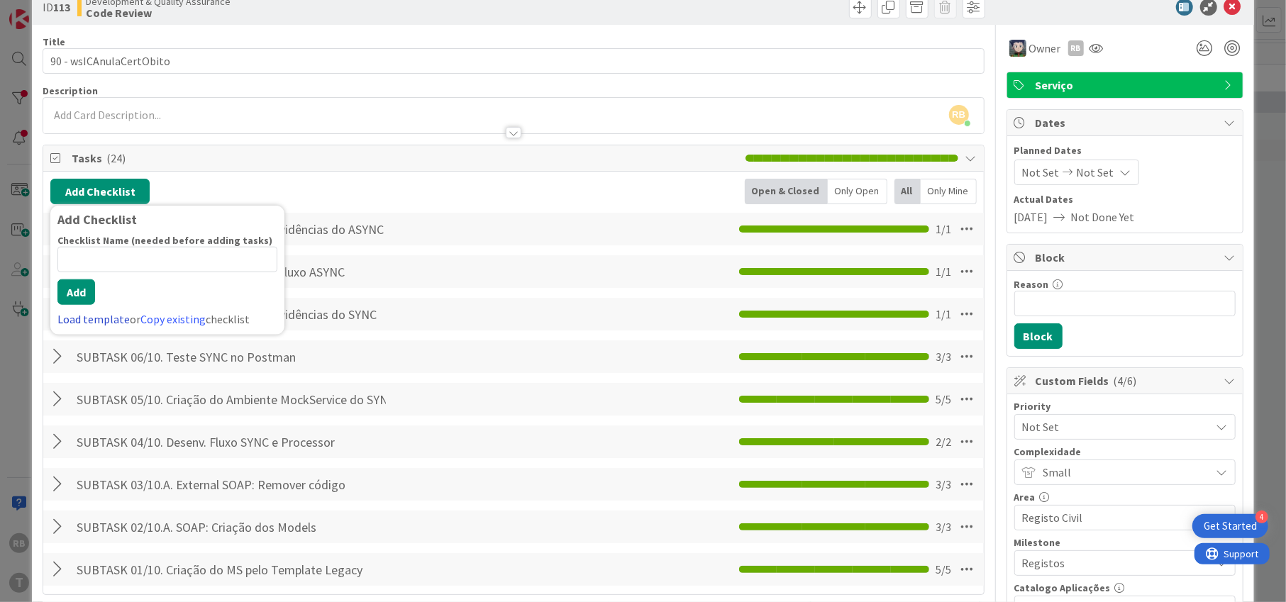
click at [76, 322] on link "Load template" at bounding box center [93, 319] width 72 height 14
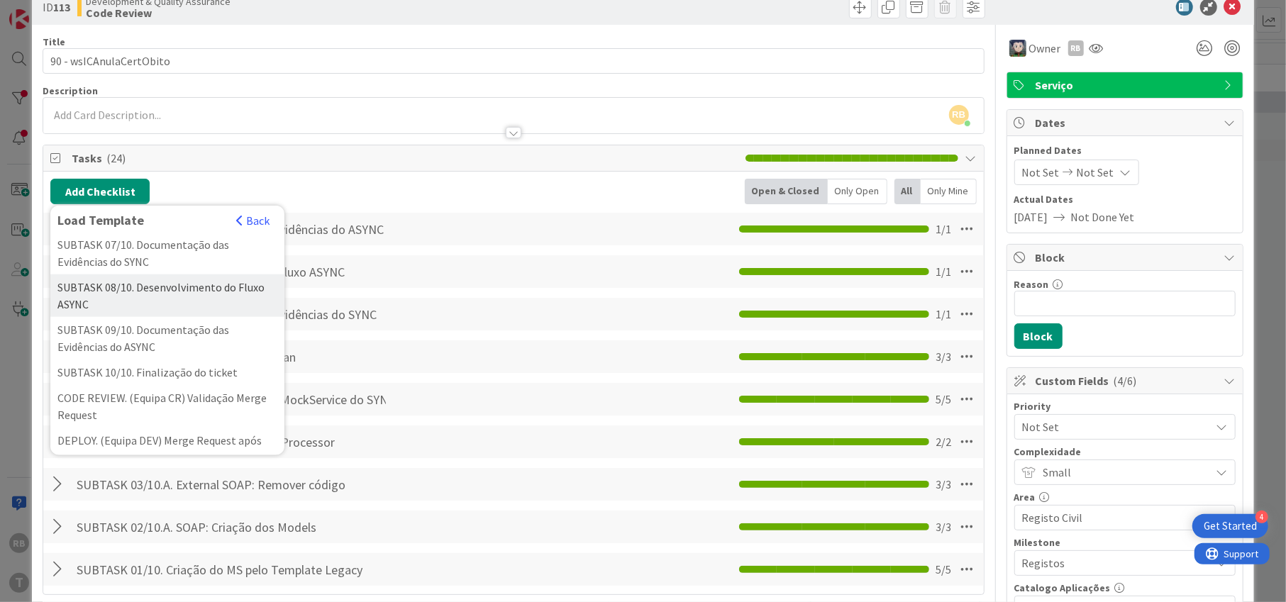
scroll to position [472, 0]
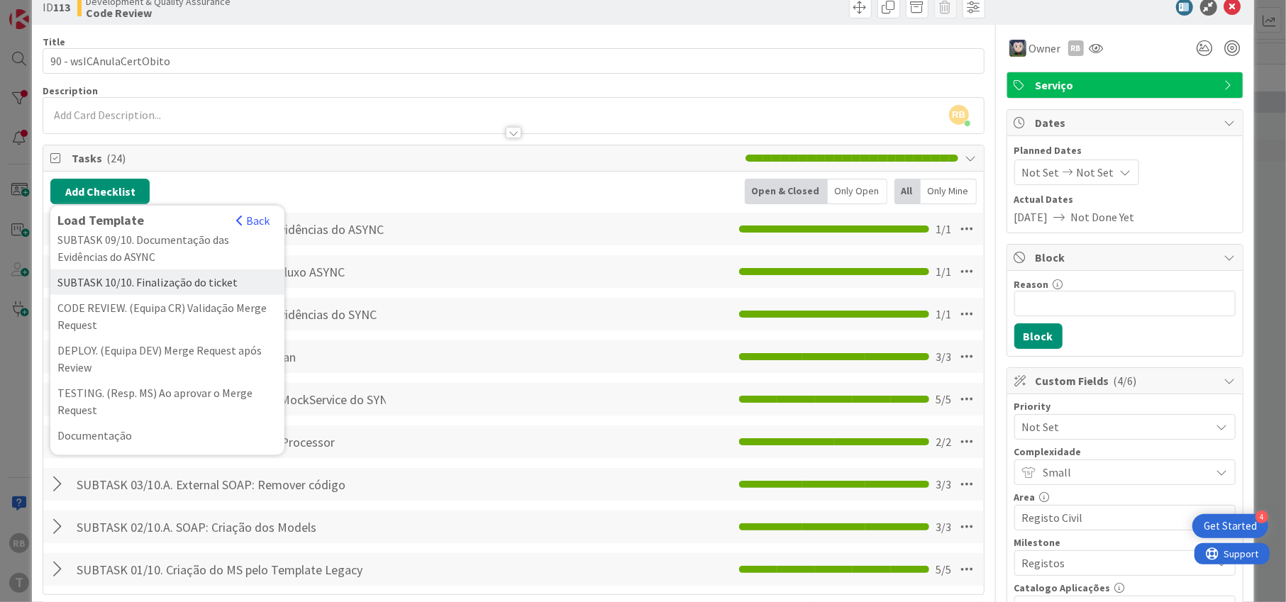
click at [103, 295] on div "SUBTASK 10/10. Finalização do ticket" at bounding box center [167, 283] width 234 height 26
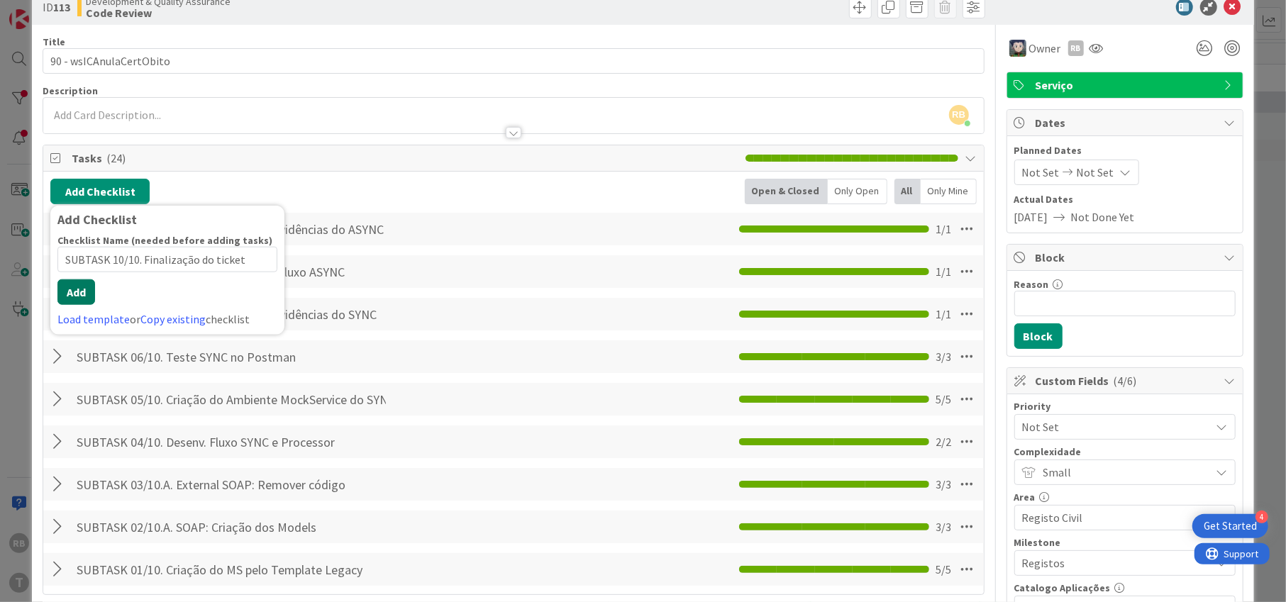
click at [74, 301] on button "Add" at bounding box center [76, 292] width 38 height 26
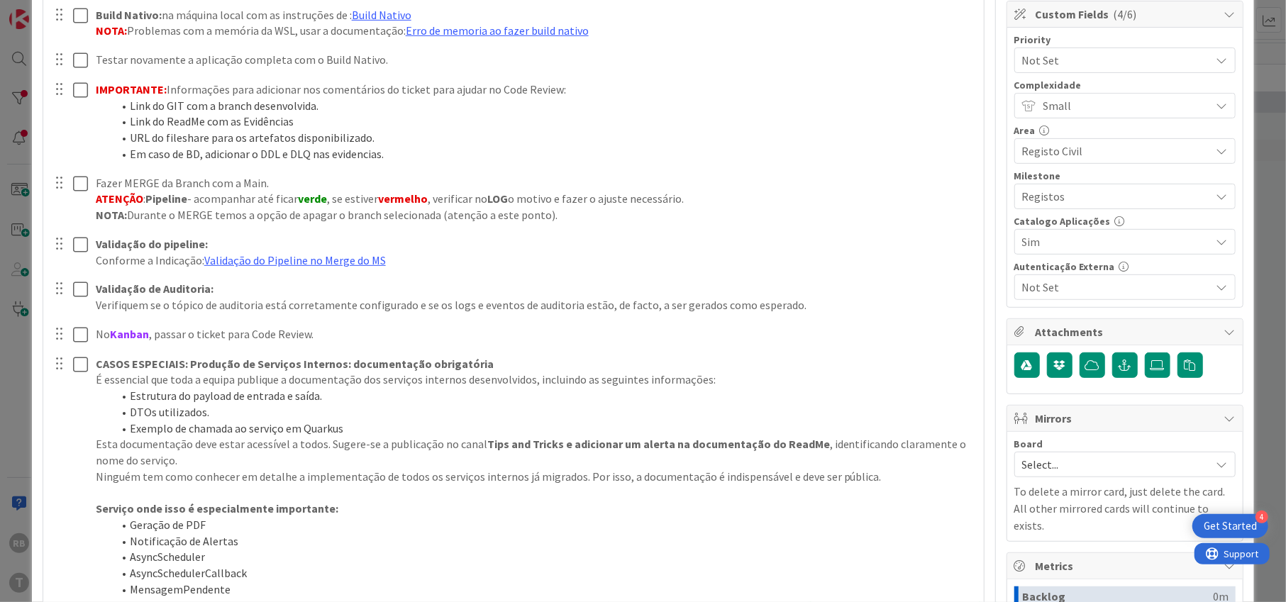
scroll to position [240, 0]
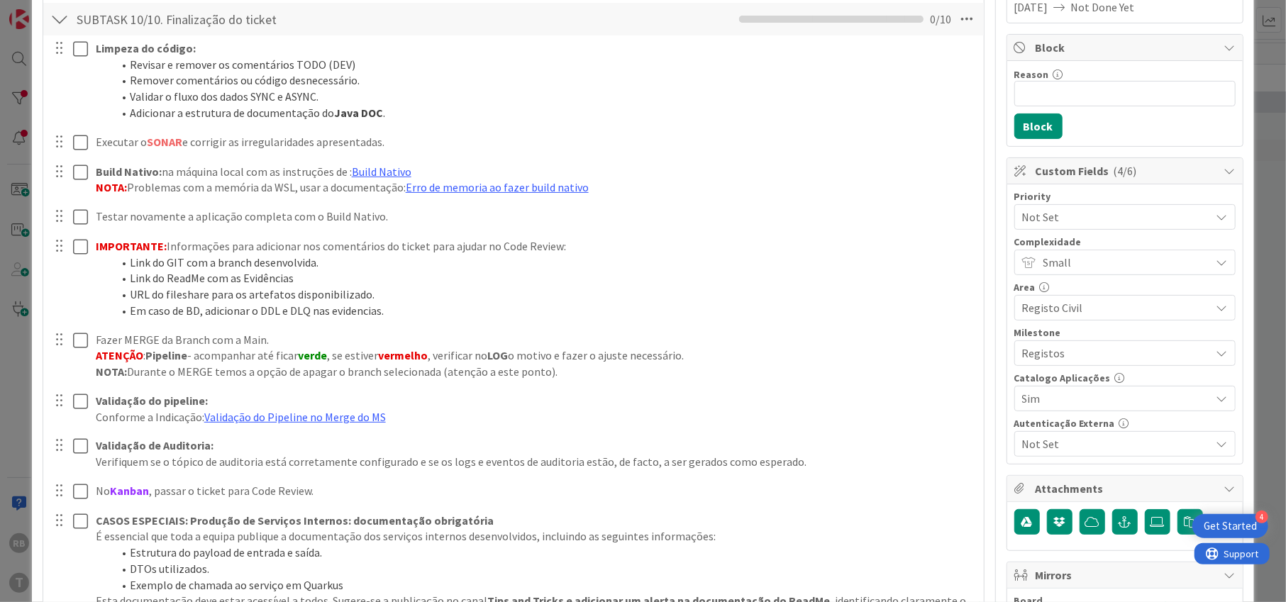
click at [75, 47] on div at bounding box center [70, 80] width 40 height 89
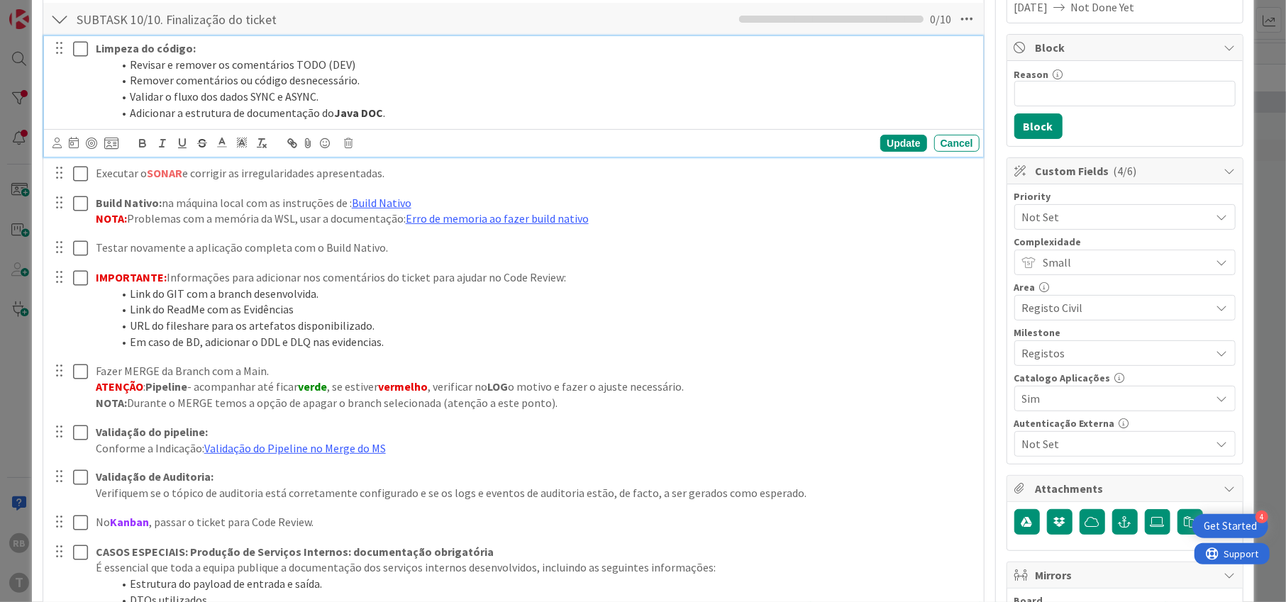
click at [78, 50] on icon at bounding box center [80, 48] width 15 height 17
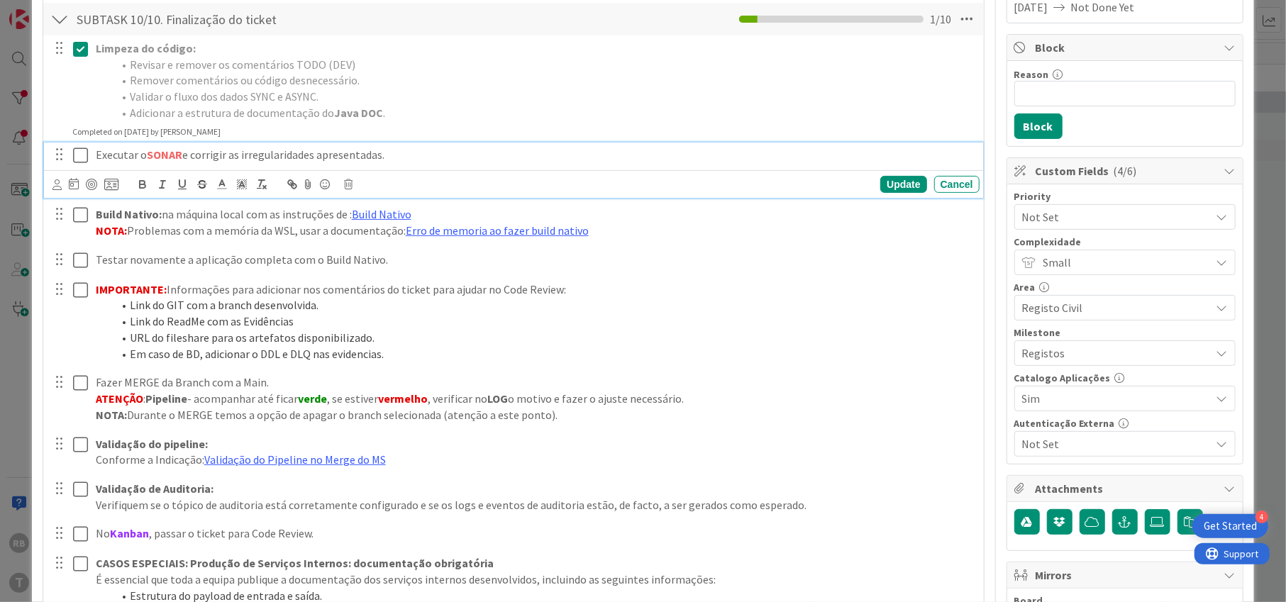
click at [79, 147] on icon at bounding box center [80, 155] width 15 height 17
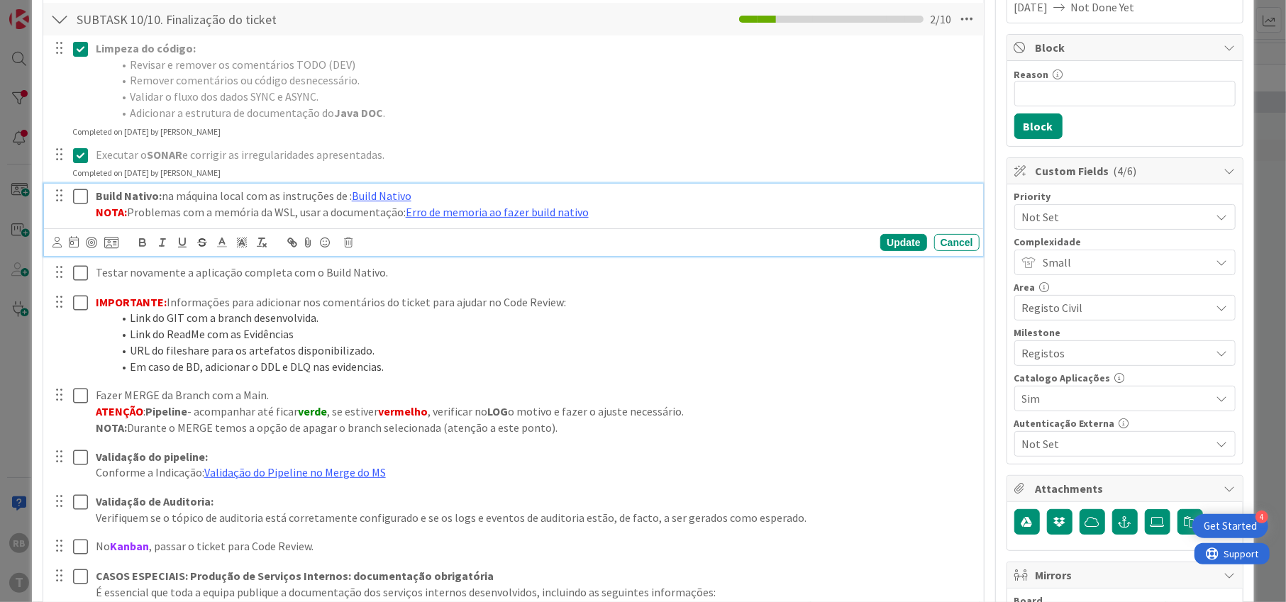
click at [80, 193] on icon at bounding box center [80, 196] width 15 height 17
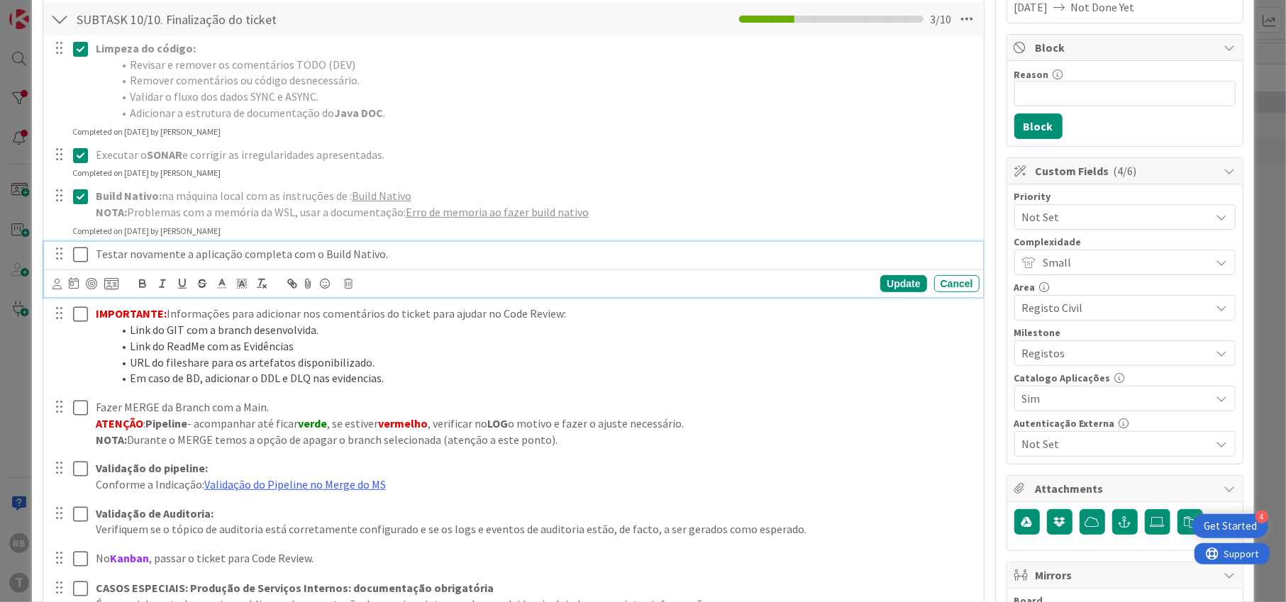
click at [80, 250] on icon at bounding box center [80, 254] width 15 height 17
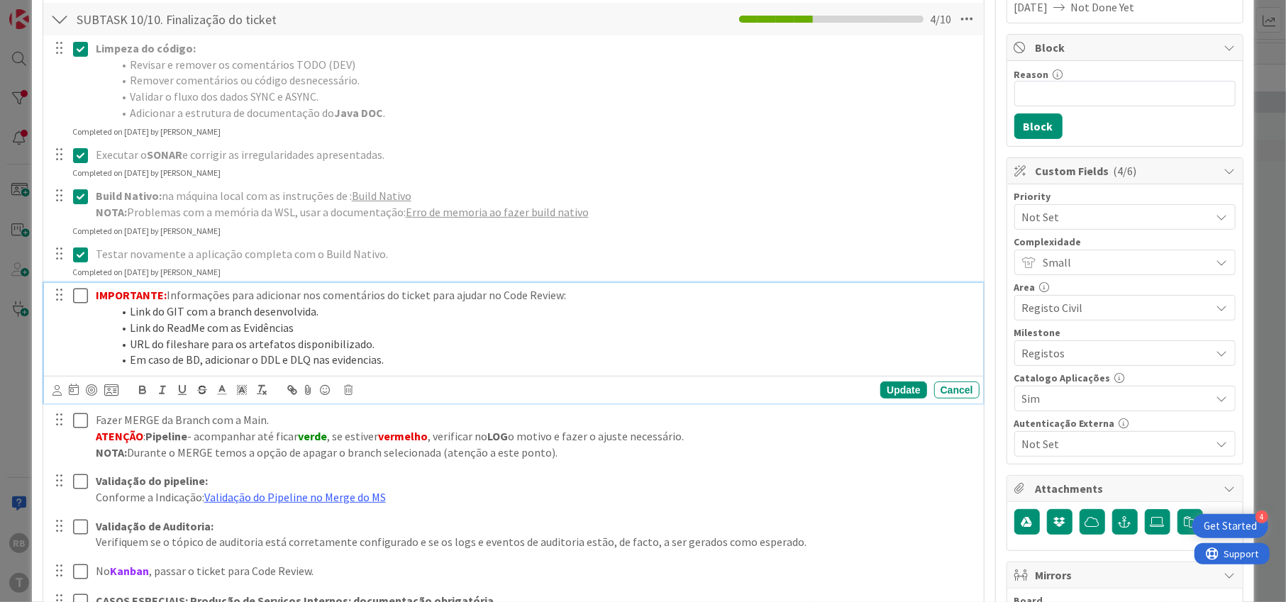
click at [80, 294] on icon at bounding box center [80, 295] width 15 height 17
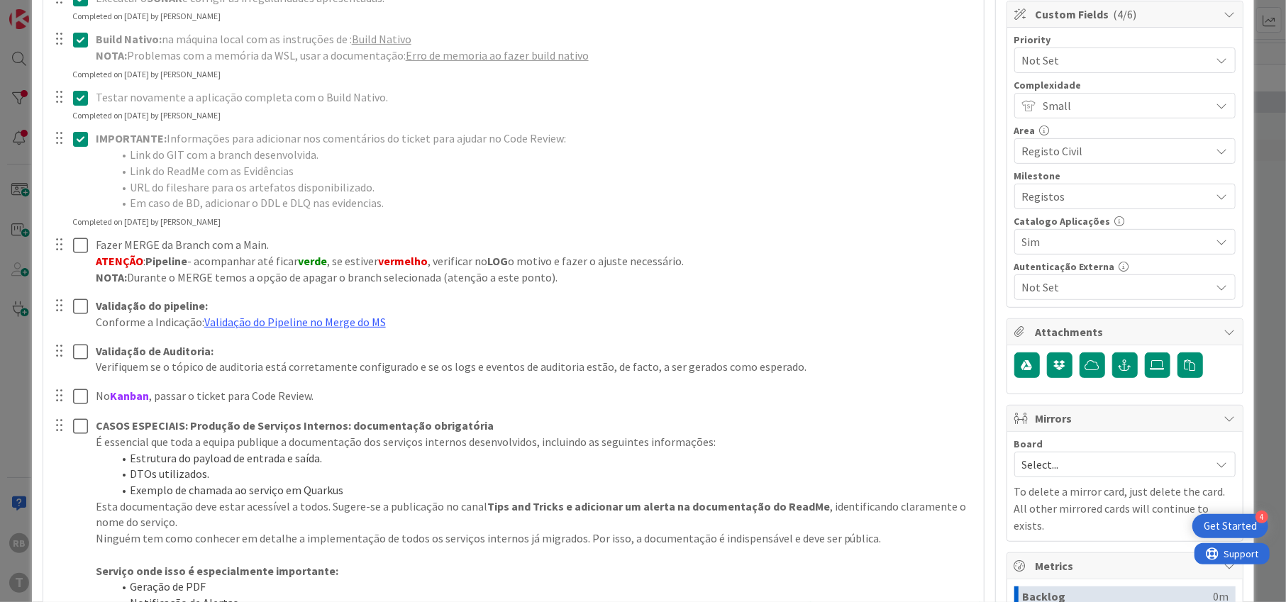
scroll to position [525, 0]
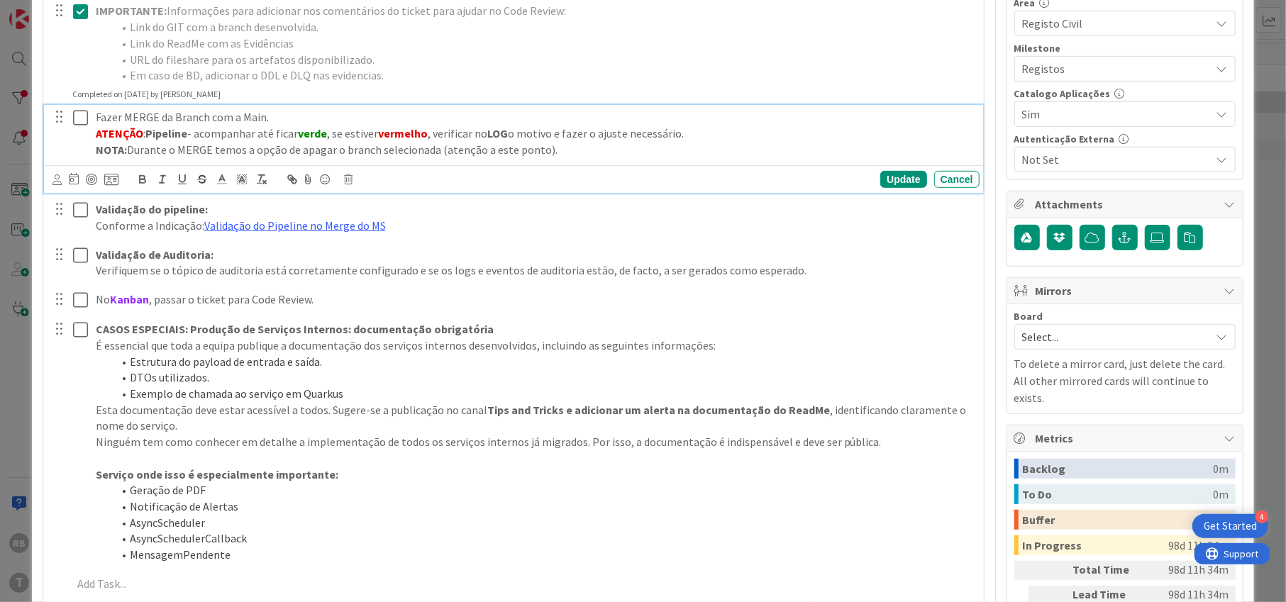
click at [79, 121] on icon at bounding box center [80, 117] width 15 height 17
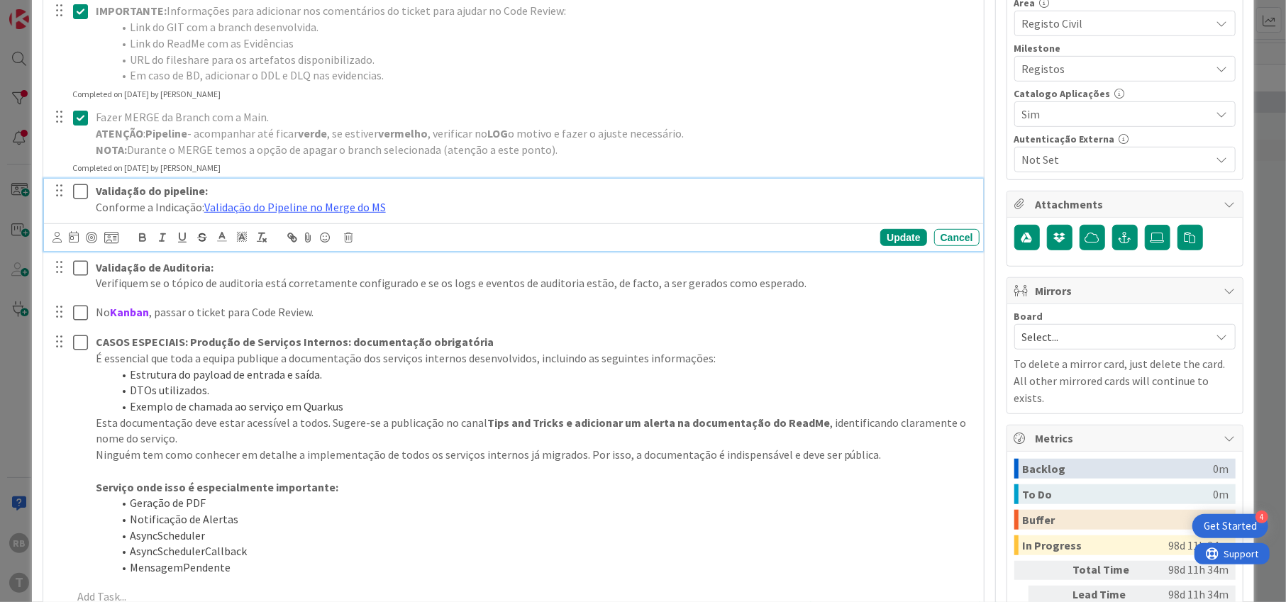
click at [77, 190] on icon at bounding box center [80, 191] width 15 height 17
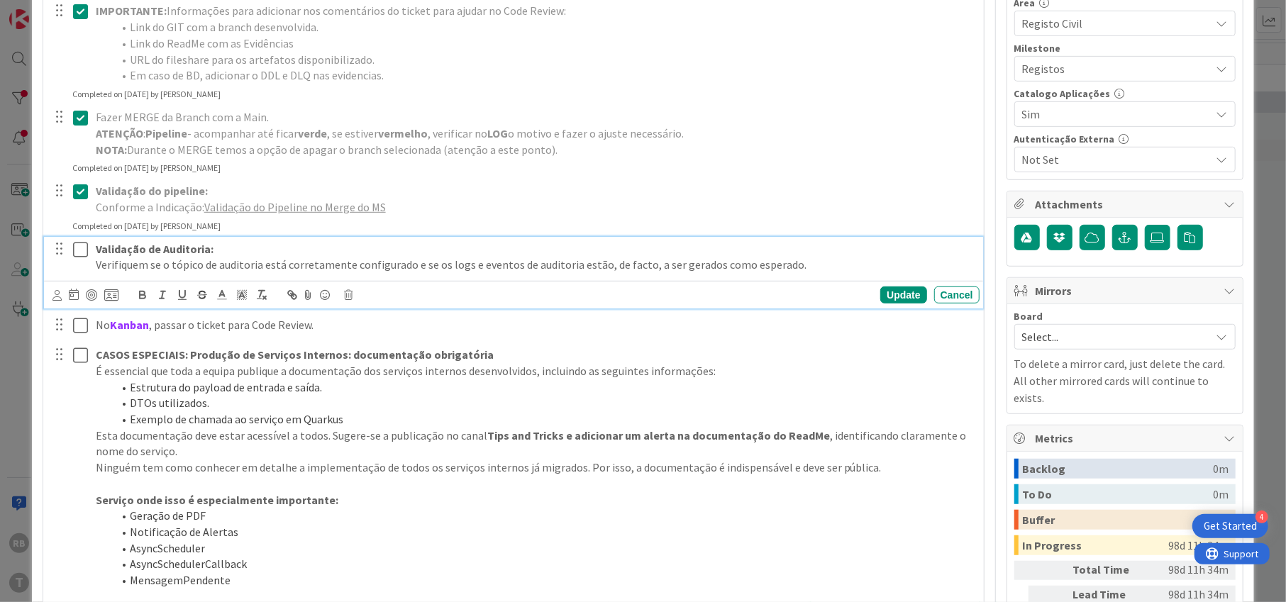
click at [79, 250] on icon at bounding box center [80, 249] width 15 height 17
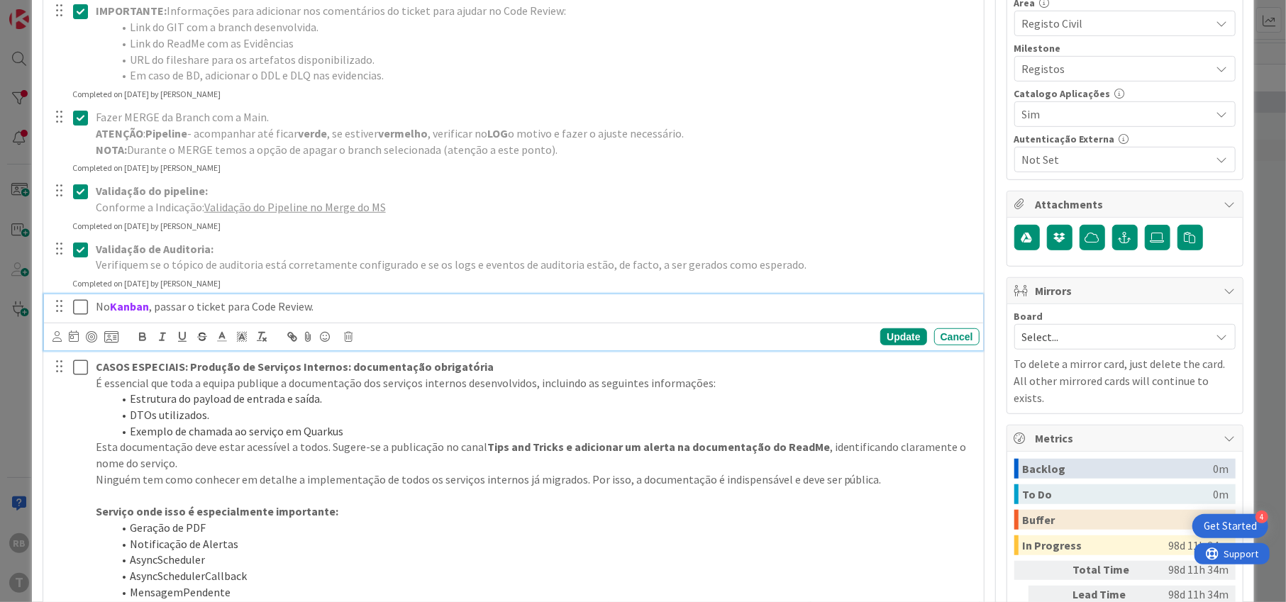
click at [76, 309] on icon at bounding box center [80, 307] width 15 height 17
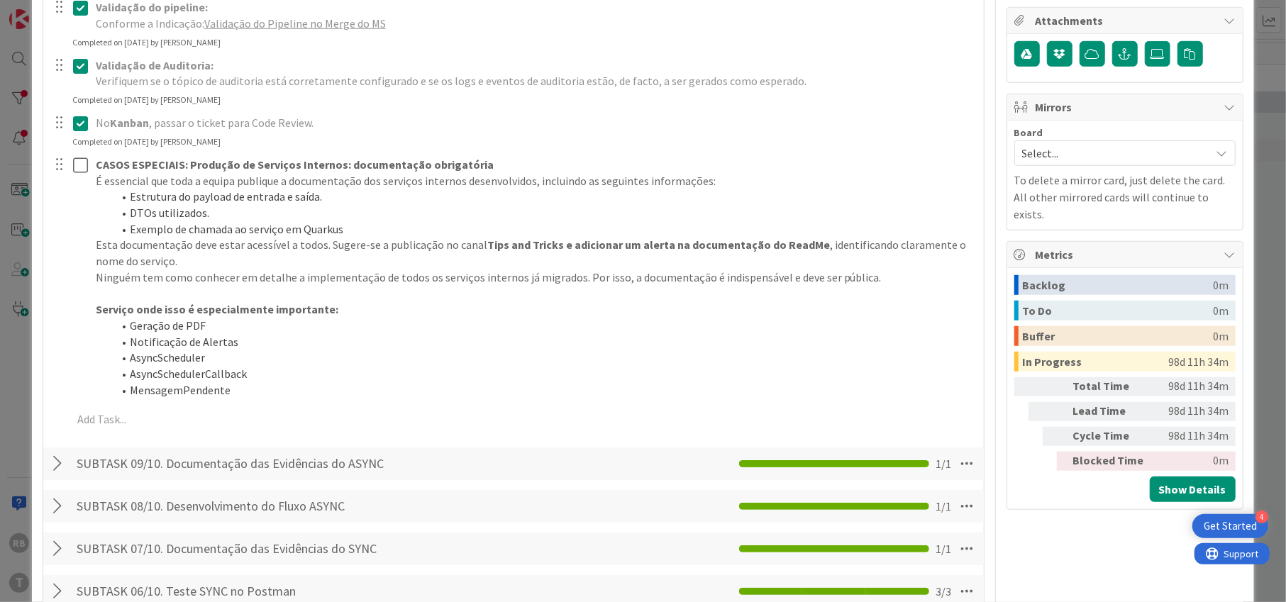
scroll to position [713, 0]
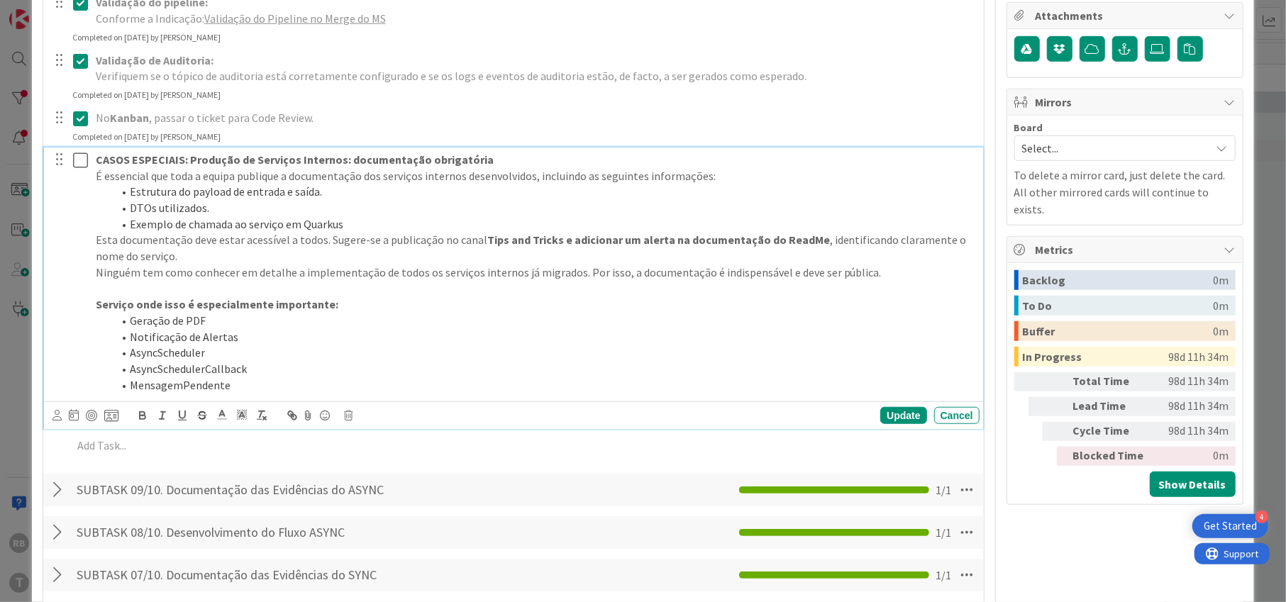
click at [801, 341] on li "Notificação de Alertas" at bounding box center [543, 337] width 861 height 16
click at [346, 412] on icon at bounding box center [348, 416] width 9 height 10
click at [374, 479] on div "Delete" at bounding box center [384, 476] width 52 height 26
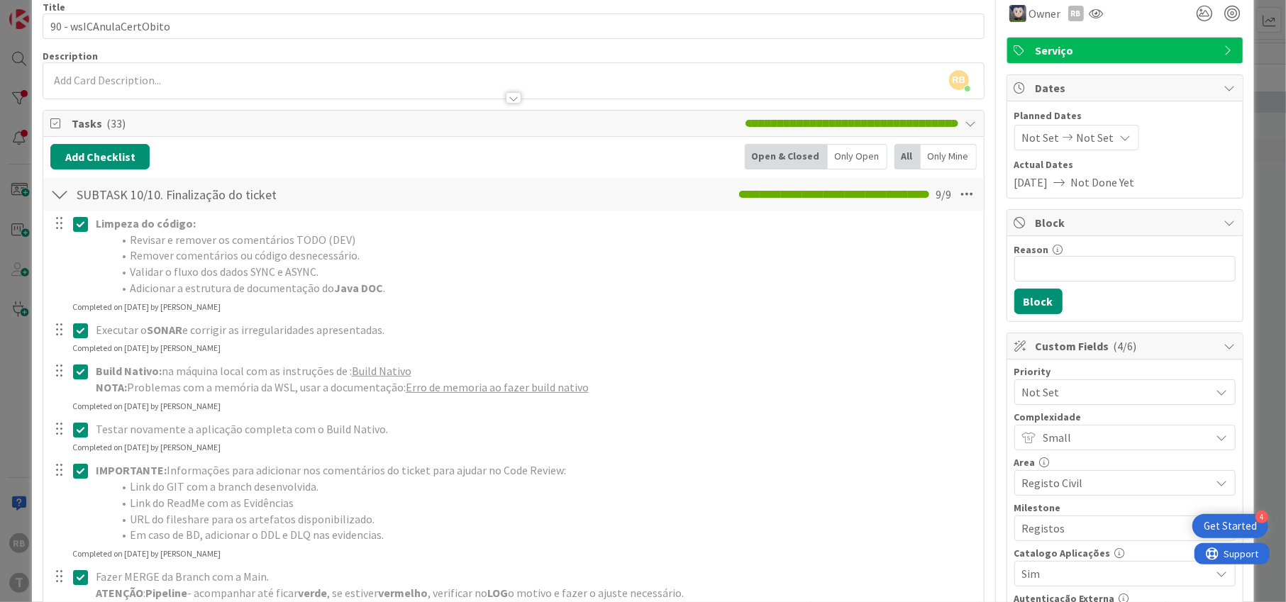
scroll to position [0, 0]
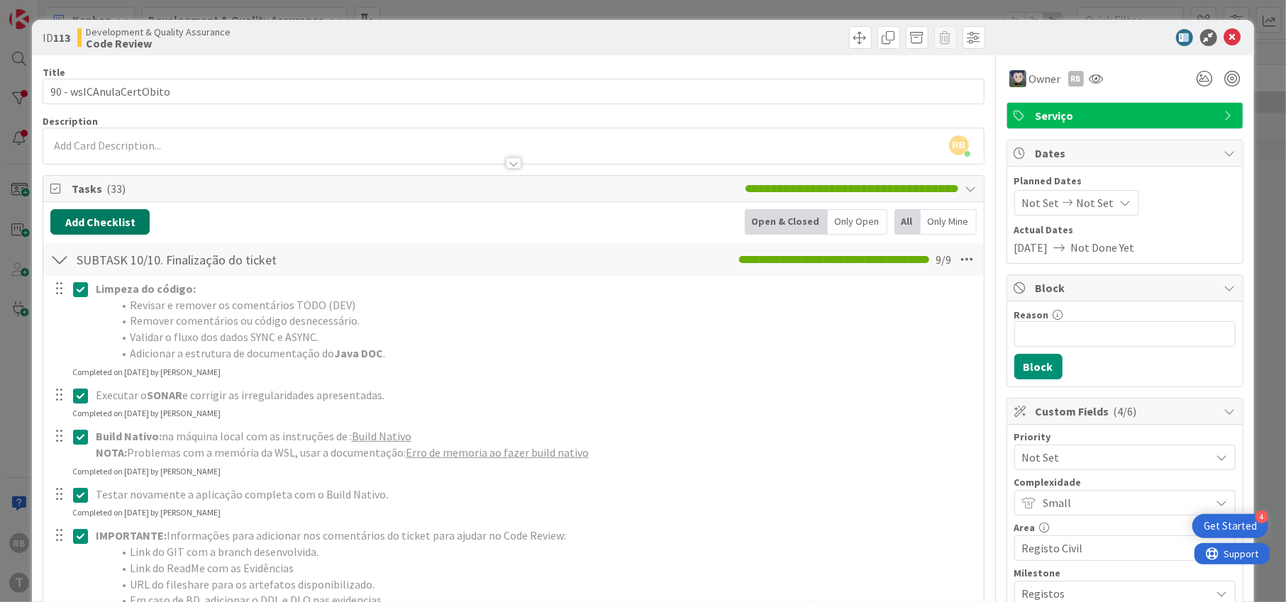
click at [84, 216] on button "Add Checklist" at bounding box center [99, 222] width 99 height 26
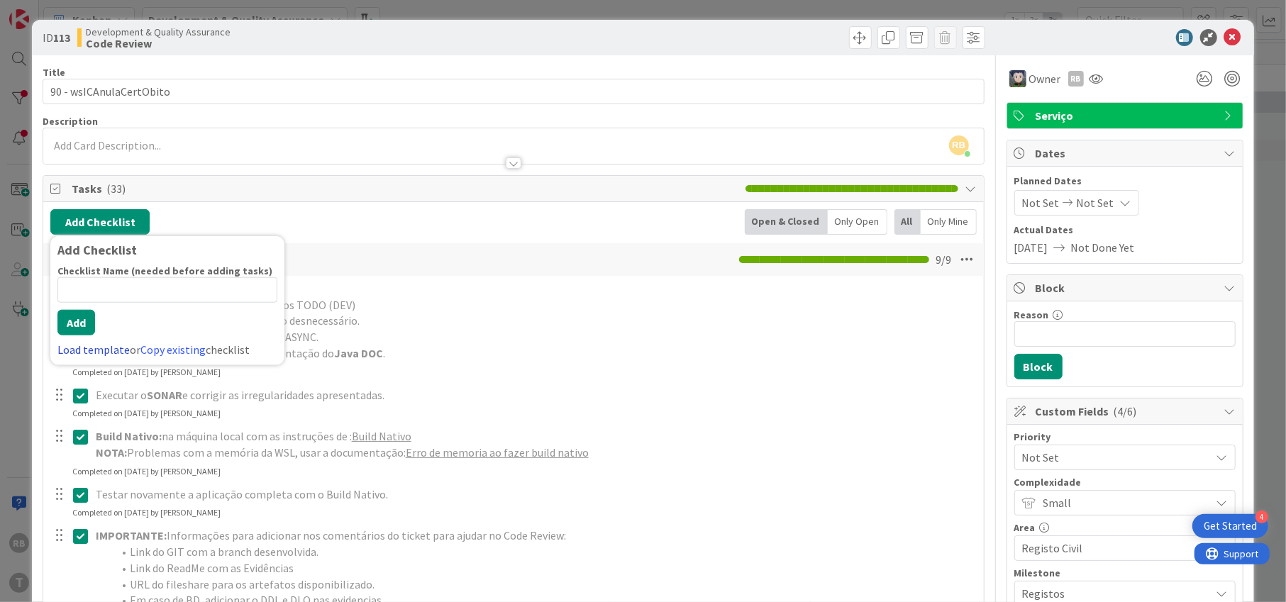
click at [94, 348] on link "Load template" at bounding box center [93, 350] width 72 height 14
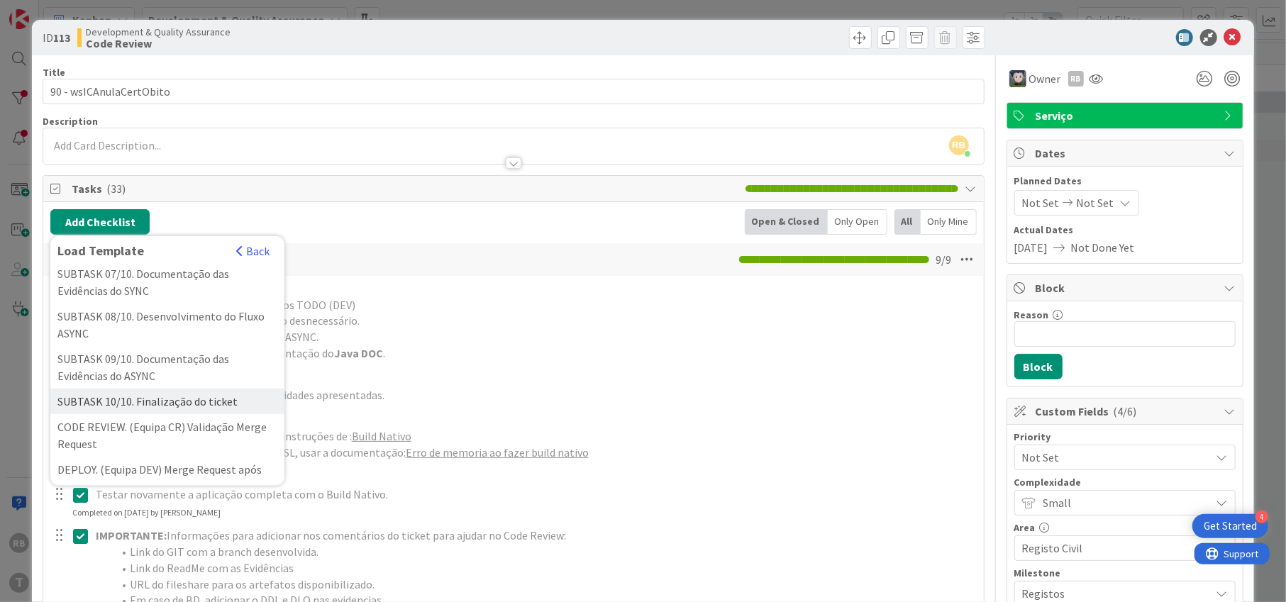
scroll to position [472, 0]
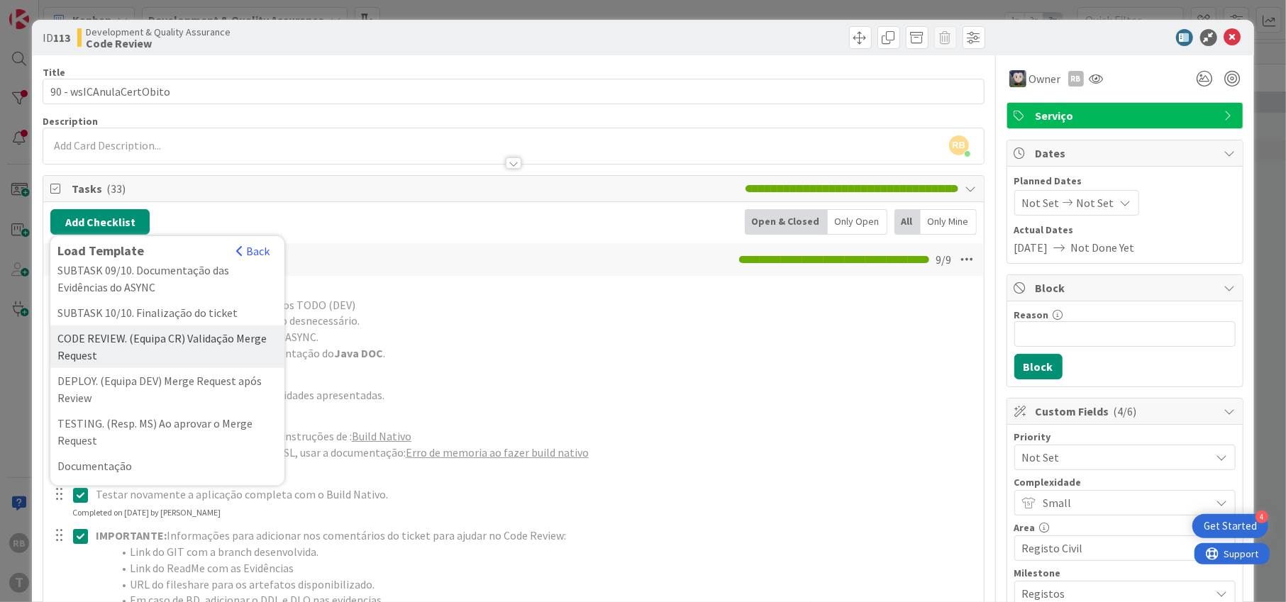
click at [96, 362] on div "CODE REVIEW. (Equipa CR) Validação Merge Request" at bounding box center [167, 347] width 234 height 43
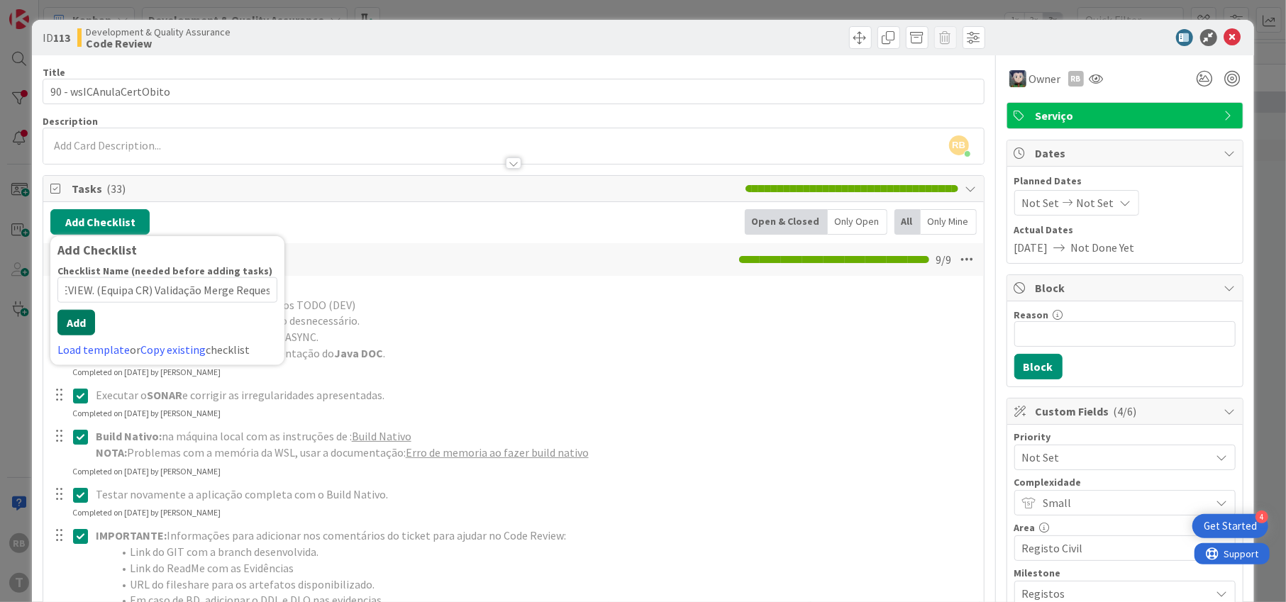
scroll to position [0, 0]
click at [81, 333] on button "Add" at bounding box center [76, 323] width 38 height 26
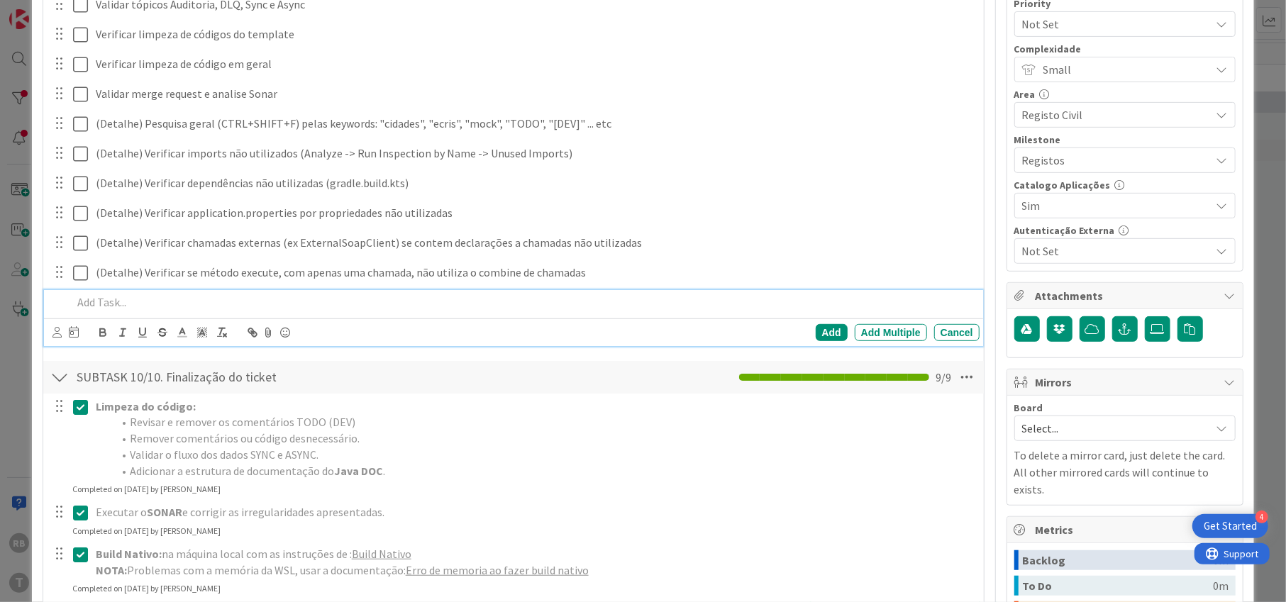
scroll to position [55, 0]
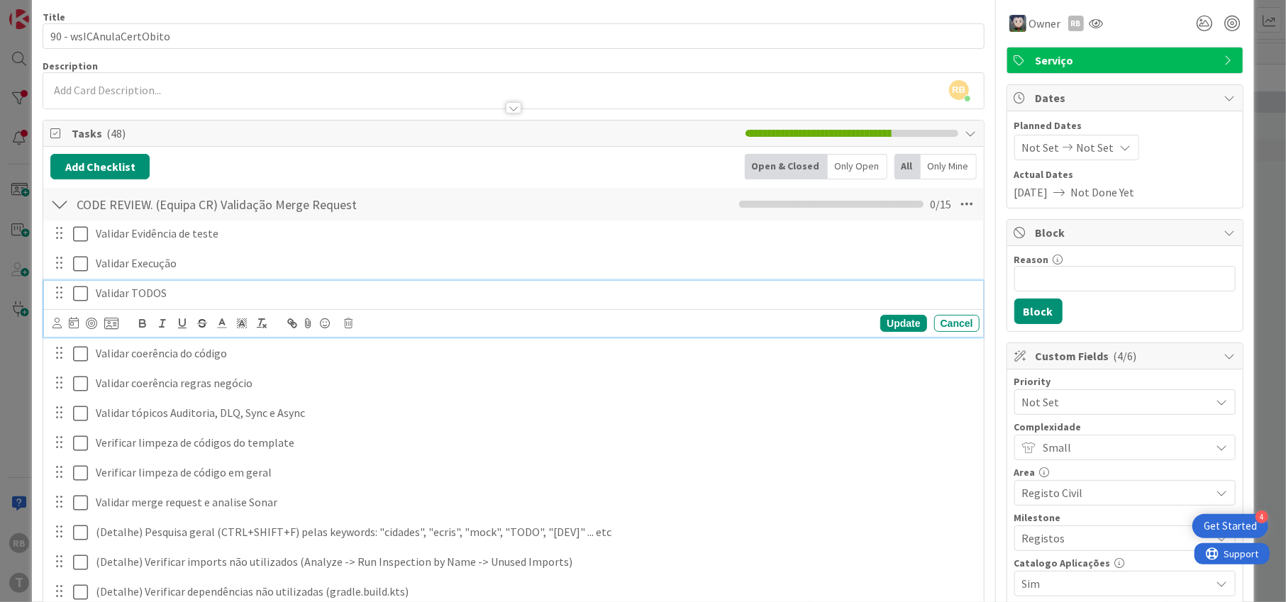
click at [81, 294] on icon at bounding box center [80, 293] width 15 height 17
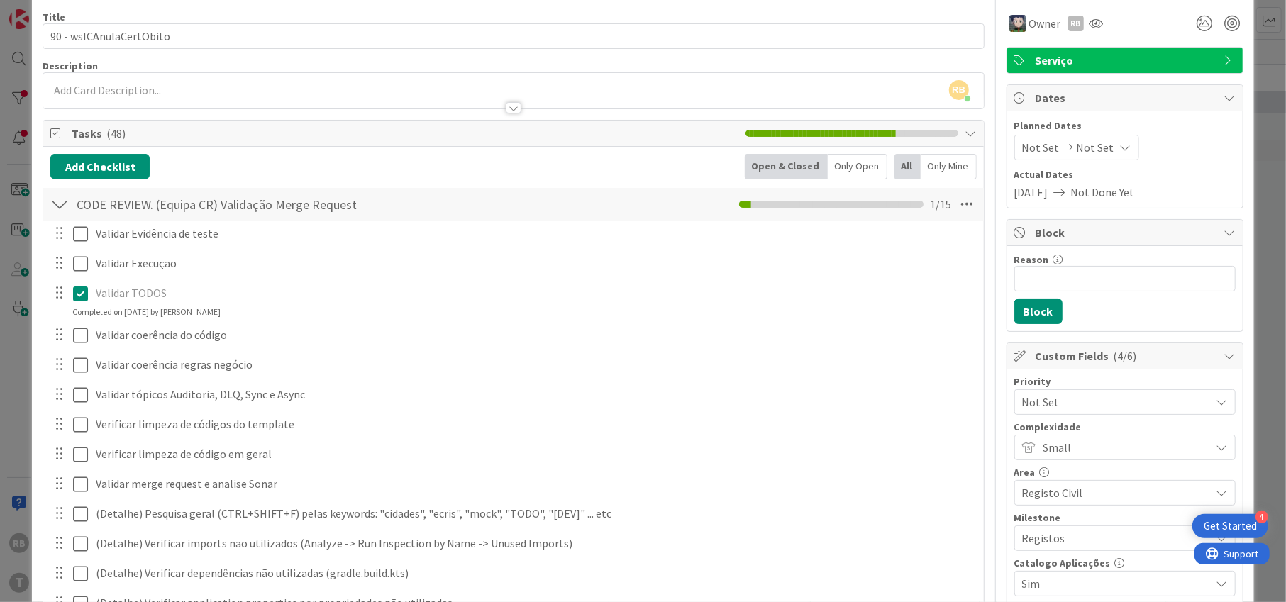
scroll to position [0, 0]
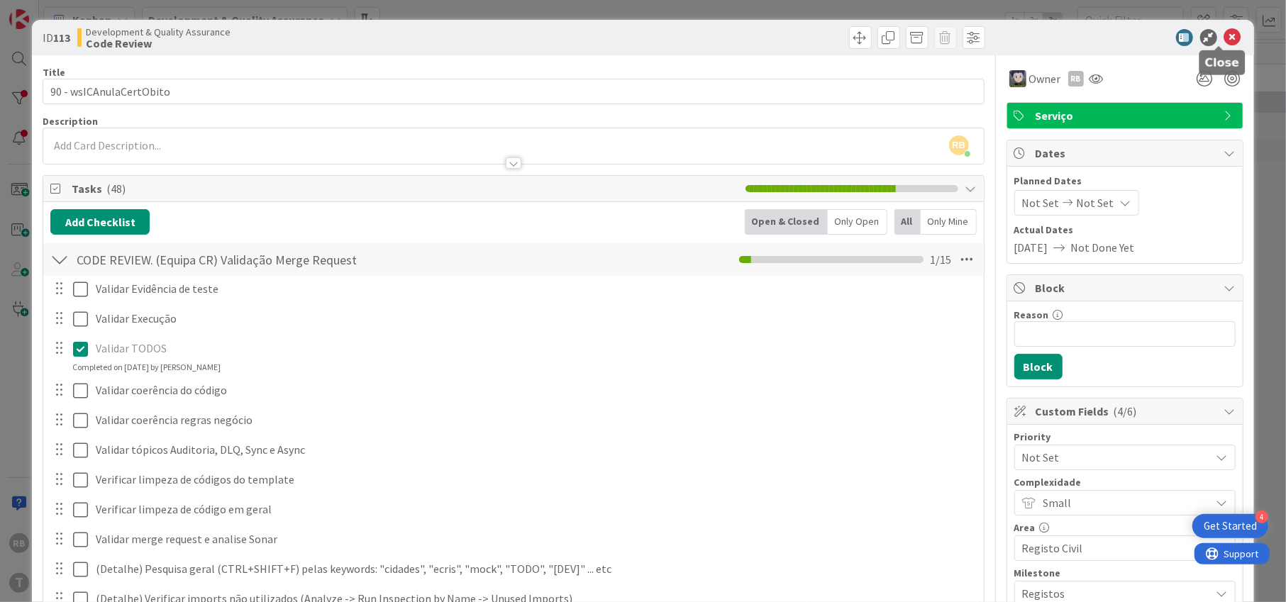
click at [1224, 32] on icon at bounding box center [1232, 37] width 17 height 17
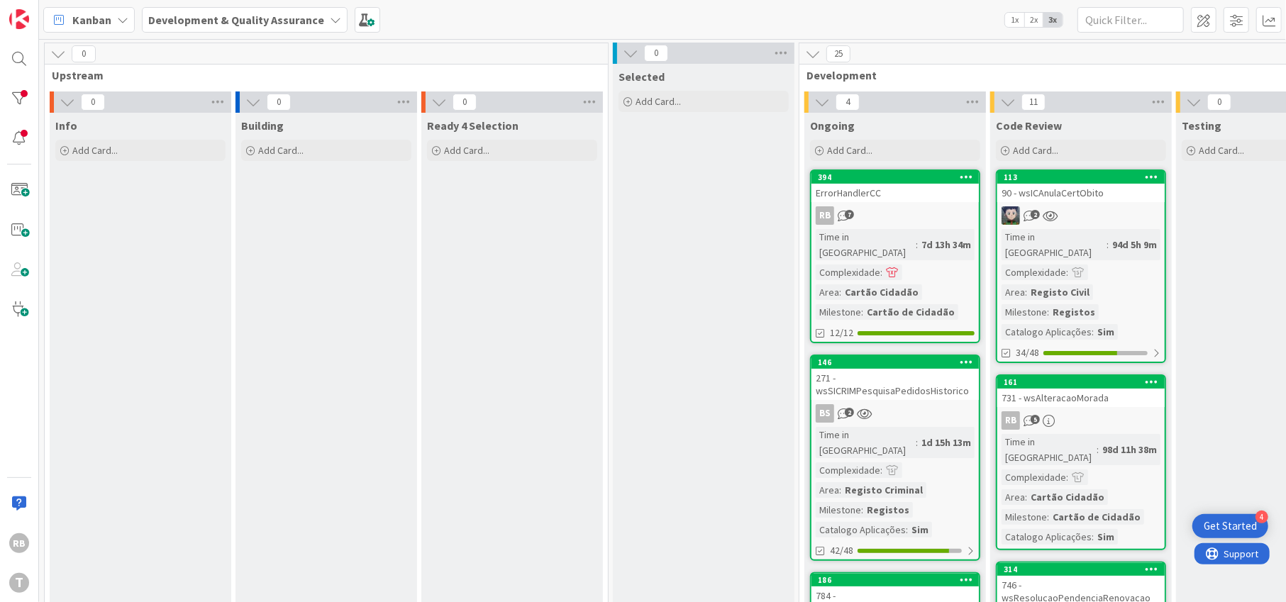
click at [1043, 231] on div "Time in [GEOGRAPHIC_DATA]" at bounding box center [1053, 244] width 105 height 31
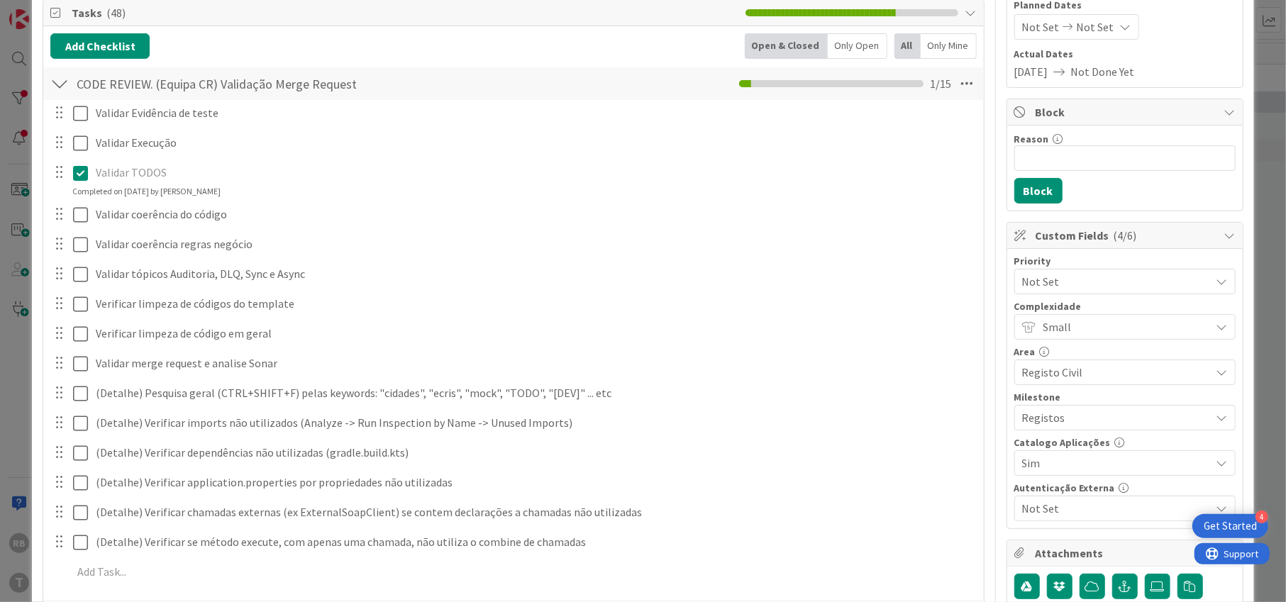
scroll to position [189, 0]
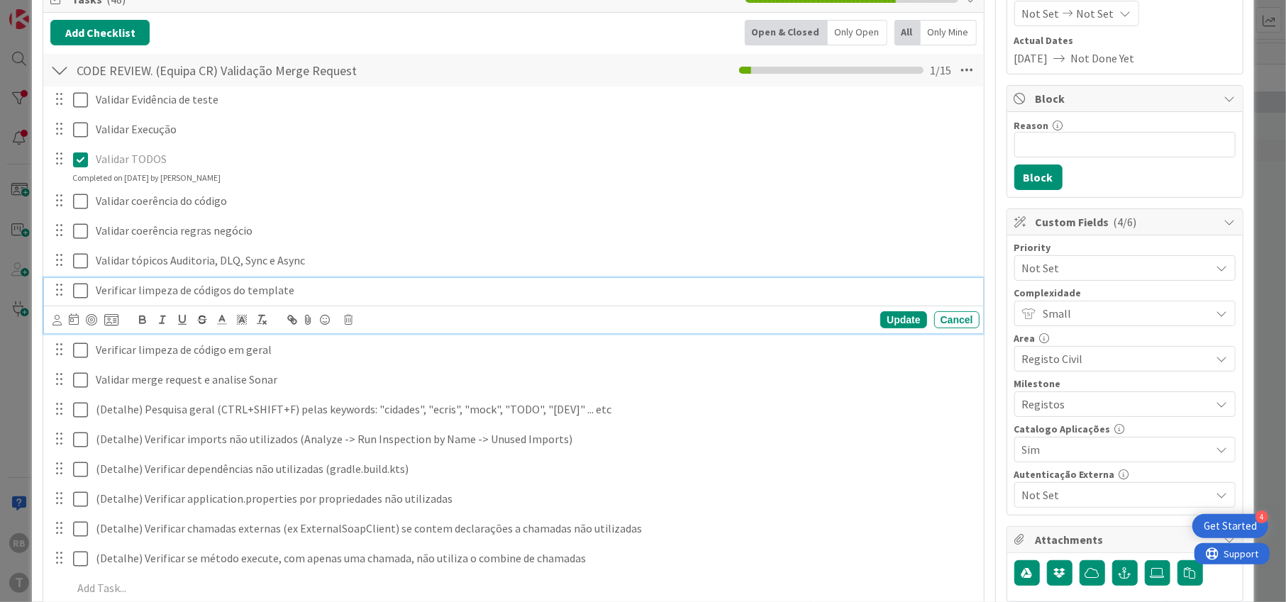
click at [79, 289] on icon at bounding box center [80, 290] width 15 height 17
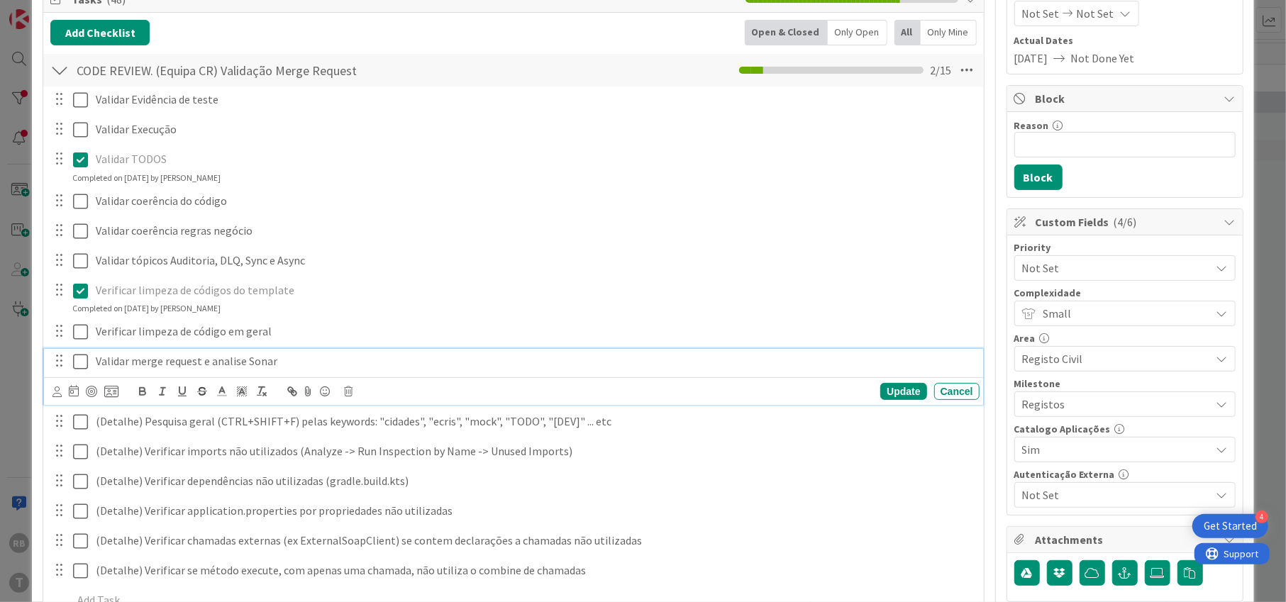
click at [79, 362] on icon at bounding box center [80, 361] width 15 height 17
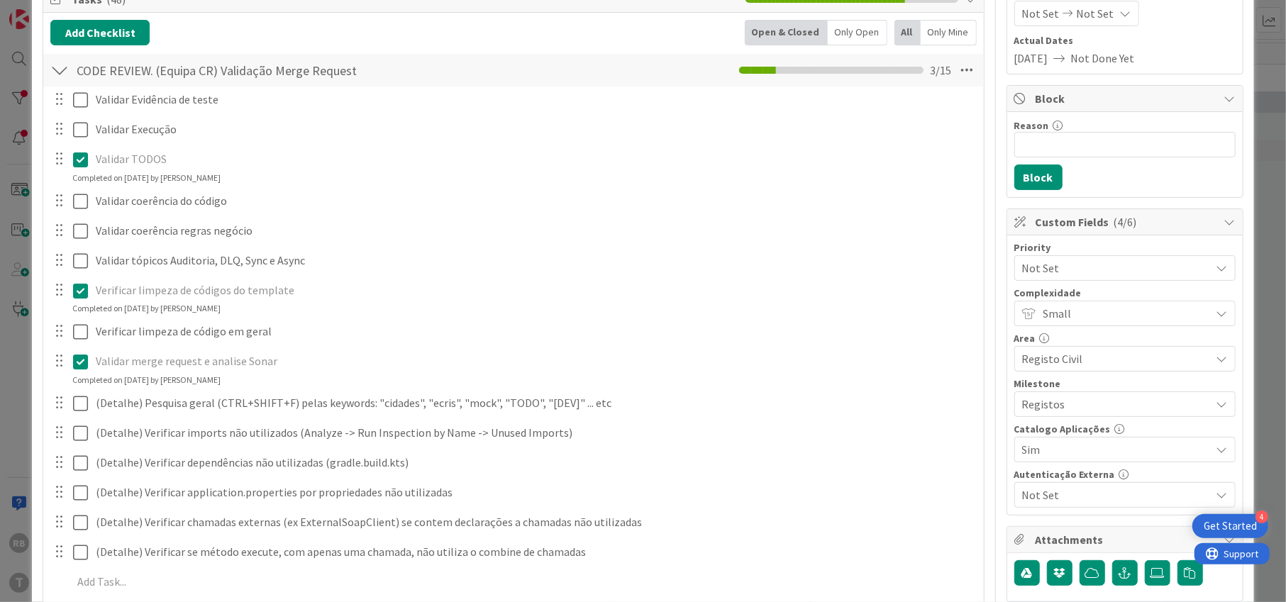
click at [78, 362] on icon at bounding box center [80, 361] width 15 height 17
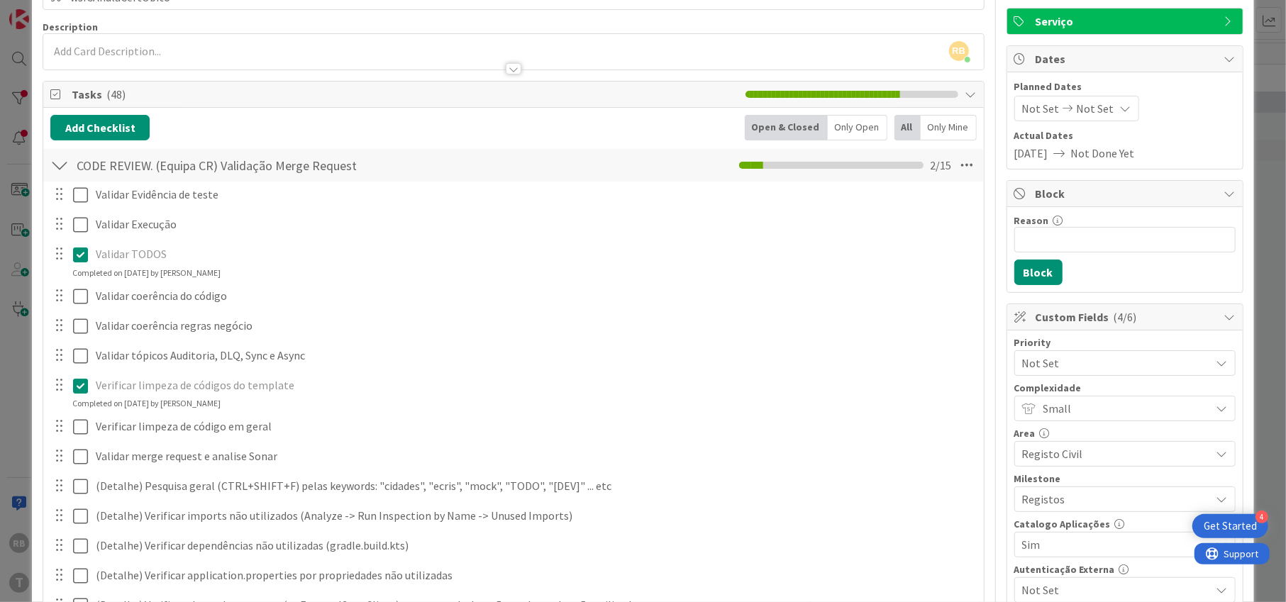
scroll to position [0, 0]
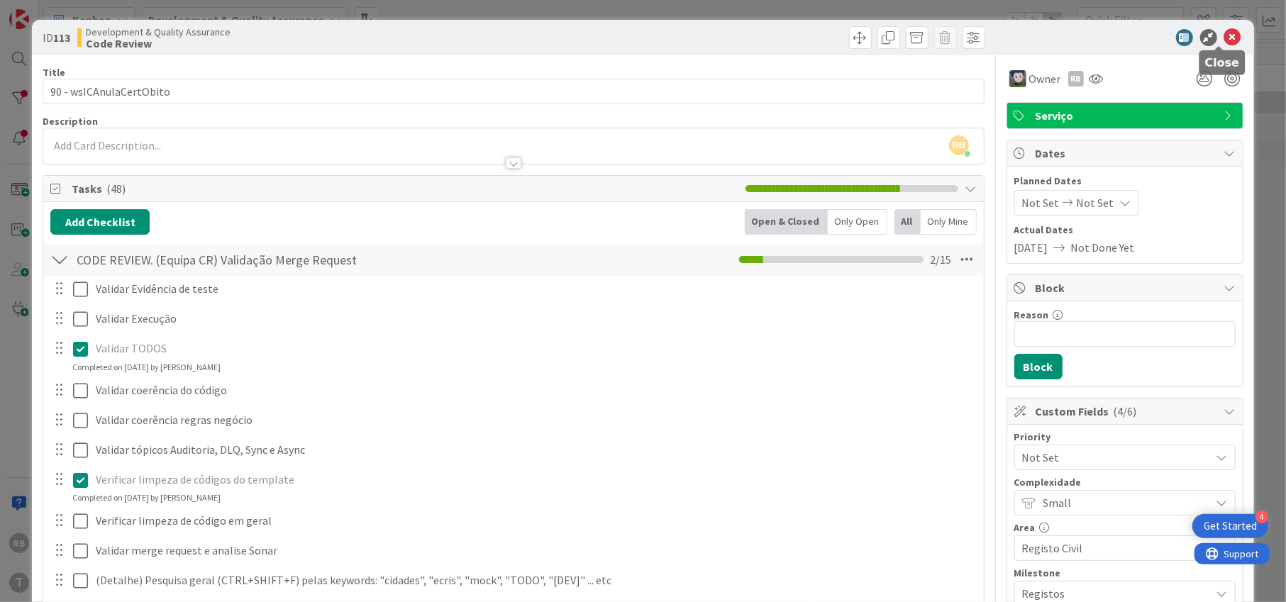
click at [1224, 34] on icon at bounding box center [1232, 37] width 17 height 17
